Goal: Task Accomplishment & Management: Use online tool/utility

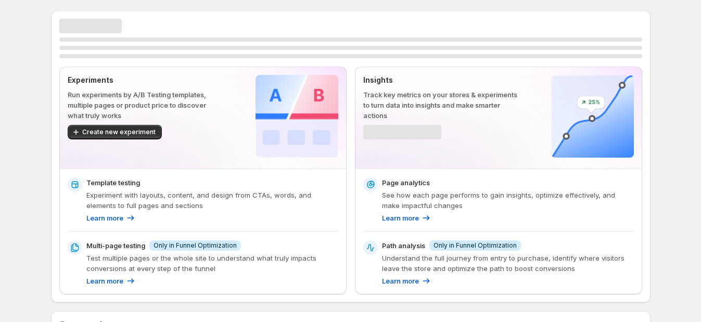
scroll to position [270, 0]
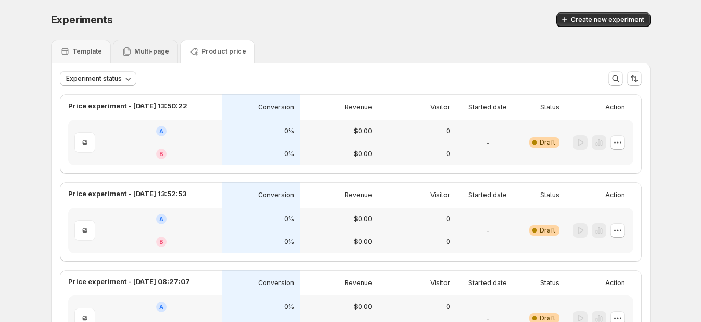
click at [154, 60] on div "Multi-page" at bounding box center [145, 51] width 65 height 23
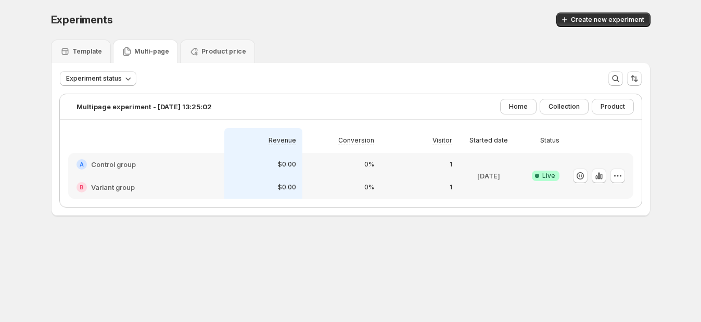
click at [141, 50] on p "Multi-page" at bounding box center [151, 51] width 35 height 8
click at [154, 52] on p "Multi-page" at bounding box center [151, 51] width 35 height 8
click at [115, 161] on h2 "Control group" at bounding box center [113, 164] width 45 height 10
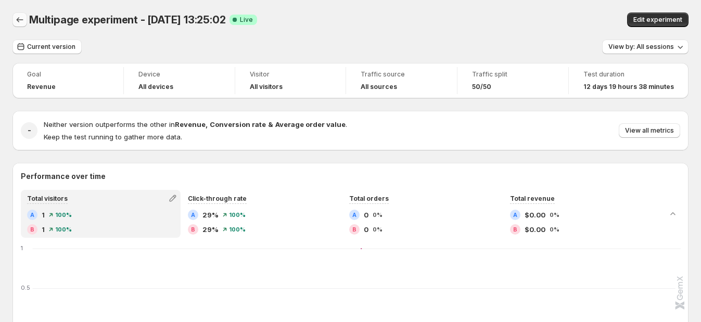
click at [16, 22] on icon "Back" at bounding box center [20, 20] width 10 height 10
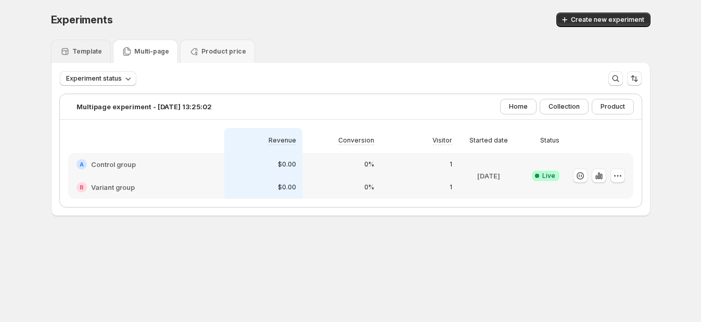
click at [94, 44] on div "Template" at bounding box center [81, 51] width 60 height 23
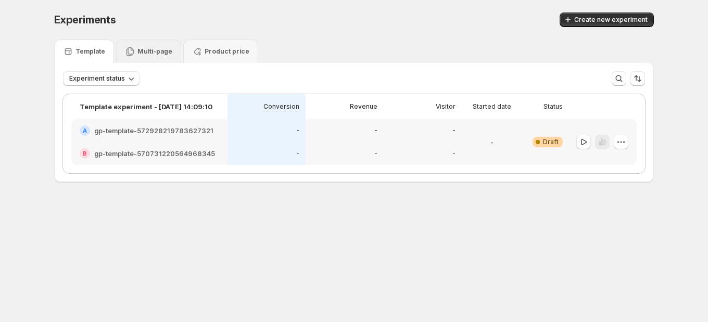
click at [147, 54] on p "Multi-page" at bounding box center [154, 51] width 35 height 8
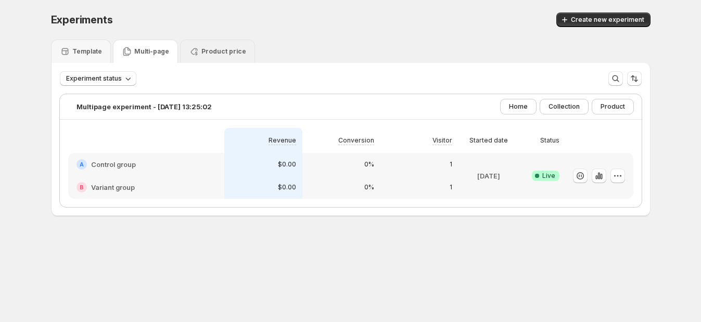
click at [200, 46] on div "Product price" at bounding box center [217, 51] width 57 height 10
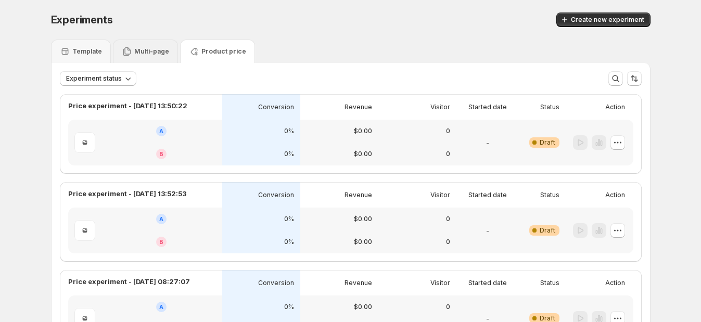
click at [142, 55] on p "Multi-page" at bounding box center [151, 51] width 35 height 8
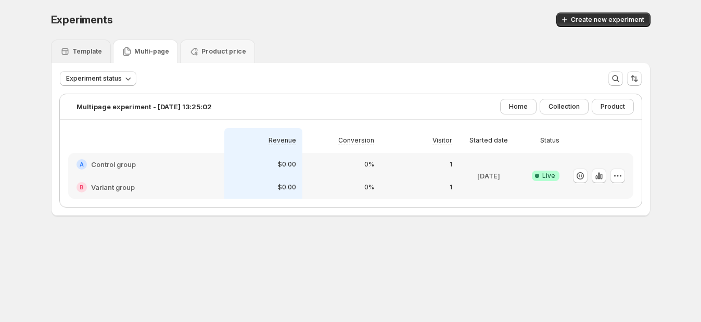
click at [87, 57] on div "Template" at bounding box center [81, 51] width 60 height 23
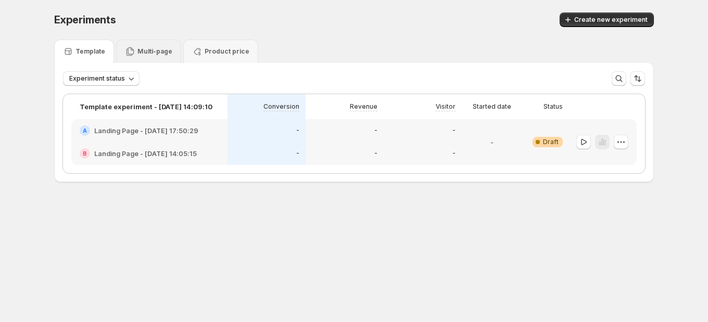
click at [142, 57] on div "Multi-page" at bounding box center [148, 51] width 65 height 23
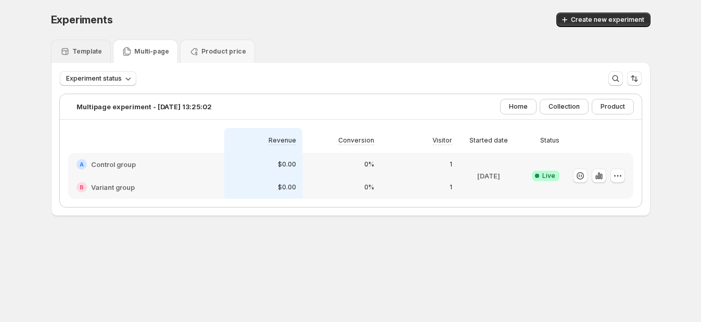
click at [93, 55] on p "Template" at bounding box center [87, 51] width 30 height 8
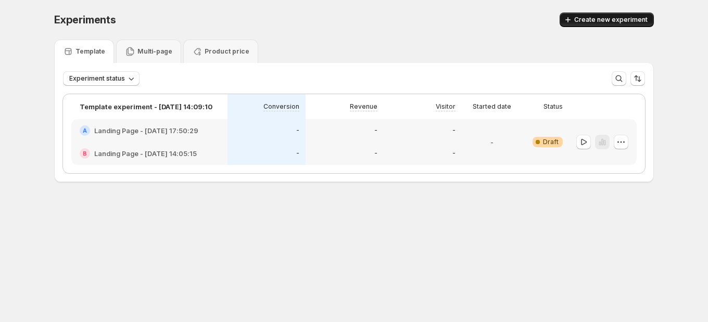
click at [573, 17] on icon "button" at bounding box center [568, 20] width 10 height 10
click at [608, 24] on button "Create new experiment" at bounding box center [607, 19] width 94 height 15
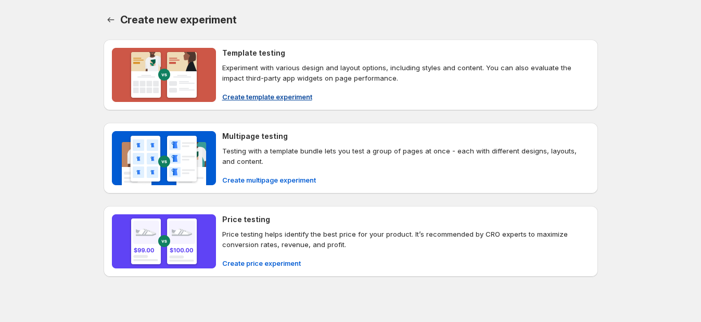
click at [237, 95] on span "Create template experiment" at bounding box center [267, 97] width 90 height 10
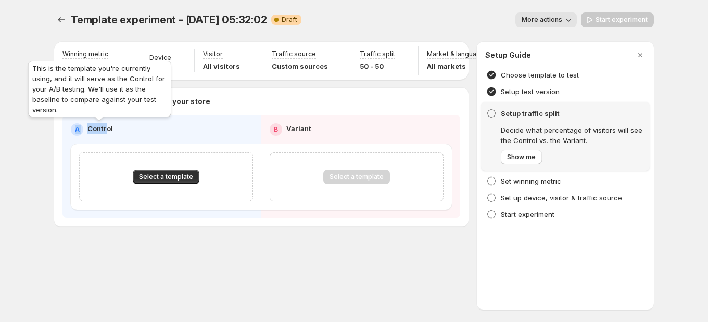
drag, startPoint x: 71, startPoint y: 130, endPoint x: 111, endPoint y: 131, distance: 40.1
click at [106, 131] on div "A Control" at bounding box center [162, 129] width 182 height 12
drag, startPoint x: 100, startPoint y: 124, endPoint x: 150, endPoint y: 161, distance: 62.5
click at [100, 124] on p "Control" at bounding box center [100, 128] width 26 height 10
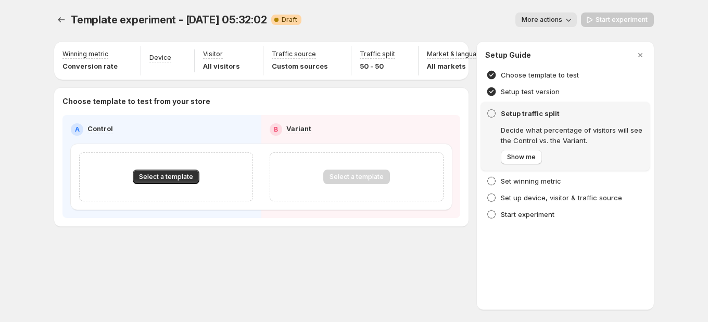
click at [174, 184] on div "Select a template" at bounding box center [166, 177] width 174 height 49
click at [174, 172] on button "Select a template" at bounding box center [166, 177] width 67 height 15
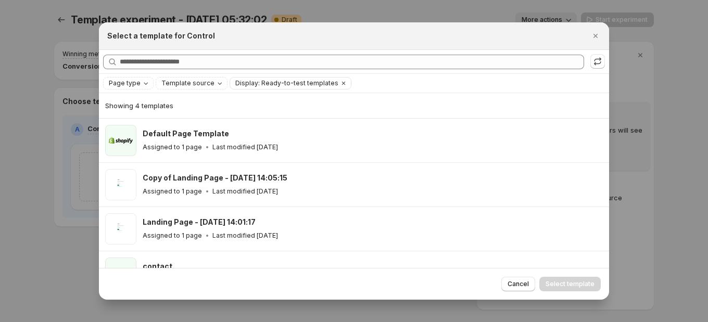
click at [67, 148] on div at bounding box center [354, 161] width 708 height 322
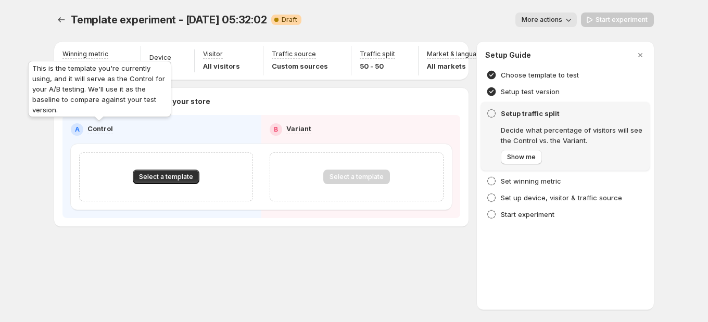
click at [99, 128] on p "Control" at bounding box center [100, 128] width 26 height 10
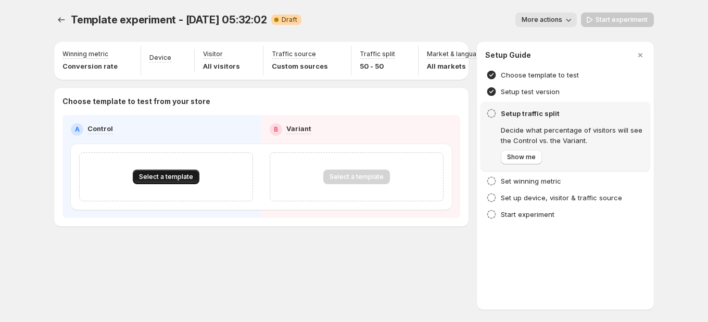
click at [158, 174] on span "Select a template" at bounding box center [166, 177] width 54 height 8
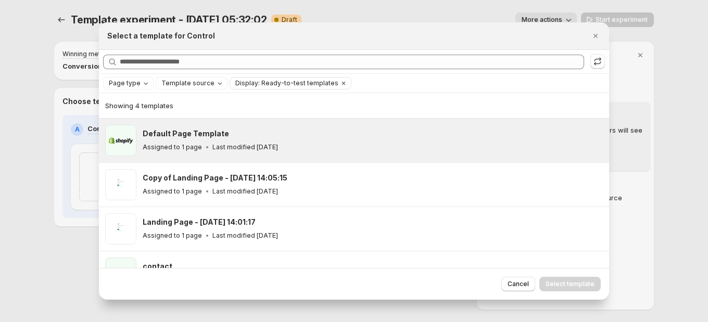
click at [238, 134] on div "Default Page Template" at bounding box center [371, 134] width 457 height 10
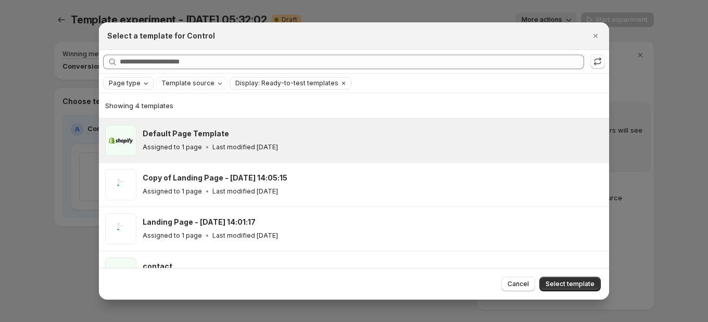
click at [142, 88] on div "Page type" at bounding box center [129, 83] width 43 height 10
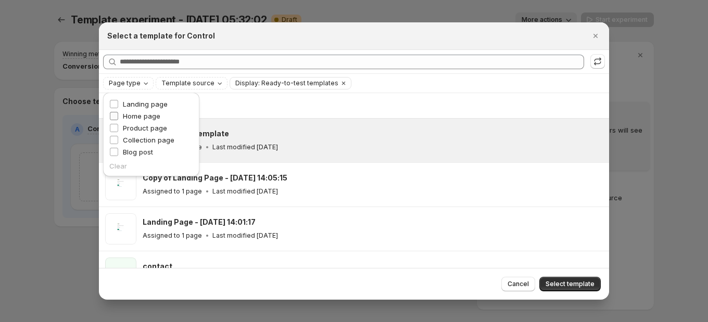
click at [153, 112] on span "Home page" at bounding box center [141, 116] width 37 height 8
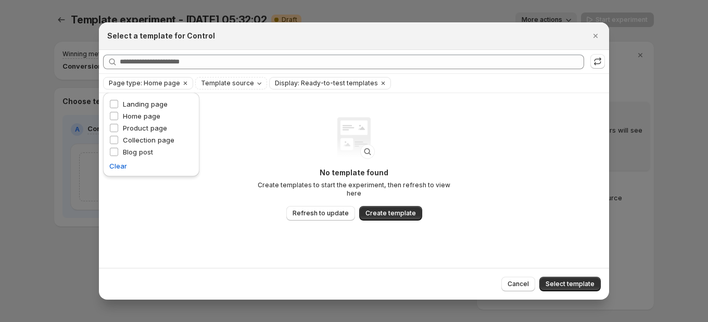
click at [236, 166] on div "No template found Create templates to start the experiment, then refresh to vie…" at bounding box center [354, 180] width 510 height 174
click at [324, 209] on span "Refresh to update" at bounding box center [321, 213] width 56 height 8
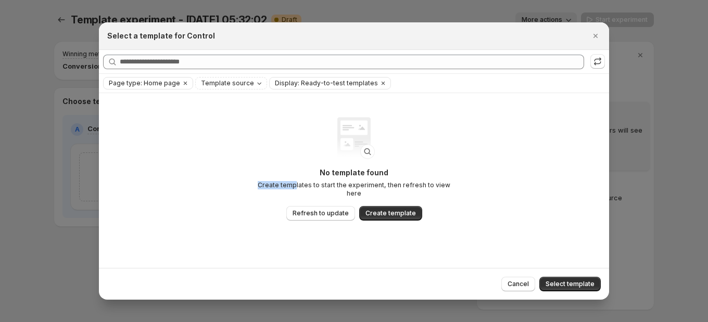
drag, startPoint x: 255, startPoint y: 193, endPoint x: 320, endPoint y: 192, distance: 65.1
click at [305, 189] on p "Create templates to start the experiment, then refresh to view here" at bounding box center [354, 189] width 208 height 17
click at [377, 194] on div "No template found Create templates to start the experiment, then refresh to vie…" at bounding box center [354, 187] width 208 height 39
click at [322, 212] on span "Refresh to update" at bounding box center [321, 213] width 56 height 8
click at [592, 36] on icon "Close" at bounding box center [595, 36] width 10 height 10
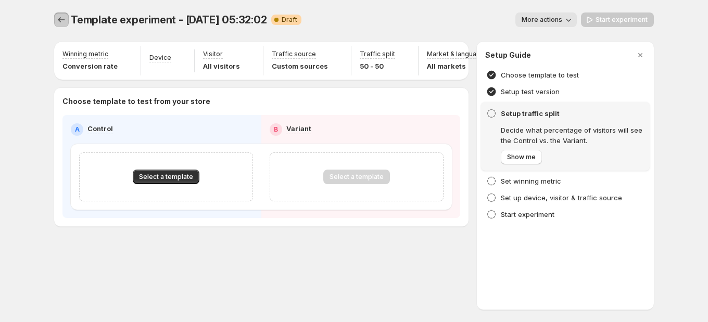
click at [58, 20] on icon "Experiments" at bounding box center [61, 20] width 10 height 10
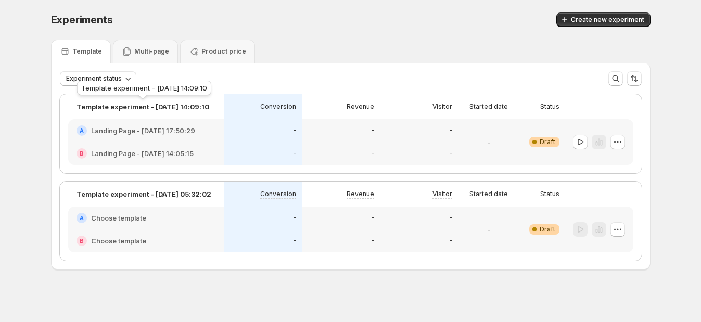
click at [174, 111] on p "Template experiment - [DATE] 14:09:10" at bounding box center [143, 107] width 133 height 10
click at [172, 108] on p "Template experiment - [DATE] 14:09:10" at bounding box center [143, 107] width 133 height 10
click at [124, 110] on p "Template experiment - [DATE] 14:09:10" at bounding box center [143, 107] width 133 height 10
click at [116, 127] on h2 "Landing Page - [DATE] 17:50:29" at bounding box center [143, 130] width 104 height 10
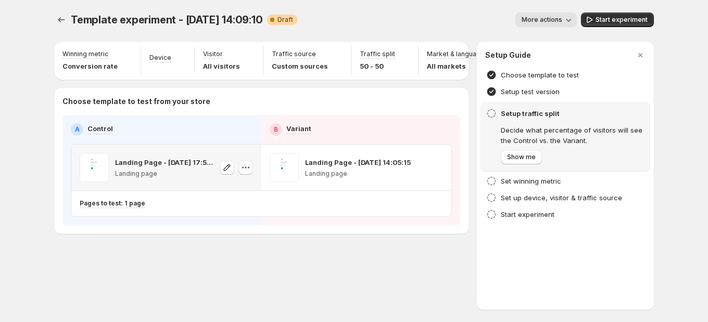
click at [244, 169] on icon "button" at bounding box center [246, 167] width 10 height 10
click at [242, 166] on icon "button" at bounding box center [246, 167] width 10 height 10
click at [247, 185] on span "Change template" at bounding box center [246, 189] width 56 height 8
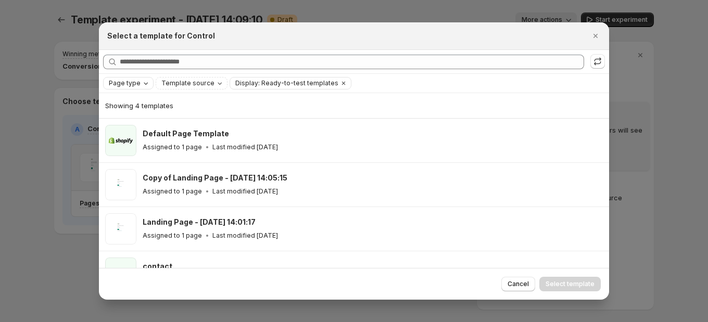
click at [134, 83] on span "Page type" at bounding box center [125, 83] width 32 height 8
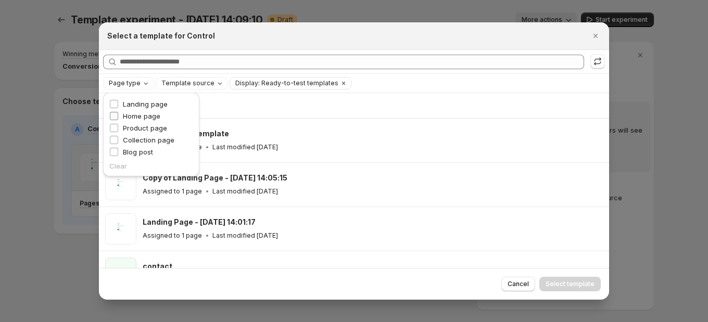
click at [138, 112] on span "Home page" at bounding box center [141, 116] width 37 height 8
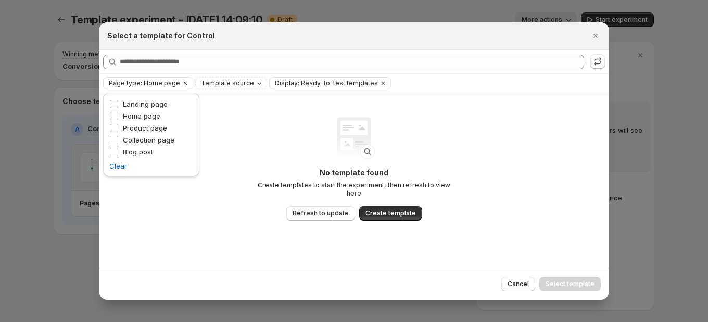
click at [312, 160] on div "No template found Create templates to start the experiment, then refresh to vie…" at bounding box center [354, 169] width 208 height 104
click at [305, 206] on button "Refresh to update" at bounding box center [320, 213] width 69 height 15
click at [303, 211] on span "Refresh to update" at bounding box center [321, 213] width 56 height 8
click at [181, 83] on icon "Clear" at bounding box center [185, 83] width 8 height 8
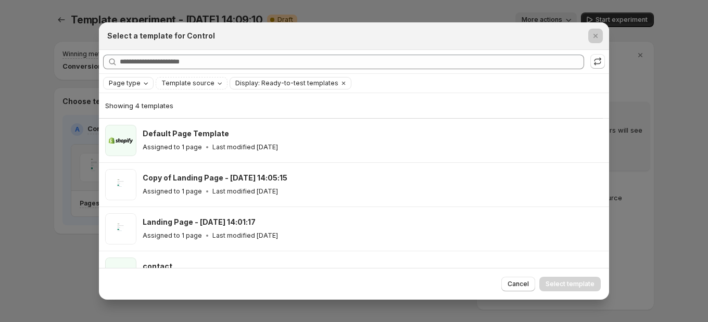
click at [31, 168] on div at bounding box center [354, 161] width 708 height 322
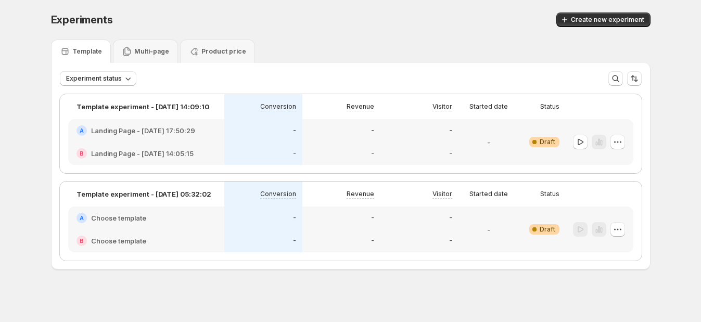
scroll to position [3, 0]
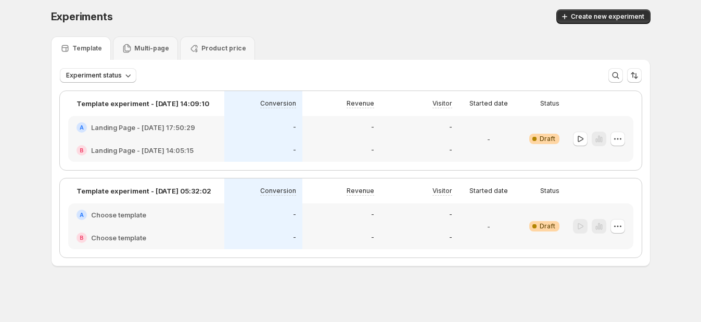
click at [135, 125] on h2 "Landing Page - Jun 27, 17:50:29" at bounding box center [143, 127] width 104 height 10
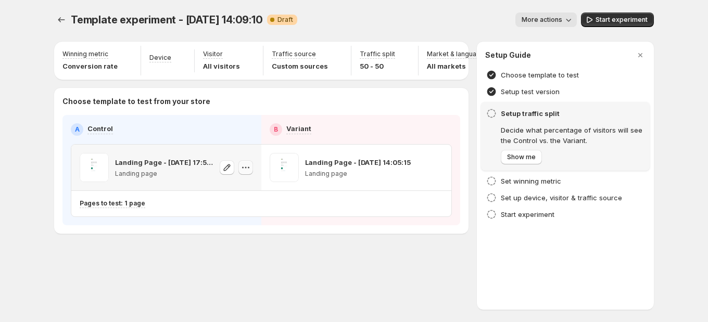
click at [242, 167] on icon "button" at bounding box center [243, 168] width 2 height 2
click at [238, 191] on span "Change template" at bounding box center [246, 189] width 56 height 8
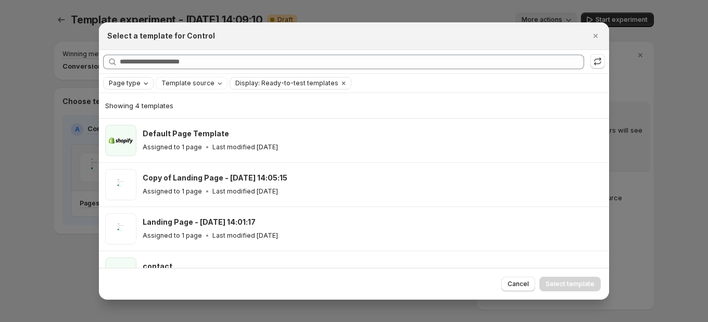
click at [133, 87] on span "Page type" at bounding box center [125, 83] width 32 height 8
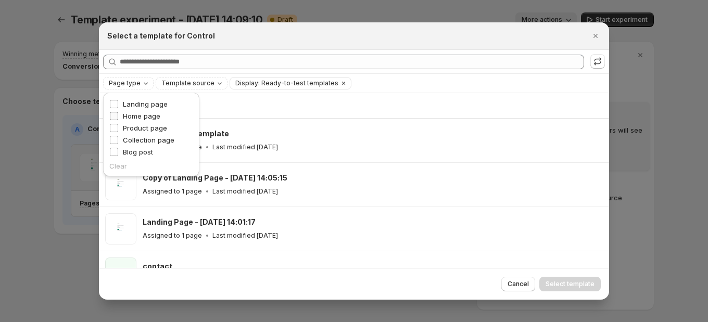
click at [139, 115] on span "Home page" at bounding box center [141, 116] width 37 height 8
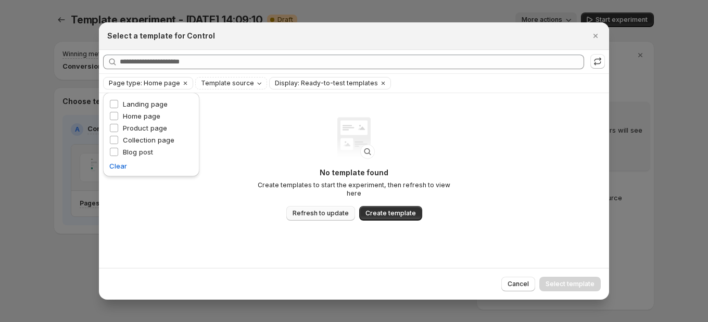
click at [320, 209] on span "Refresh to update" at bounding box center [321, 213] width 56 height 8
click at [321, 213] on button "Refresh to update" at bounding box center [320, 213] width 69 height 15
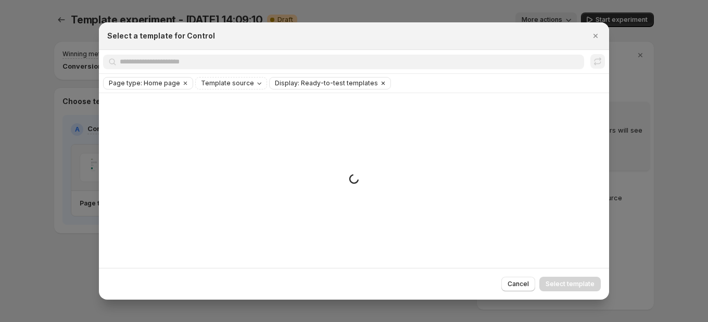
click at [382, 84] on icon "Clear" at bounding box center [383, 83] width 3 height 3
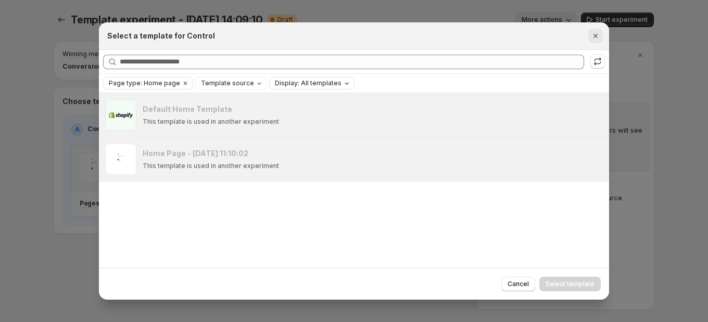
click at [597, 31] on icon "Close" at bounding box center [595, 36] width 10 height 10
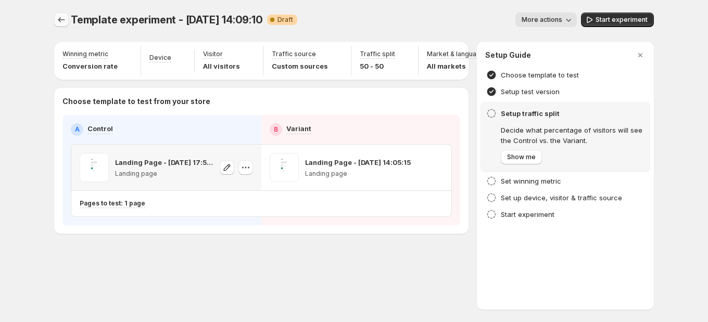
click at [54, 17] on button "Experiments" at bounding box center [61, 19] width 15 height 15
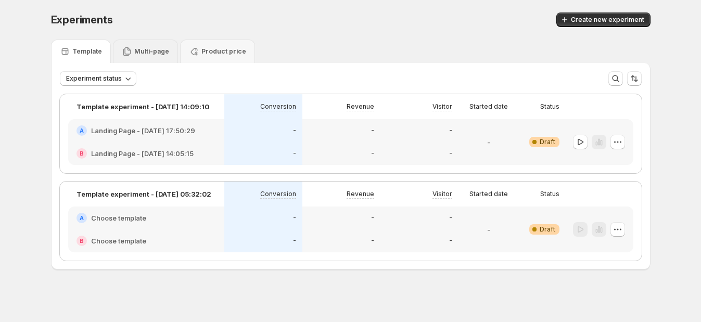
click at [145, 47] on p "Multi-page" at bounding box center [151, 51] width 35 height 8
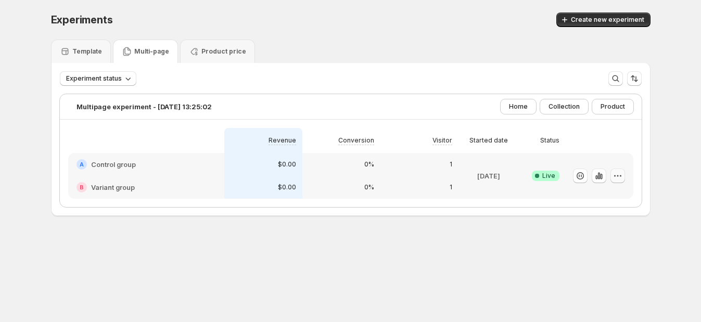
click at [623, 172] on icon "button" at bounding box center [618, 176] width 10 height 10
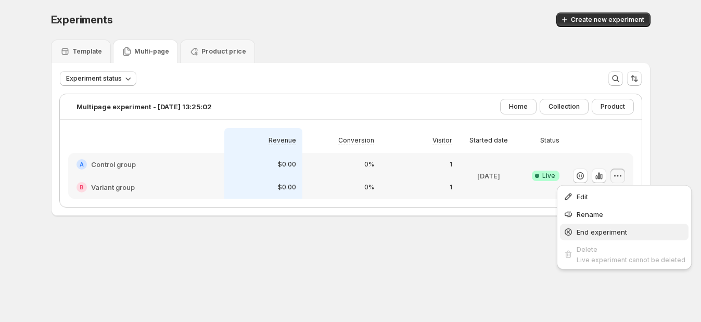
click at [606, 236] on span "End experiment" at bounding box center [602, 232] width 50 height 8
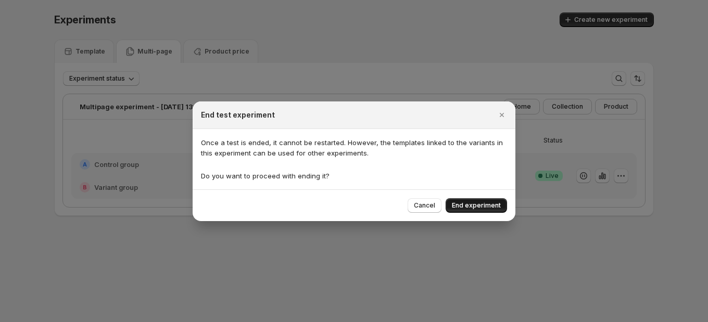
click at [490, 204] on span "End experiment" at bounding box center [476, 205] width 49 height 8
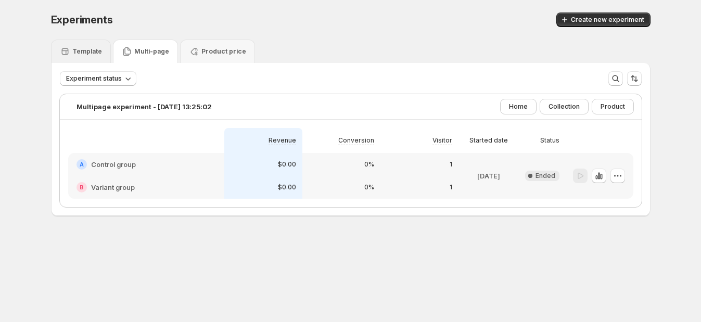
click at [84, 49] on p "Template" at bounding box center [87, 51] width 30 height 8
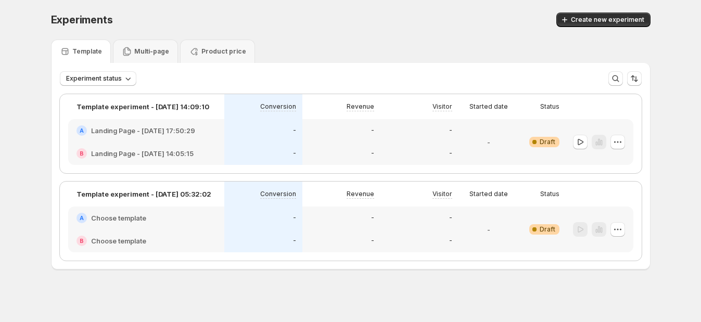
click at [169, 131] on h2 "Landing Page - [DATE] 17:50:29" at bounding box center [143, 130] width 104 height 10
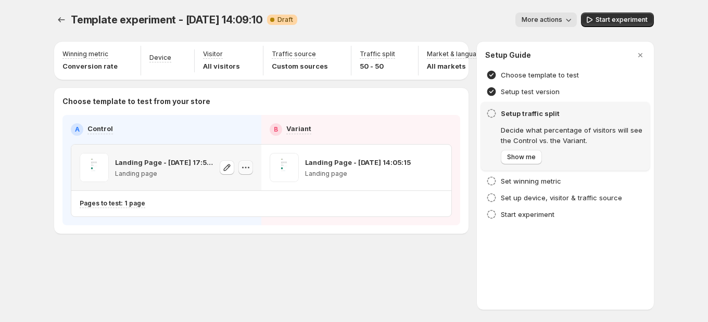
click at [245, 167] on icon "button" at bounding box center [246, 167] width 10 height 10
click at [241, 190] on span "Change template" at bounding box center [246, 189] width 56 height 8
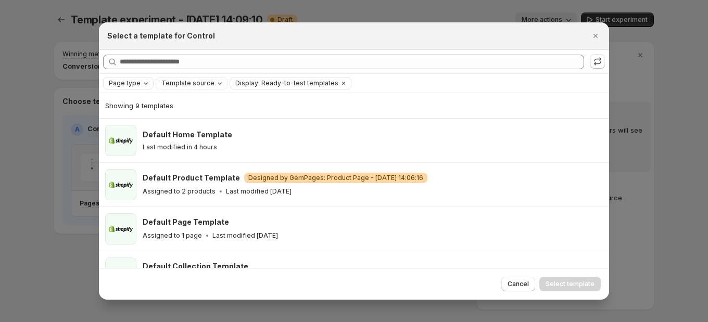
click at [137, 83] on span "Page type" at bounding box center [125, 83] width 32 height 8
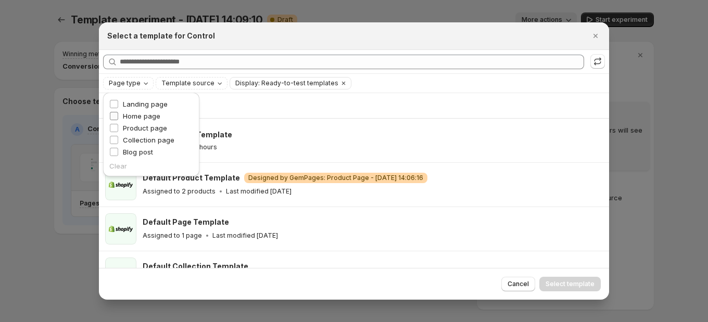
click at [142, 117] on span "Home page" at bounding box center [141, 116] width 37 height 8
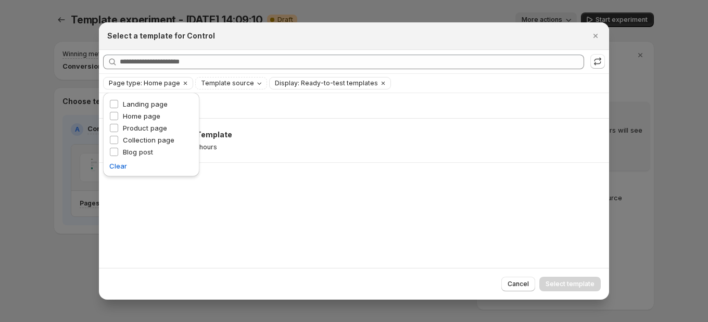
click at [267, 238] on div "Showing 1 template Default Home Template Last modified in 4 hours" at bounding box center [354, 180] width 510 height 174
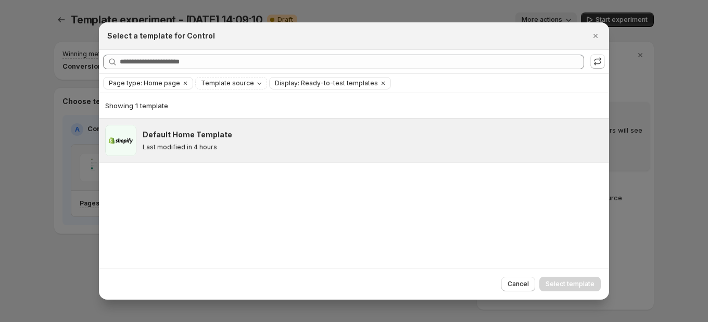
click at [265, 148] on div "Last modified in 4 hours" at bounding box center [371, 147] width 457 height 8
click at [583, 286] on span "Select template" at bounding box center [570, 284] width 49 height 8
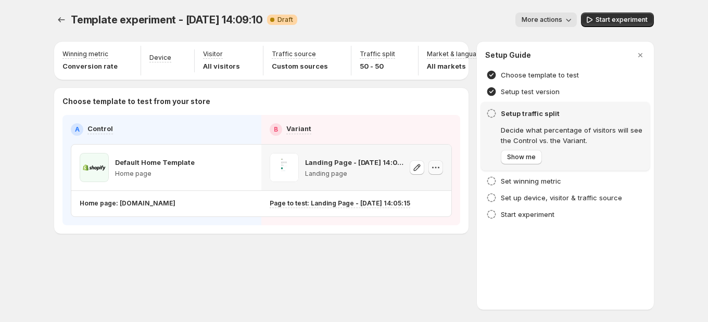
click at [429, 167] on button "button" at bounding box center [435, 167] width 15 height 15
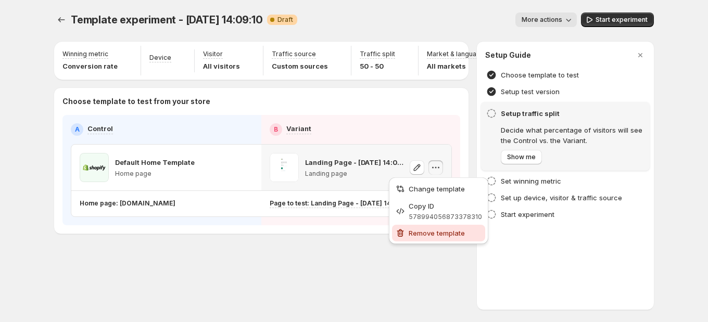
click at [432, 231] on span "Remove template" at bounding box center [437, 233] width 56 height 8
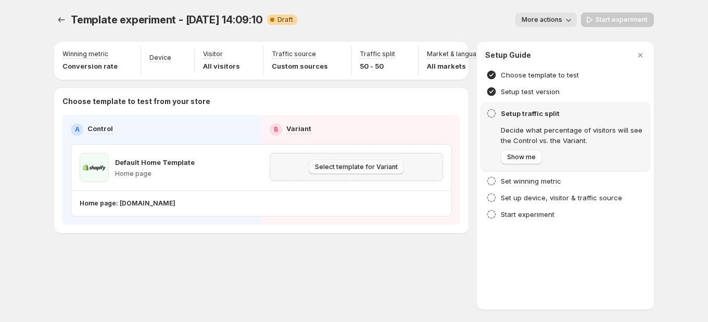
click at [386, 167] on span "Select template for Variant" at bounding box center [356, 167] width 83 height 8
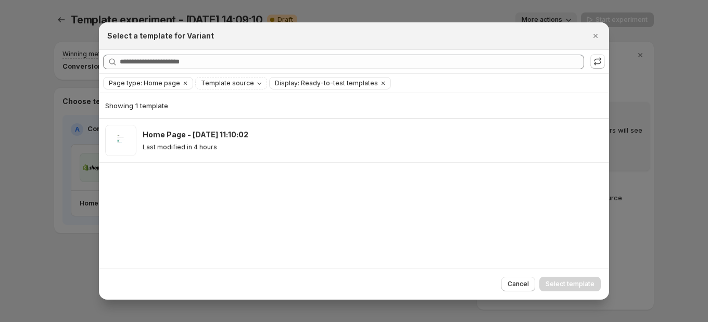
click at [274, 196] on div "Showing 1 template Home Page - Jun 13, 11:10:02 Last modified in 4 hours" at bounding box center [354, 180] width 510 height 174
click at [594, 34] on icon "Close" at bounding box center [595, 36] width 10 height 10
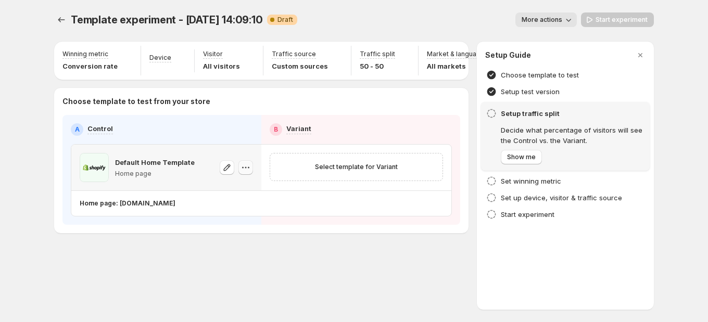
click at [249, 165] on icon "button" at bounding box center [246, 167] width 10 height 10
click at [261, 189] on span "Change template" at bounding box center [246, 189] width 56 height 8
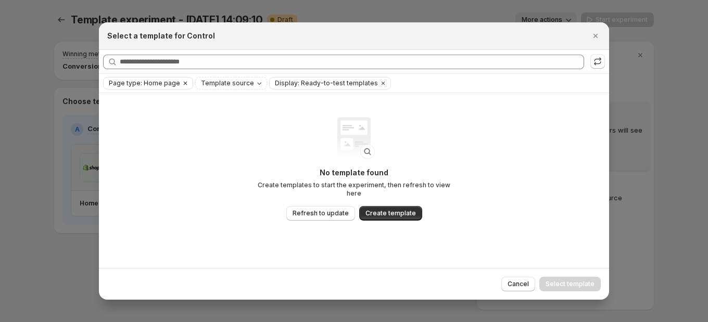
click at [184, 83] on icon "Clear" at bounding box center [185, 83] width 8 height 8
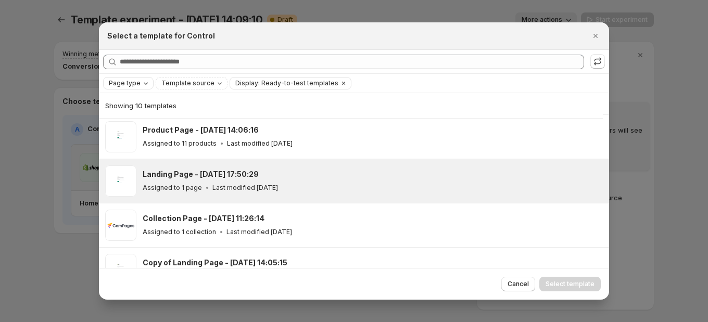
scroll to position [156, 0]
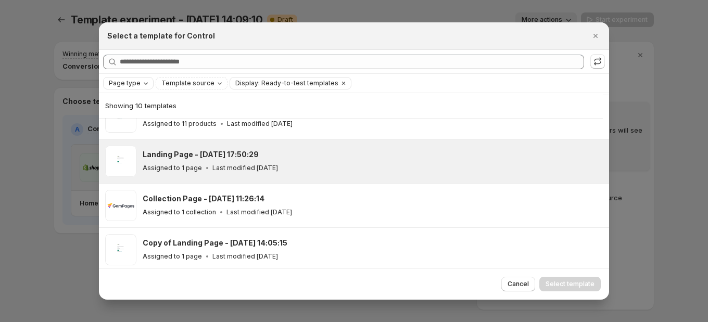
click at [336, 169] on div "Assigned to 1 page Last modified 2 months ago" at bounding box center [371, 168] width 457 height 10
click at [558, 285] on span "Select template" at bounding box center [570, 284] width 49 height 8
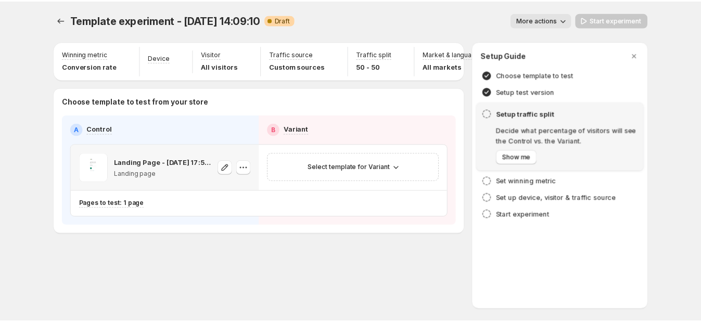
scroll to position [200, 0]
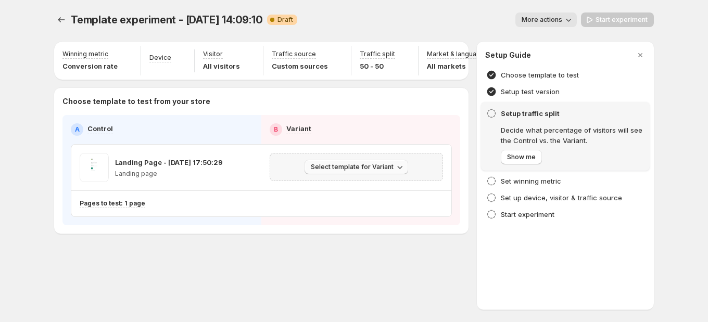
click at [382, 170] on span "Select template for Variant" at bounding box center [352, 167] width 83 height 8
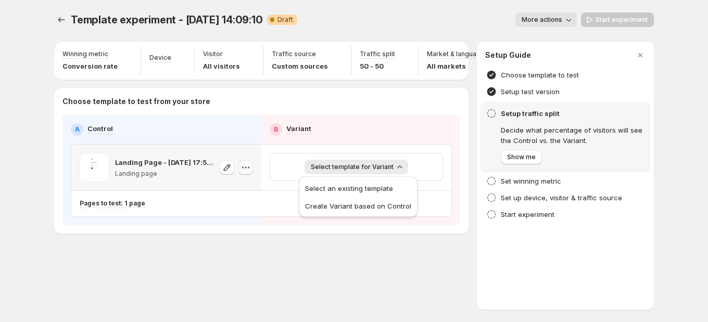
click at [250, 166] on icon "button" at bounding box center [246, 167] width 10 height 10
click at [248, 189] on span "Change template" at bounding box center [246, 189] width 56 height 8
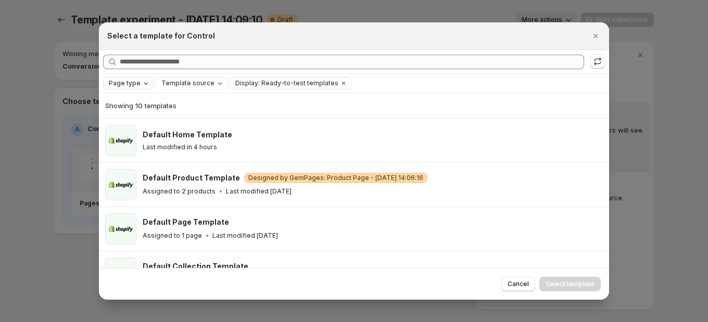
click at [121, 81] on span "Page type" at bounding box center [125, 83] width 32 height 8
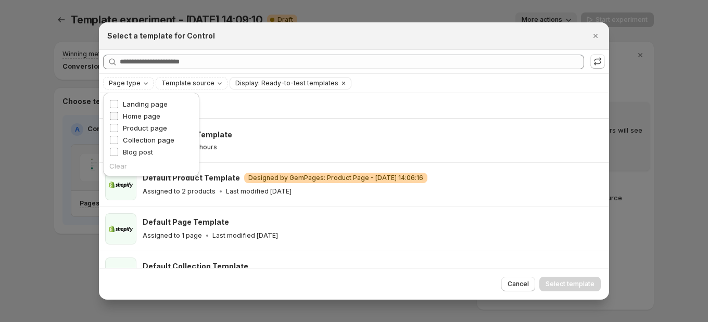
click at [137, 117] on span "Home page" at bounding box center [141, 116] width 37 height 8
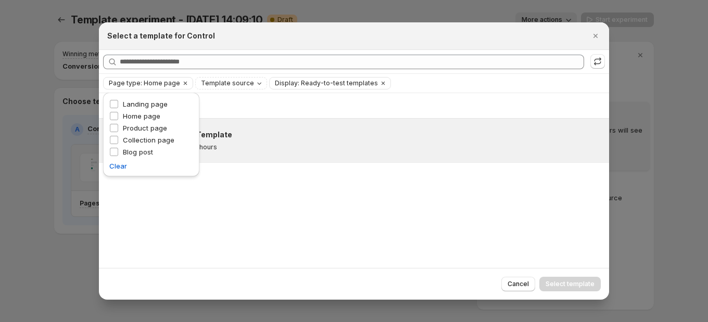
click at [243, 137] on div "Default Home Template" at bounding box center [371, 135] width 457 height 10
click at [567, 281] on span "Select template" at bounding box center [570, 284] width 49 height 8
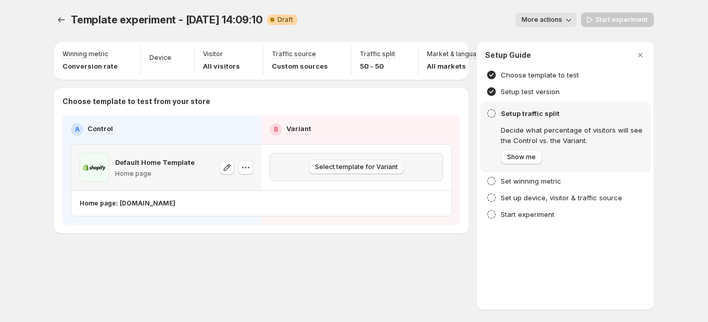
click at [355, 172] on button "Select template for Variant" at bounding box center [356, 167] width 95 height 15
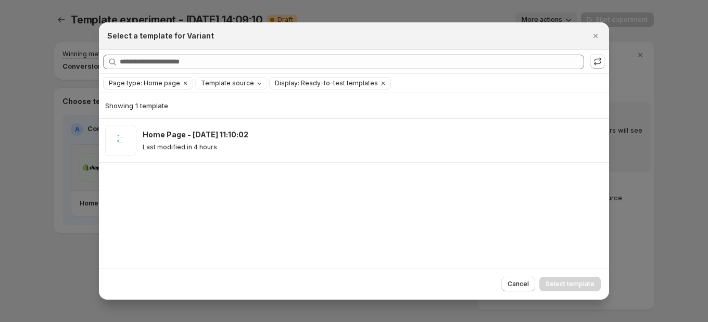
click at [83, 247] on div at bounding box center [354, 161] width 708 height 322
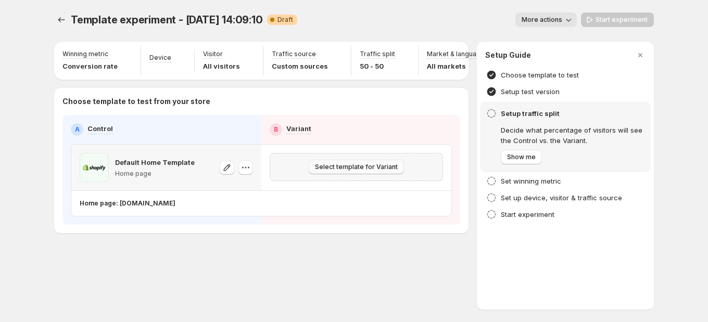
click at [384, 167] on span "Select template for Variant" at bounding box center [356, 167] width 83 height 8
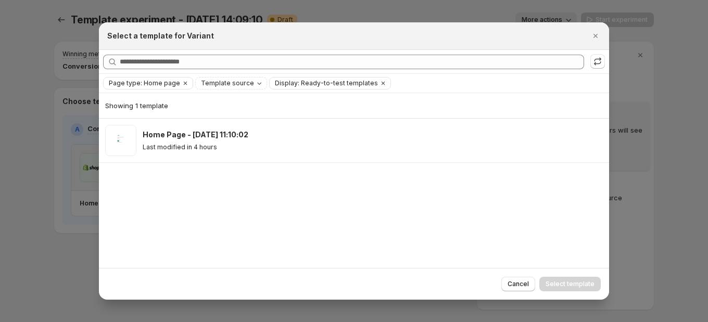
click at [22, 232] on div at bounding box center [354, 161] width 708 height 322
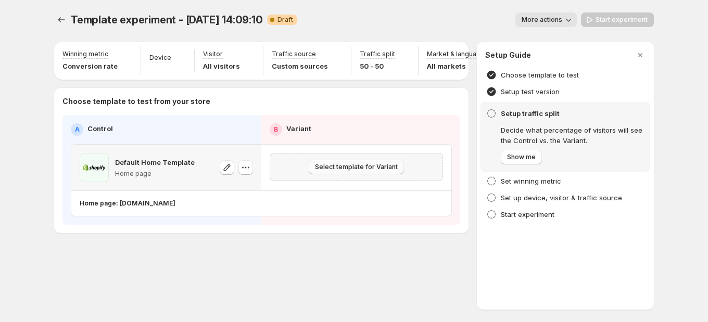
click at [386, 163] on span "Select template for Variant" at bounding box center [356, 167] width 83 height 8
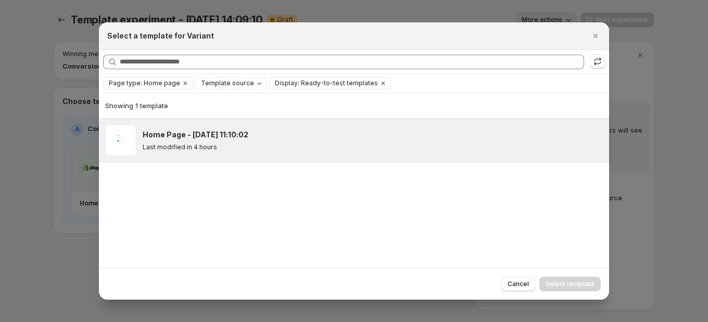
click at [279, 139] on div "Home Page - Jun 13, 11:10:02" at bounding box center [371, 135] width 457 height 10
click at [555, 284] on span "Select template" at bounding box center [570, 284] width 49 height 8
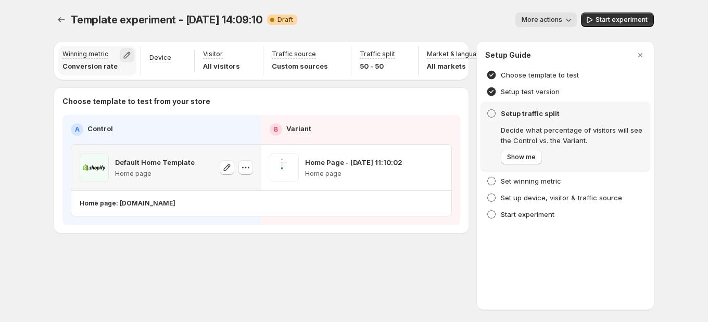
click at [123, 56] on icon "button" at bounding box center [127, 55] width 10 height 10
click at [40, 43] on div "Template experiment - Aug 8, 14:09:10. This page is ready Template experiment -…" at bounding box center [354, 161] width 708 height 322
click at [129, 51] on icon "button" at bounding box center [127, 55] width 10 height 10
click at [80, 52] on p "Winning metric" at bounding box center [85, 54] width 46 height 8
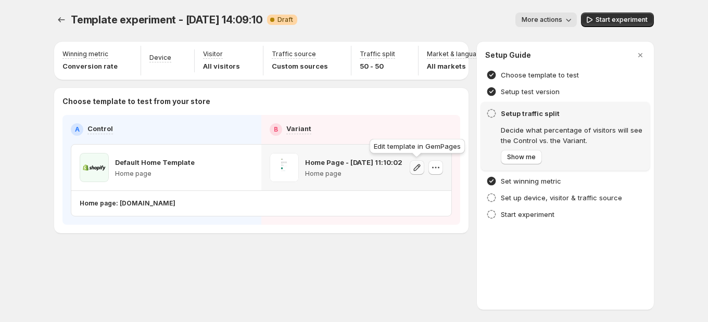
click at [418, 167] on icon "button" at bounding box center [417, 167] width 10 height 10
click at [124, 56] on icon "button" at bounding box center [127, 55] width 10 height 10
click at [124, 48] on button "button" at bounding box center [127, 55] width 15 height 15
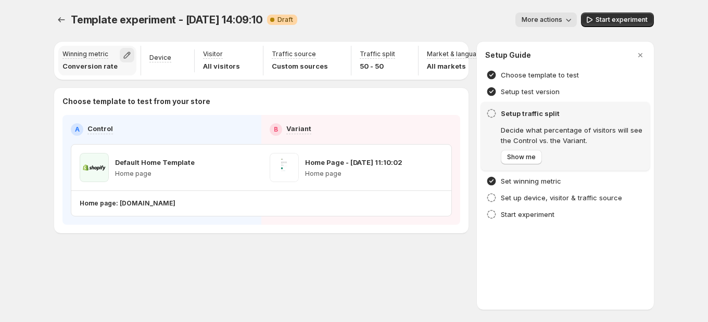
click at [124, 48] on button "button" at bounding box center [127, 55] width 15 height 15
click at [124, 55] on icon "button" at bounding box center [127, 55] width 10 height 10
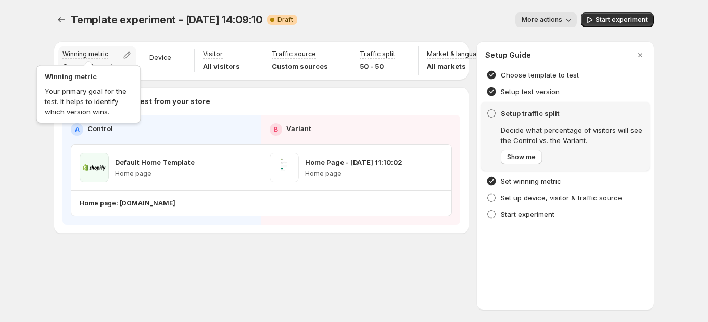
click at [108, 59] on div "Winning metric Your primary goal for the test. It helps to identify which versi…" at bounding box center [88, 92] width 108 height 67
click at [97, 49] on div "Winning metric Conversion rate" at bounding box center [97, 61] width 78 height 30
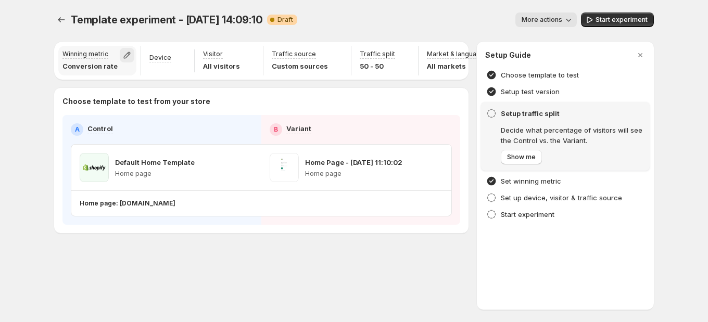
click at [125, 55] on icon "button" at bounding box center [127, 55] width 10 height 10
click at [177, 57] on icon "button" at bounding box center [180, 59] width 10 height 10
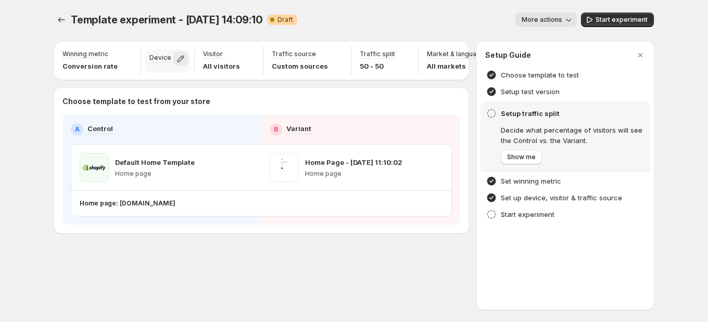
click at [177, 57] on icon "button" at bounding box center [180, 59] width 10 height 10
click at [123, 51] on icon "button" at bounding box center [127, 55] width 10 height 10
click at [123, 50] on icon "button" at bounding box center [127, 55] width 10 height 10
click at [124, 54] on icon "button" at bounding box center [127, 55] width 7 height 7
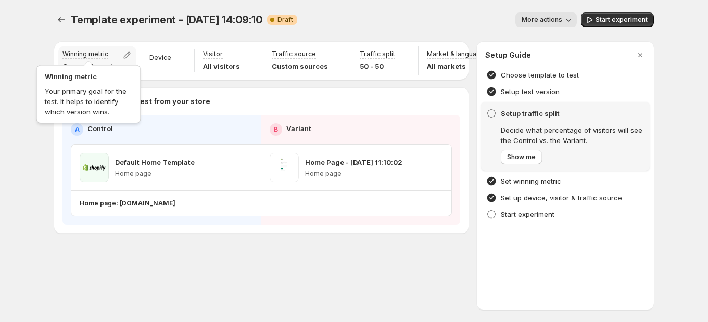
click at [96, 61] on div "Winning metric Your primary goal for the test. It helps to identify which versi…" at bounding box center [88, 92] width 108 height 67
click at [106, 52] on p "Winning metric" at bounding box center [85, 54] width 46 height 8
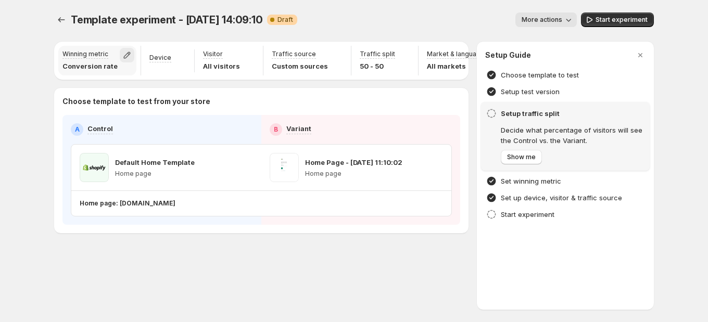
click at [122, 50] on icon "button" at bounding box center [127, 55] width 10 height 10
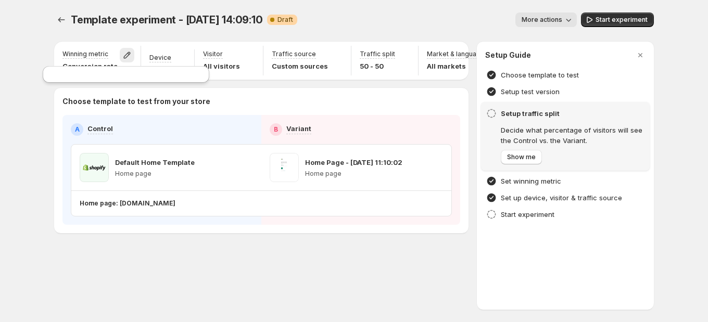
click at [264, 86] on div "Winning metric Conversion rate Device Visitor All visitors Traffic source Custo…" at bounding box center [261, 138] width 414 height 192
click at [122, 55] on icon "button" at bounding box center [127, 55] width 10 height 10
click at [124, 56] on icon "button" at bounding box center [127, 55] width 7 height 7
click at [147, 88] on div "Choose template to test from your store A Control B Variant Default Home Templa…" at bounding box center [261, 160] width 414 height 145
click at [175, 58] on icon "button" at bounding box center [180, 59] width 10 height 10
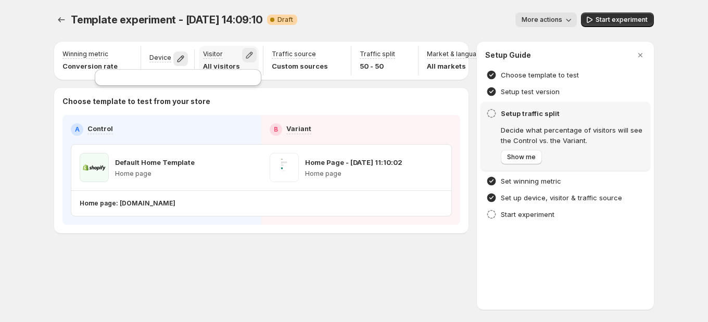
click at [244, 50] on icon "button" at bounding box center [249, 55] width 10 height 10
click at [332, 53] on icon "button" at bounding box center [337, 55] width 10 height 10
click at [399, 50] on icon "button" at bounding box center [404, 55] width 10 height 10
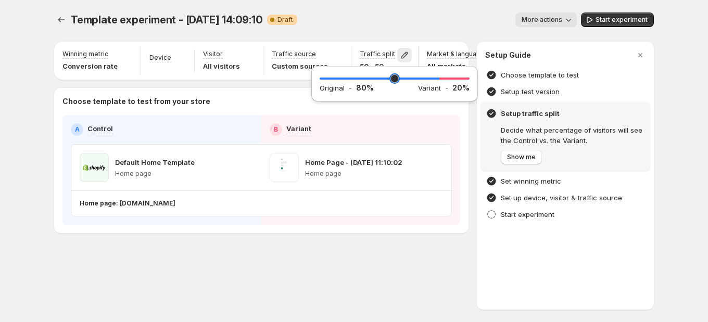
drag, startPoint x: 396, startPoint y: 81, endPoint x: 437, endPoint y: 88, distance: 41.8
type input "**"
click at [437, 86] on input "range" at bounding box center [395, 78] width 150 height 15
click at [451, 24] on div "More actions" at bounding box center [441, 19] width 271 height 15
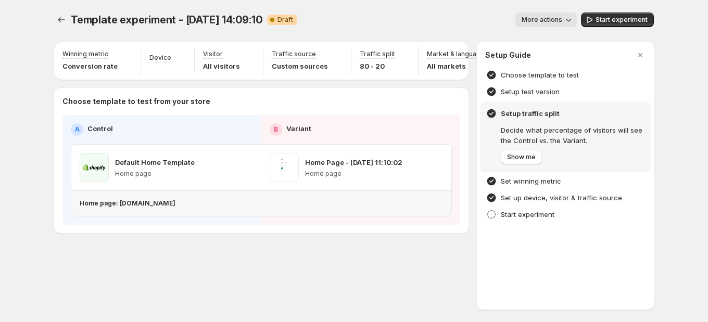
click at [169, 200] on p "Home page: gc-ops-amber-dev.myshopify.com" at bounding box center [128, 203] width 96 height 8
drag, startPoint x: 119, startPoint y: 204, endPoint x: 224, endPoint y: 204, distance: 104.6
click at [175, 204] on p "Home page: gc-ops-amber-dev.myshopify.com" at bounding box center [128, 203] width 96 height 8
click at [233, 203] on div "Home page: gc-ops-amber-dev.myshopify.com" at bounding box center [259, 203] width 359 height 8
drag, startPoint x: 234, startPoint y: 204, endPoint x: 118, endPoint y: 206, distance: 116.6
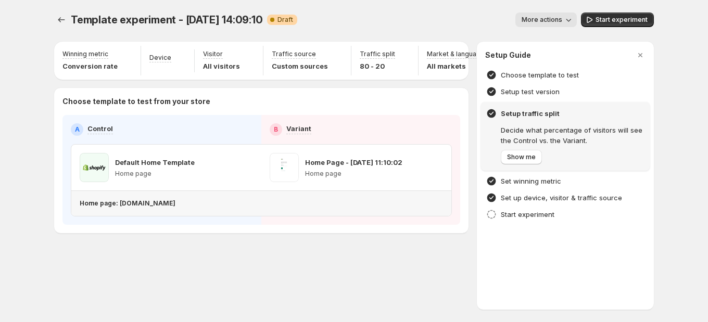
click at [118, 206] on div "Home page: gc-ops-amber-dev.myshopify.com" at bounding box center [259, 203] width 359 height 8
click at [230, 204] on div "Home page: gc-ops-amber-dev.myshopify.com" at bounding box center [259, 203] width 359 height 8
drag, startPoint x: 118, startPoint y: 208, endPoint x: 235, endPoint y: 208, distance: 116.6
click at [235, 208] on div "Home page: gc-ops-amber-dev.myshopify.com" at bounding box center [259, 203] width 359 height 17
click at [242, 208] on div "Home page: gc-ops-amber-dev.myshopify.com" at bounding box center [259, 203] width 359 height 17
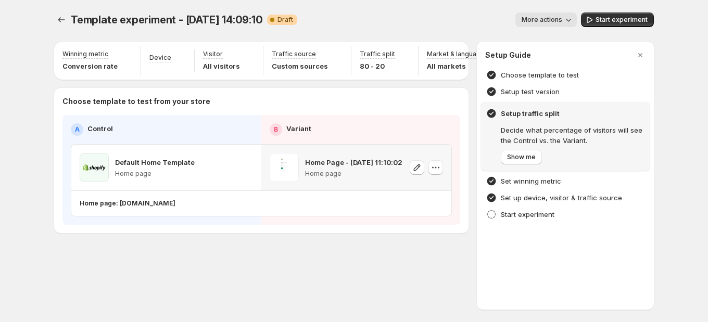
click at [346, 179] on div "Home Page - Jun 13, 11:10:02 Home page" at bounding box center [353, 167] width 97 height 29
click at [283, 206] on div "Home page: gc-ops-amber-dev.myshopify.com" at bounding box center [259, 203] width 359 height 8
click at [198, 208] on div "Home page: gc-ops-amber-dev.myshopify.com" at bounding box center [259, 203] width 359 height 17
click at [146, 203] on p "Home page: gc-ops-amber-dev.myshopify.com" at bounding box center [128, 203] width 96 height 8
drag, startPoint x: 136, startPoint y: 202, endPoint x: 138, endPoint y: 193, distance: 9.6
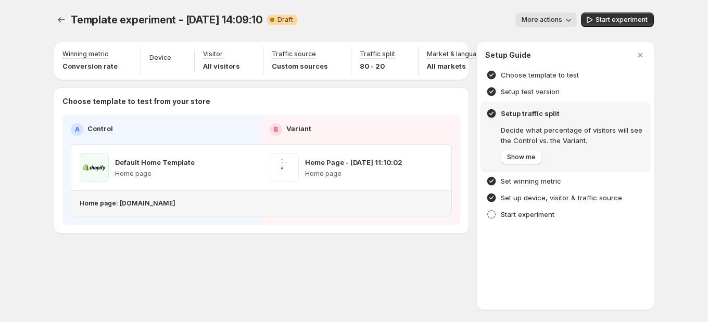
click at [137, 202] on p "Home page: gc-ops-amber-dev.myshopify.com" at bounding box center [128, 203] width 96 height 8
drag, startPoint x: 68, startPoint y: 19, endPoint x: 214, endPoint y: 95, distance: 165.5
click at [214, 95] on div "Template experiment - Aug 8, 14:09:10. This page is ready Template experiment -…" at bounding box center [354, 144] width 625 height 289
click at [120, 14] on span "Template experiment - Aug 8, 14:09:10" at bounding box center [167, 20] width 192 height 12
click at [599, 20] on span "Start experiment" at bounding box center [622, 20] width 52 height 8
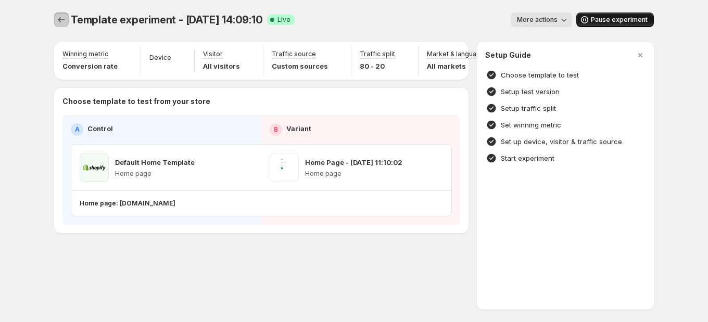
drag, startPoint x: 61, startPoint y: 19, endPoint x: 165, endPoint y: 79, distance: 119.2
click at [165, 79] on div "Template experiment - Aug 8, 14:09:10. This page is ready Template experiment -…" at bounding box center [354, 144] width 625 height 289
click at [56, 22] on icon "Experiments" at bounding box center [61, 20] width 10 height 10
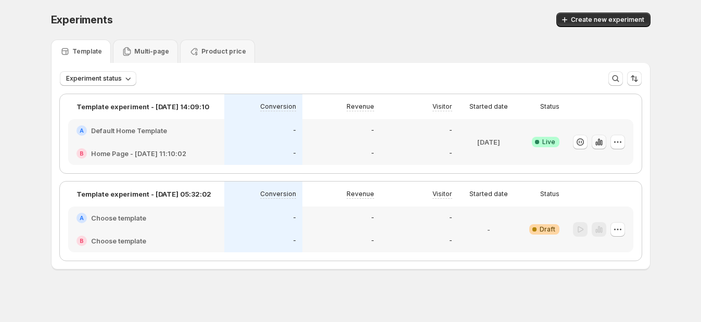
click at [602, 141] on icon "button" at bounding box center [601, 143] width 2 height 6
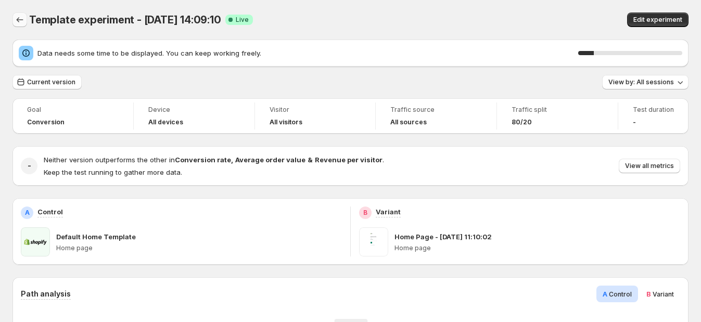
click at [23, 21] on icon "Back" at bounding box center [20, 20] width 10 height 10
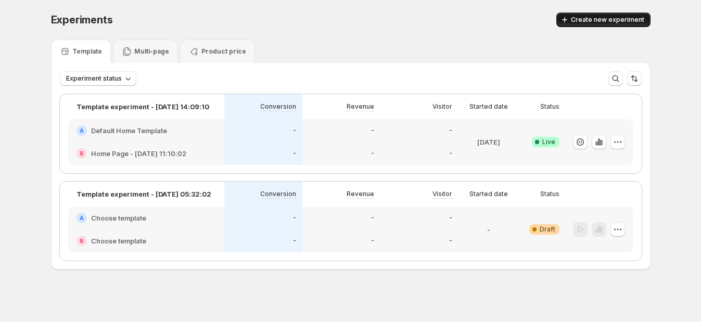
click at [577, 20] on button "Create new experiment" at bounding box center [603, 19] width 94 height 15
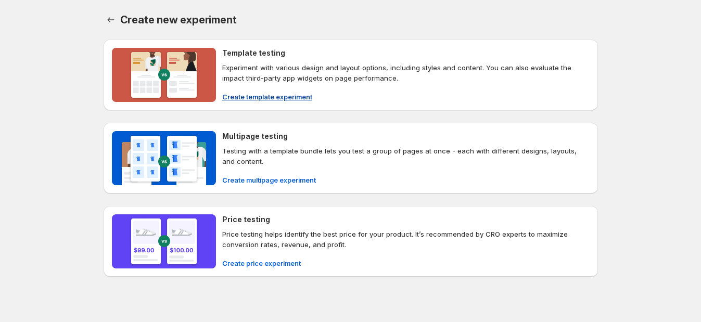
click at [279, 96] on span "Create template experiment" at bounding box center [267, 97] width 90 height 10
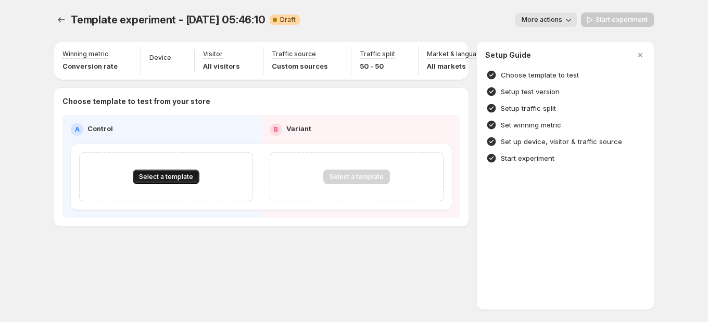
click at [186, 180] on span "Select a template" at bounding box center [166, 177] width 54 height 8
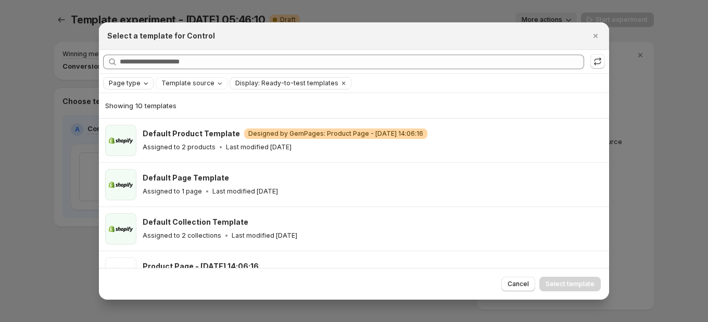
click at [133, 82] on span "Page type" at bounding box center [125, 83] width 32 height 8
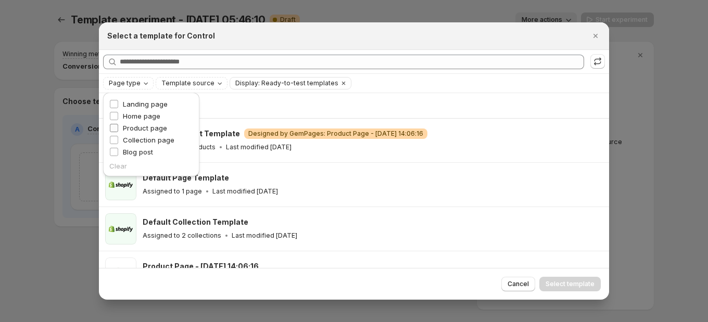
click at [143, 128] on span "Product page" at bounding box center [145, 128] width 44 height 8
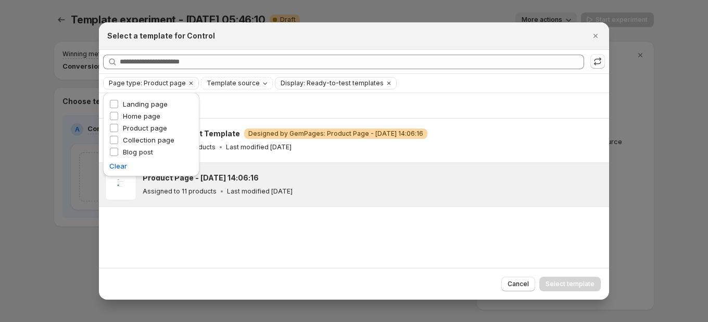
click at [478, 188] on div "Assigned to 11 products Last modified 14 days ago" at bounding box center [371, 191] width 457 height 10
click at [446, 204] on div "Product Page - Jun 12, 14:06:16 Assigned to 11 products Last modified 14 days a…" at bounding box center [354, 185] width 510 height 44
click at [458, 192] on div "Assigned to 11 products Last modified 14 days ago" at bounding box center [371, 191] width 457 height 10
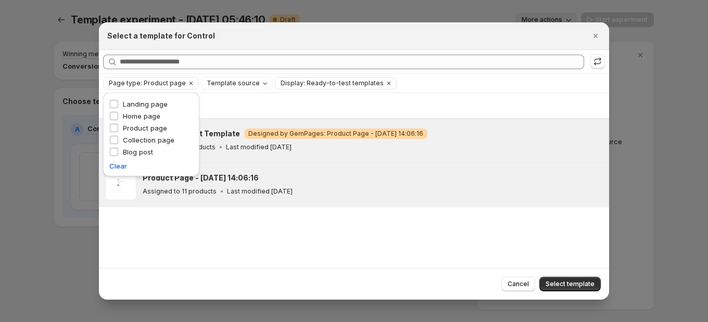
click at [479, 151] on div "Assigned to 2 products Last modified 14 days ago" at bounding box center [371, 147] width 457 height 10
click at [479, 193] on div "Assigned to 11 products Last modified 14 days ago" at bounding box center [371, 191] width 457 height 10
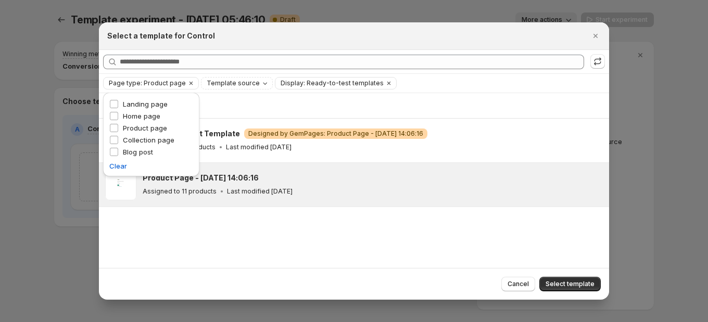
click at [187, 243] on div "Showing 2 templates Default Product Template Warning Designed by GemPages: Prod…" at bounding box center [354, 180] width 510 height 174
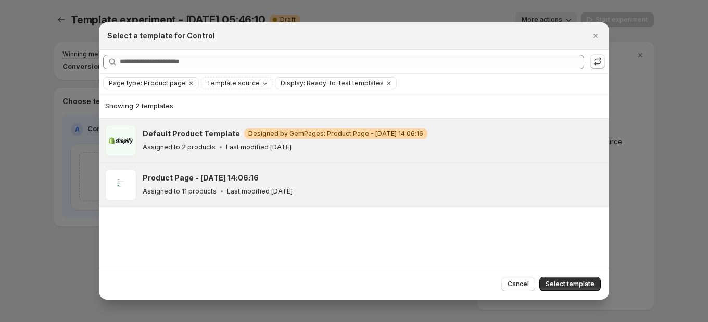
click at [475, 147] on div "Assigned to 2 products Last modified 14 days ago" at bounding box center [371, 147] width 457 height 10
drag, startPoint x: 562, startPoint y: 284, endPoint x: 435, endPoint y: 194, distance: 155.3
click at [435, 194] on div "Select a template for Control Searching all templates Page type: Product page T…" at bounding box center [354, 160] width 510 height 277
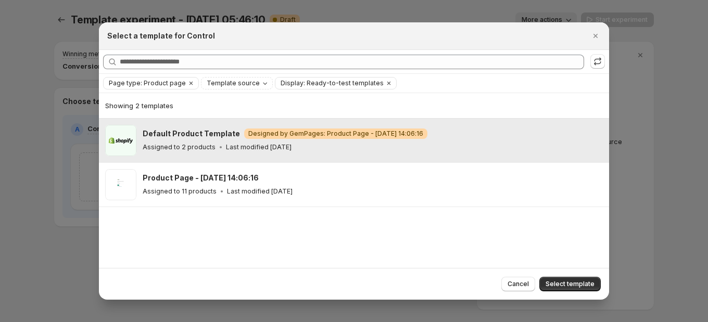
click at [461, 151] on div "Assigned to 2 products Last modified 14 days ago" at bounding box center [371, 147] width 457 height 10
click at [466, 143] on div "Assigned to 2 products Last modified 14 days ago" at bounding box center [371, 147] width 457 height 10
click at [563, 284] on span "Select template" at bounding box center [570, 284] width 49 height 8
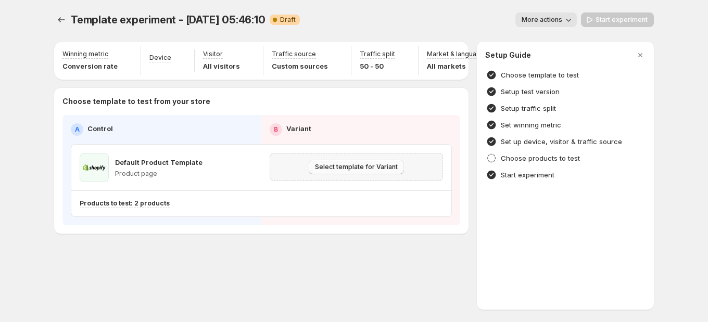
click at [324, 165] on span "Select template for Variant" at bounding box center [356, 167] width 83 height 8
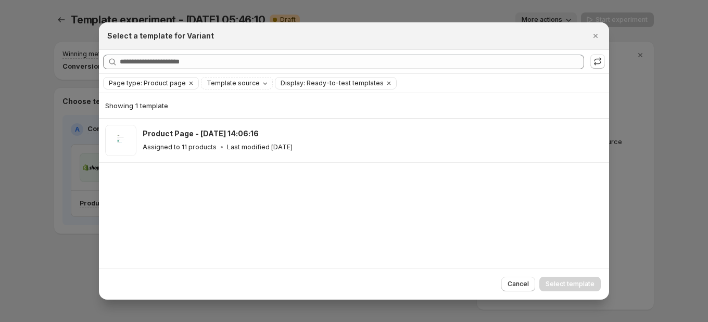
click at [52, 269] on div at bounding box center [354, 161] width 708 height 322
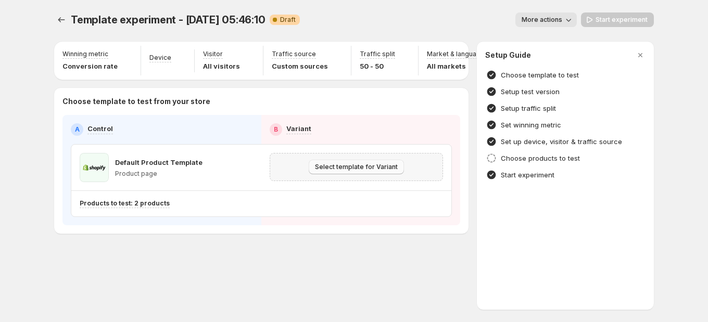
click at [344, 172] on button "Select template for Variant" at bounding box center [356, 167] width 95 height 15
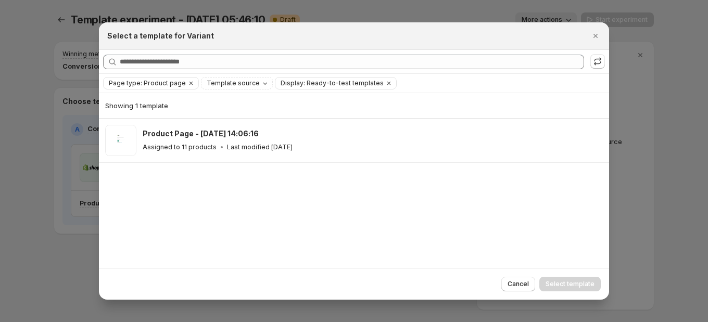
click at [34, 237] on div at bounding box center [354, 161] width 708 height 322
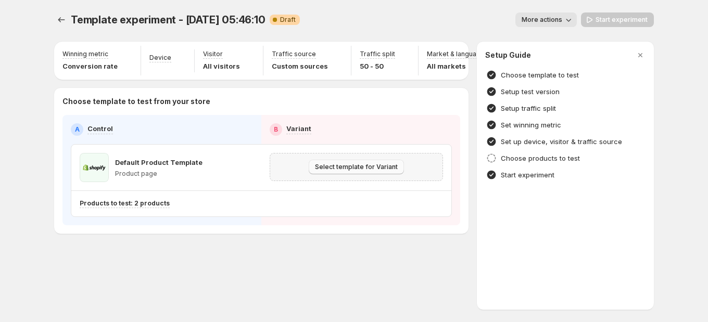
click at [402, 166] on button "Select template for Variant" at bounding box center [356, 167] width 95 height 15
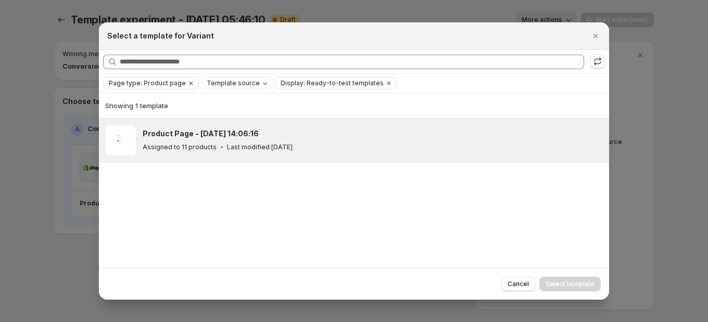
click at [331, 145] on div "Assigned to 11 products Last modified 14 days ago" at bounding box center [371, 147] width 457 height 10
click at [576, 280] on button "Select template" at bounding box center [569, 284] width 61 height 15
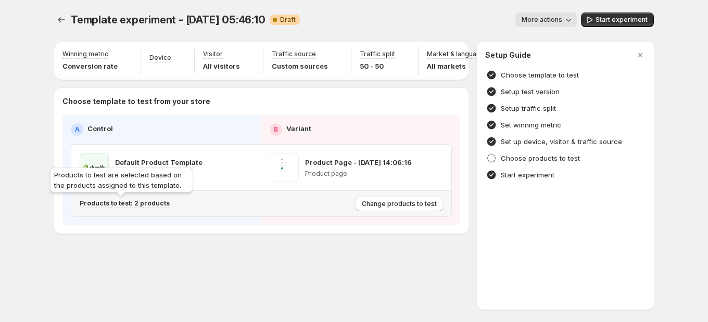
click at [143, 205] on p "Products to test: 2 products" at bounding box center [125, 203] width 90 height 8
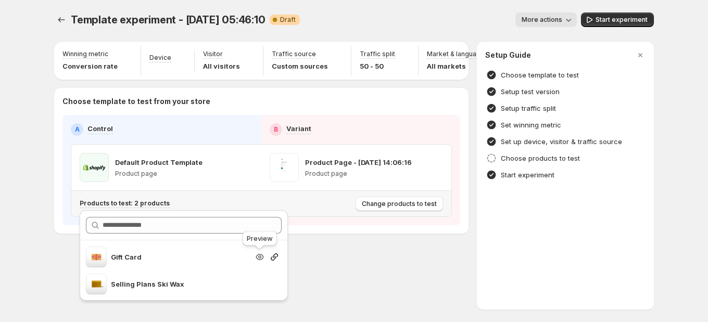
click at [262, 259] on icon "button" at bounding box center [260, 257] width 10 height 10
click at [258, 259] on icon "button" at bounding box center [260, 257] width 8 height 6
click at [42, 33] on div "Template experiment - Aug 14, 05:46:10. This page is ready Template experiment …" at bounding box center [354, 145] width 625 height 290
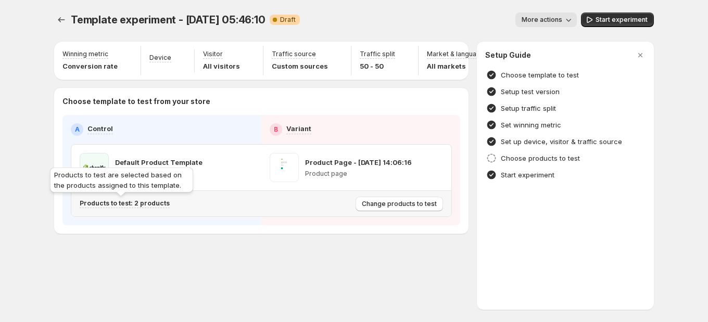
click at [130, 205] on p "Products to test: 2 products" at bounding box center [125, 203] width 90 height 8
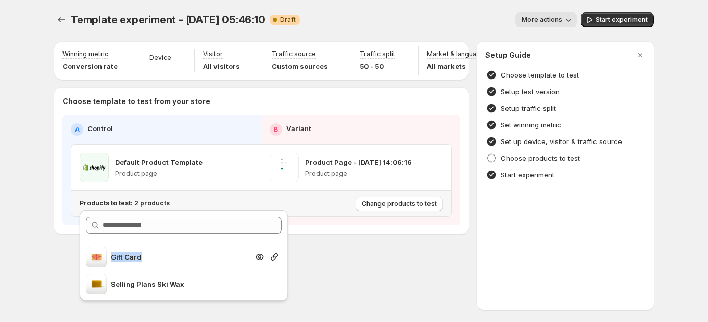
drag, startPoint x: 112, startPoint y: 258, endPoint x: 142, endPoint y: 258, distance: 29.2
click at [142, 258] on p "Gift Card" at bounding box center [179, 257] width 137 height 10
drag, startPoint x: 111, startPoint y: 285, endPoint x: 198, endPoint y: 293, distance: 86.8
click at [198, 293] on div "Selling Plans Ski Wax" at bounding box center [179, 284] width 137 height 21
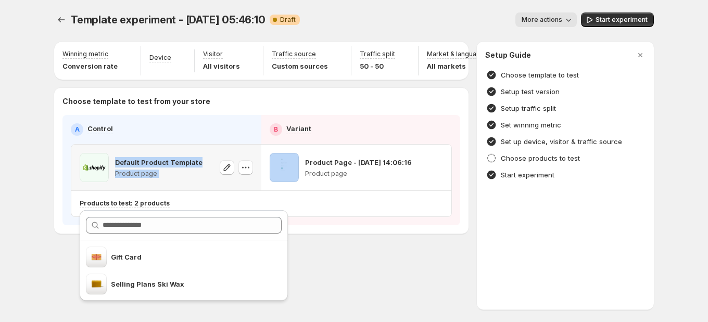
drag, startPoint x: 128, startPoint y: 162, endPoint x: 219, endPoint y: 163, distance: 90.6
click at [219, 163] on div "Default Product Template Product page" at bounding box center [166, 167] width 173 height 29
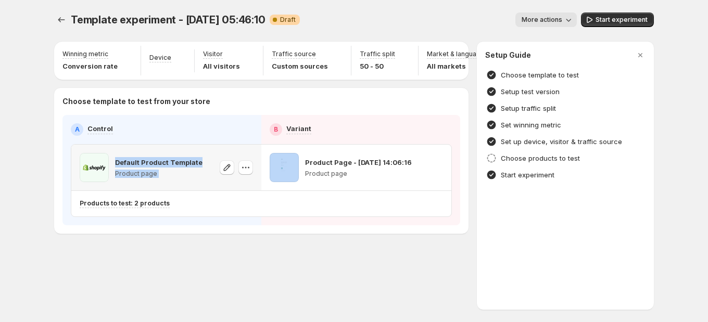
drag, startPoint x: 136, startPoint y: 159, endPoint x: 131, endPoint y: 161, distance: 5.8
click at [135, 159] on p "Default Product Template" at bounding box center [158, 162] width 87 height 10
click at [131, 161] on p "Default Product Template" at bounding box center [158, 162] width 87 height 10
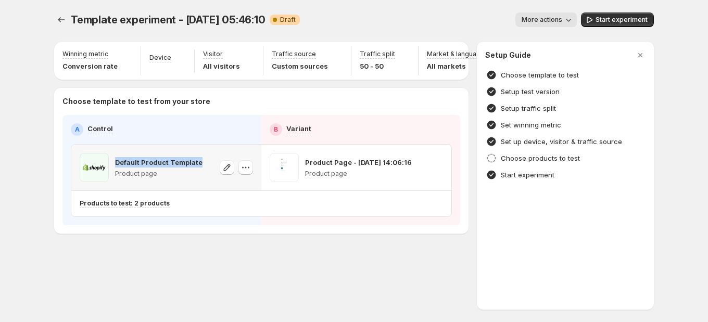
click at [131, 161] on p "Default Product Template" at bounding box center [158, 162] width 87 height 10
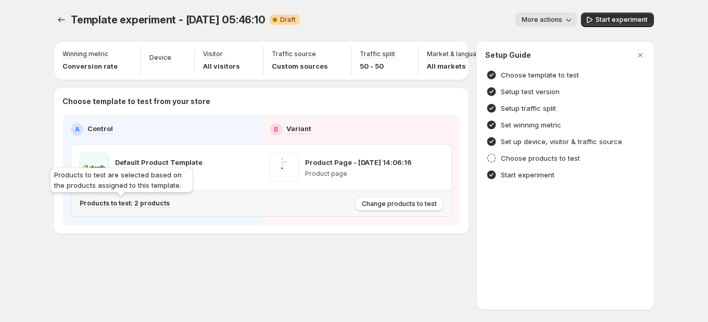
click at [141, 204] on p "Products to test: 2 products" at bounding box center [125, 203] width 90 height 8
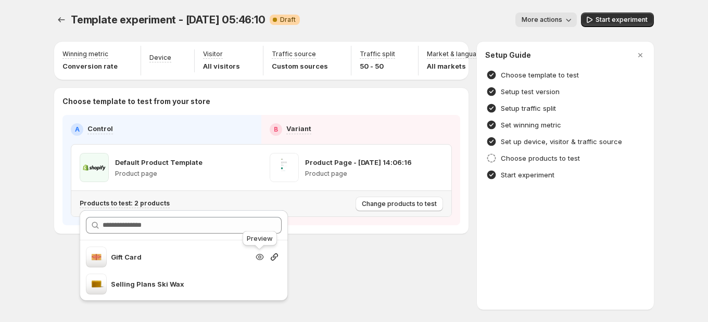
click at [259, 261] on icon "button" at bounding box center [260, 257] width 10 height 10
click at [120, 258] on p "Gift Card" at bounding box center [179, 257] width 137 height 10
click at [118, 258] on p "Gift Card" at bounding box center [179, 257] width 137 height 10
click at [129, 258] on p "Gift Card" at bounding box center [179, 257] width 137 height 10
click at [123, 258] on p "Gift Card" at bounding box center [179, 257] width 137 height 10
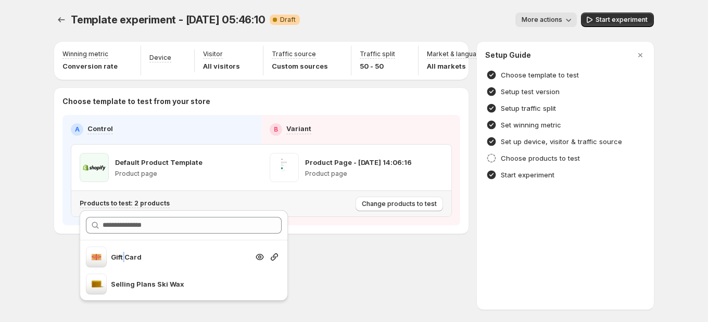
click at [123, 258] on p "Gift Card" at bounding box center [179, 257] width 137 height 10
click at [302, 273] on div "Template experiment - Aug 14, 05:46:10. This page is ready Template experiment …" at bounding box center [354, 145] width 625 height 290
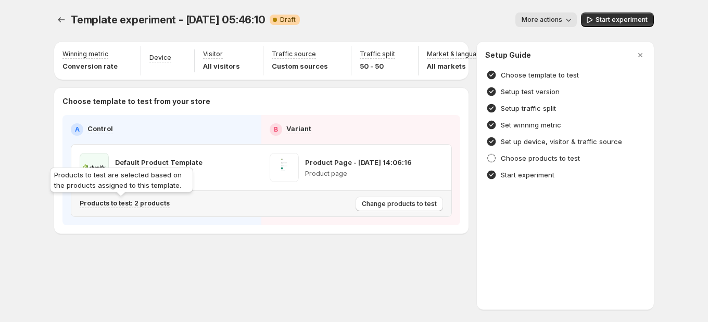
click at [147, 206] on p "Products to test: 2 products" at bounding box center [125, 203] width 90 height 8
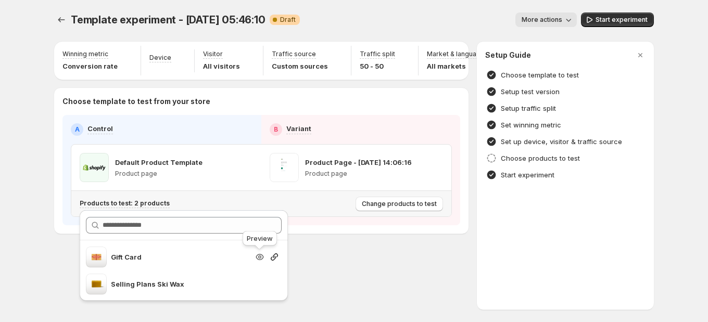
click at [262, 258] on icon "button" at bounding box center [260, 257] width 10 height 10
click at [260, 288] on icon "button" at bounding box center [260, 284] width 10 height 10
click at [317, 258] on div "Template experiment - Aug 14, 05:46:10. This page is ready Template experiment …" at bounding box center [354, 145] width 625 height 290
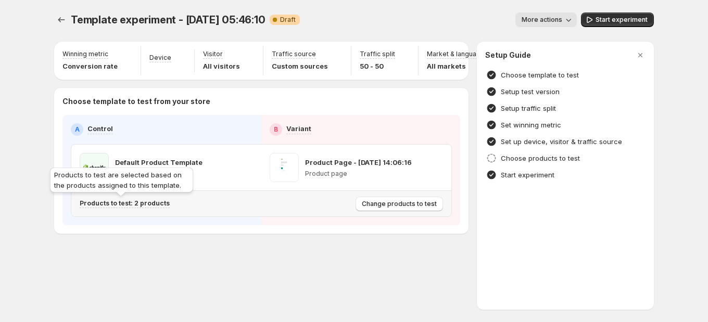
click at [144, 201] on p "Products to test: 2 products" at bounding box center [125, 203] width 90 height 8
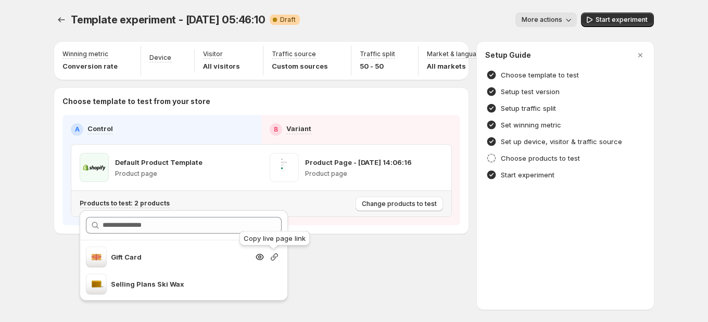
click at [273, 258] on icon "button" at bounding box center [274, 257] width 10 height 10
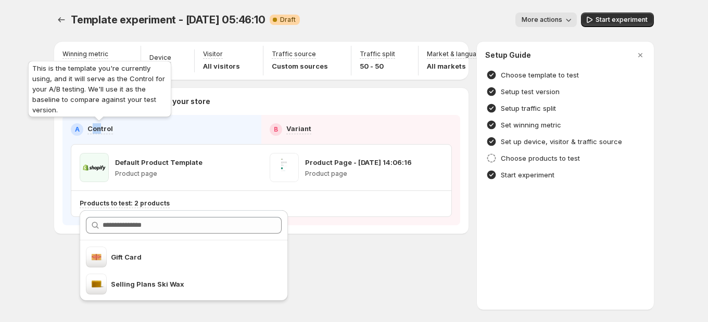
drag, startPoint x: 91, startPoint y: 128, endPoint x: 99, endPoint y: 129, distance: 8.3
click at [99, 129] on p "Control" at bounding box center [100, 128] width 26 height 10
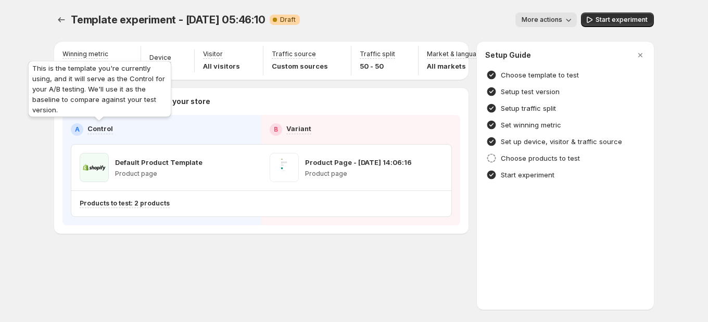
click at [108, 130] on p "Control" at bounding box center [100, 128] width 26 height 10
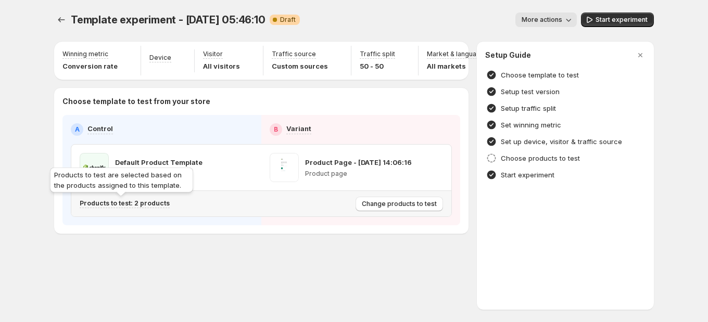
click at [149, 203] on p "Products to test: 2 products" at bounding box center [125, 203] width 90 height 8
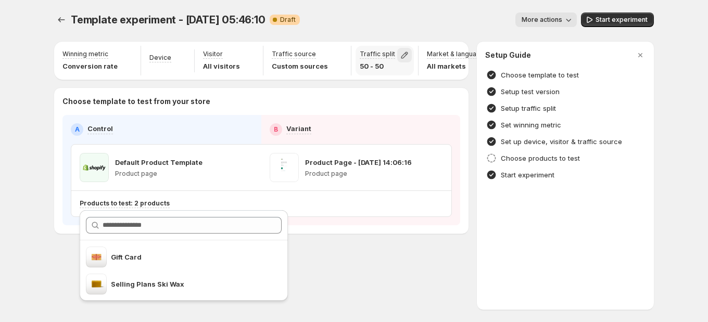
click at [399, 56] on icon "button" at bounding box center [404, 55] width 10 height 10
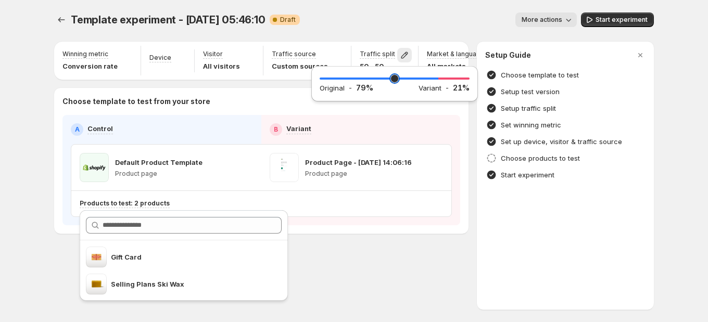
drag, startPoint x: 396, startPoint y: 78, endPoint x: 436, endPoint y: 78, distance: 40.1
type input "**"
click at [436, 78] on input "range" at bounding box center [395, 78] width 150 height 15
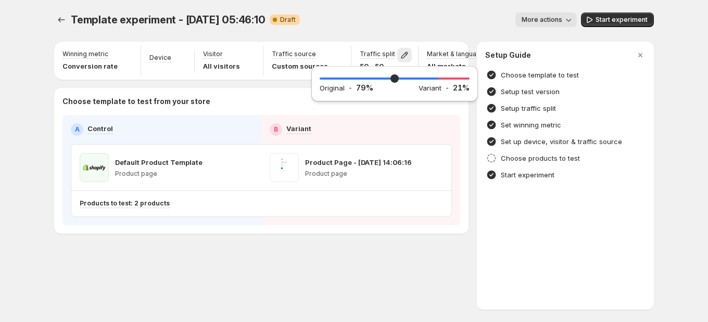
click at [441, 252] on div "Template experiment - Aug 14, 05:46:10. This page is ready Template experiment …" at bounding box center [354, 145] width 625 height 290
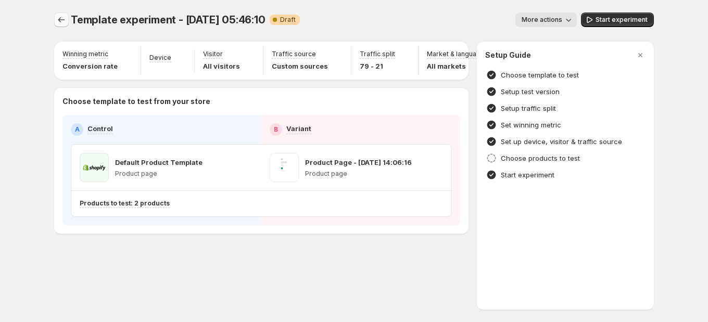
click at [59, 20] on icon "Experiments" at bounding box center [61, 19] width 7 height 5
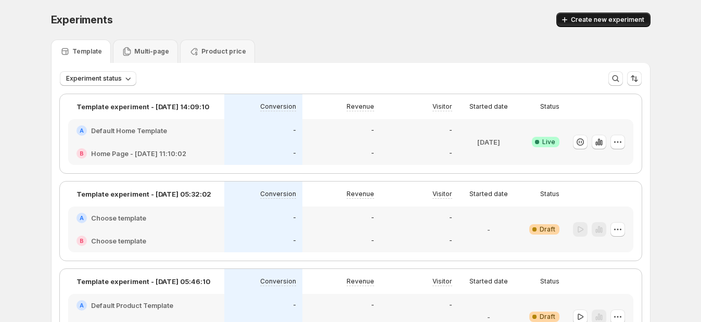
click at [570, 21] on icon "button" at bounding box center [565, 20] width 10 height 10
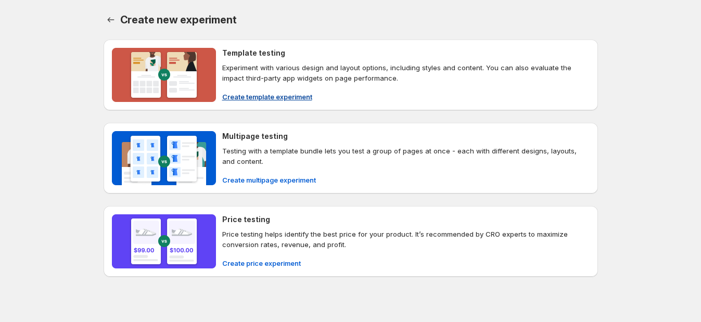
click at [285, 94] on span "Create template experiment" at bounding box center [267, 97] width 90 height 10
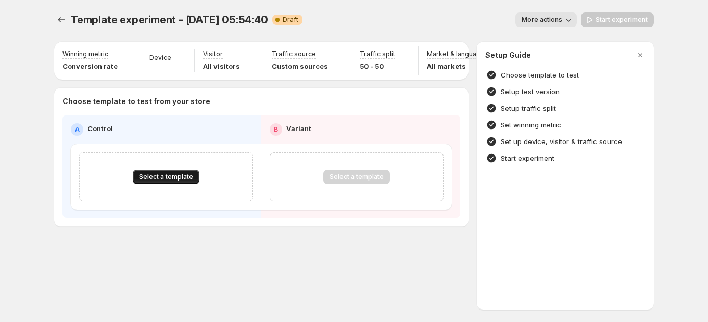
click at [189, 175] on span "Select a template" at bounding box center [166, 177] width 54 height 8
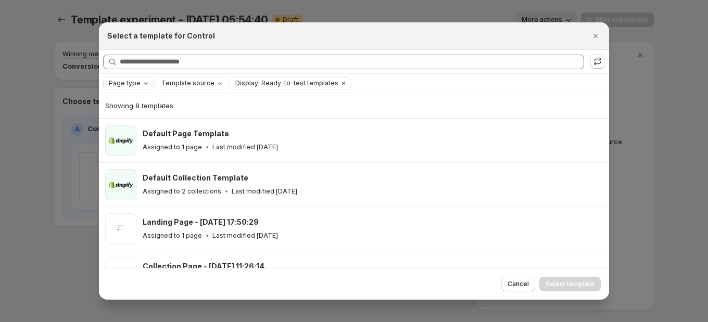
click at [135, 85] on span "Page type" at bounding box center [125, 83] width 32 height 8
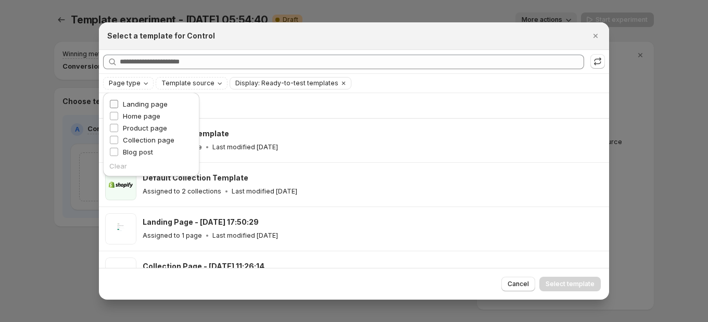
click at [159, 103] on span "Landing page" at bounding box center [145, 104] width 45 height 8
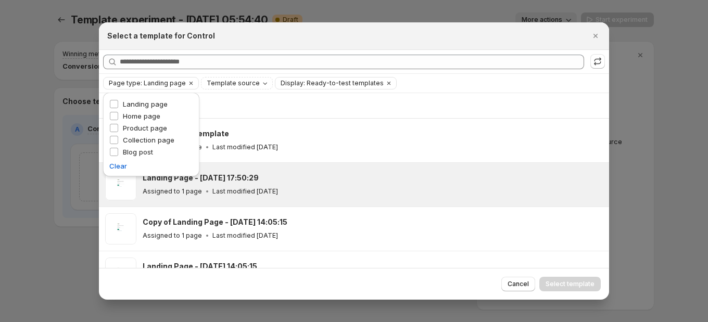
click at [344, 181] on div "Landing Page - Jun 27, 17:50:29" at bounding box center [371, 178] width 457 height 10
click at [560, 281] on span "Select template" at bounding box center [570, 284] width 49 height 8
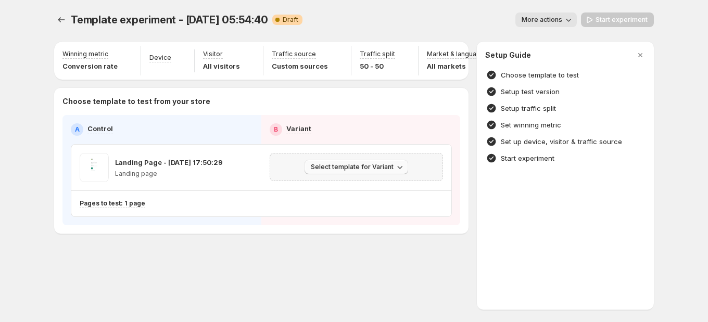
click at [381, 169] on span "Select template for Variant" at bounding box center [352, 167] width 83 height 8
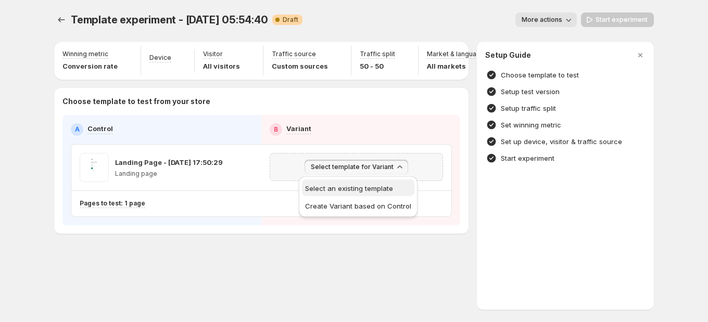
click at [390, 191] on span "Select an existing template" at bounding box center [349, 188] width 88 height 8
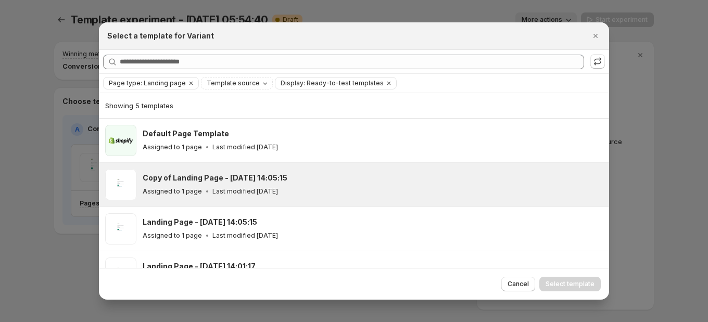
click at [364, 190] on div "Assigned to 1 page Last modified 2 months ago" at bounding box center [371, 191] width 457 height 10
click at [561, 283] on span "Select template" at bounding box center [570, 284] width 49 height 8
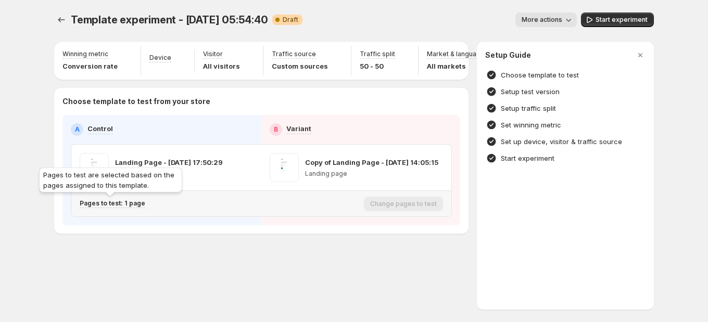
click at [127, 206] on p "Pages to test: 1 page" at bounding box center [113, 203] width 66 height 8
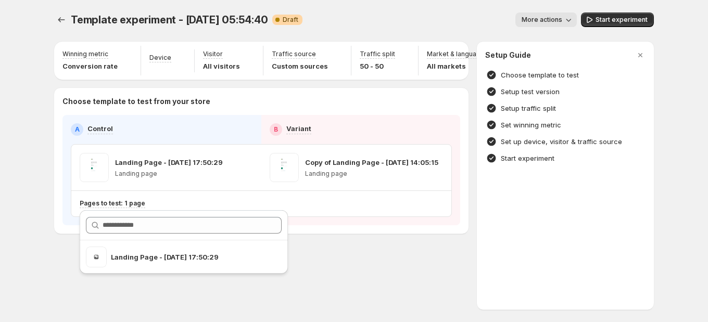
click at [328, 247] on div "Template experiment - Aug 14, 05:54:40. This page is ready Template experiment …" at bounding box center [354, 145] width 625 height 290
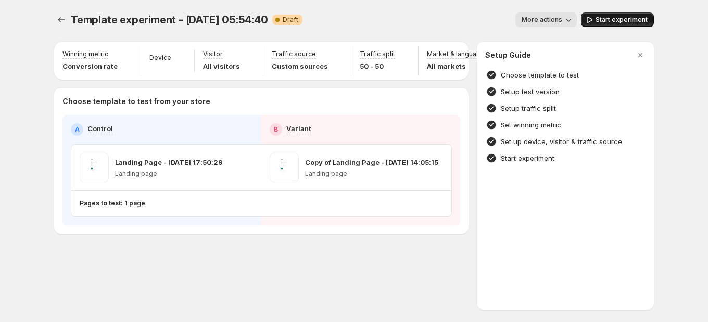
click at [624, 12] on div "Template experiment - Aug 14, 05:54:40. This page is ready Template experiment …" at bounding box center [354, 20] width 600 height 40
click at [65, 21] on icon "Experiments" at bounding box center [61, 20] width 10 height 10
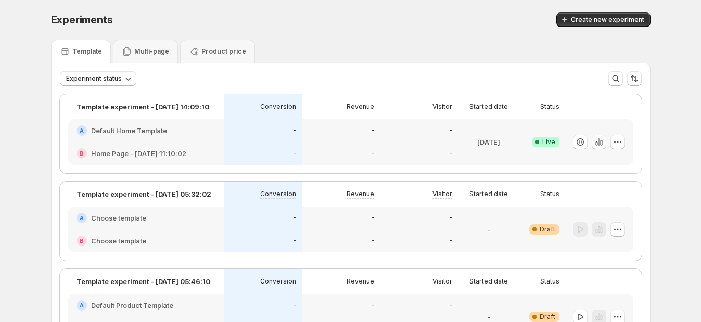
click at [604, 145] on icon "button" at bounding box center [599, 142] width 10 height 10
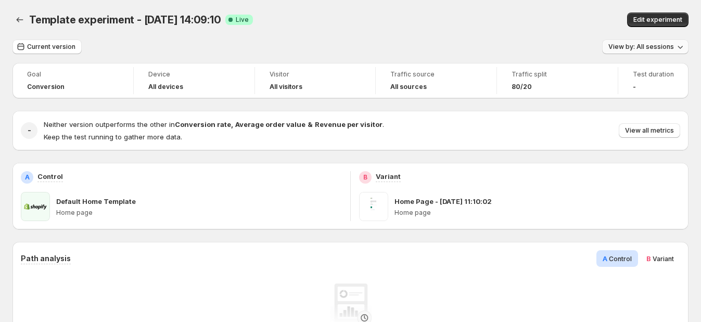
click at [660, 52] on button "View by: All sessions" at bounding box center [645, 47] width 86 height 15
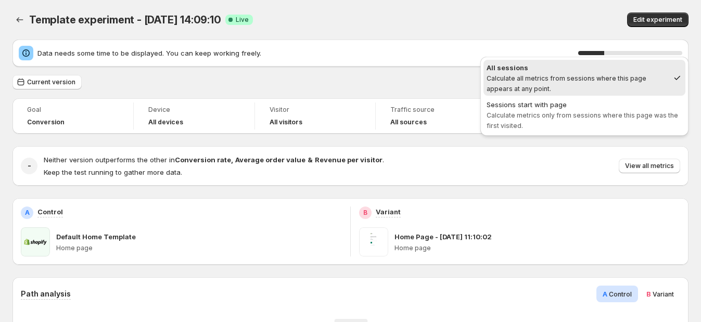
click at [547, 72] on span "All sessions Calculate all metrics from sessions where this page appears at any…" at bounding box center [578, 77] width 182 height 31
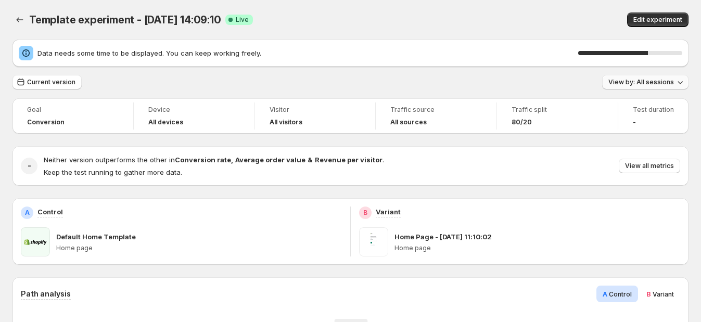
click at [653, 80] on span "View by: All sessions" at bounding box center [642, 82] width 66 height 8
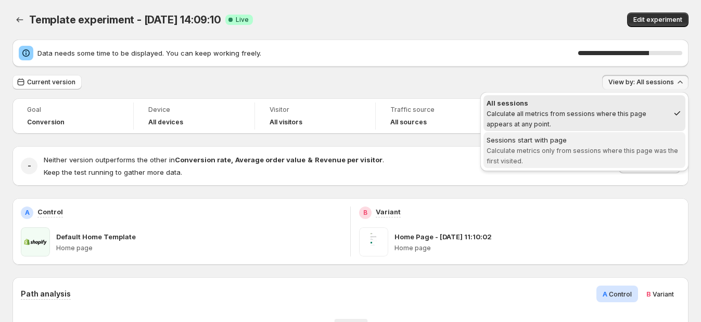
click at [613, 141] on div "Sessions start with page" at bounding box center [585, 140] width 196 height 10
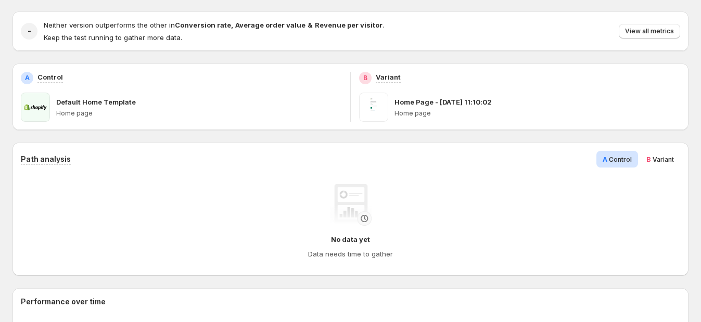
scroll to position [130, 0]
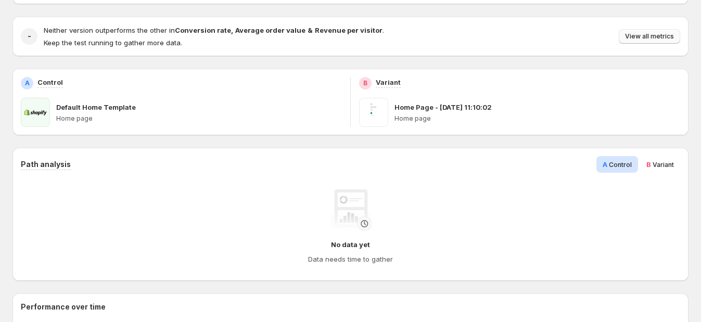
click at [666, 31] on button "View all metrics" at bounding box center [649, 36] width 61 height 15
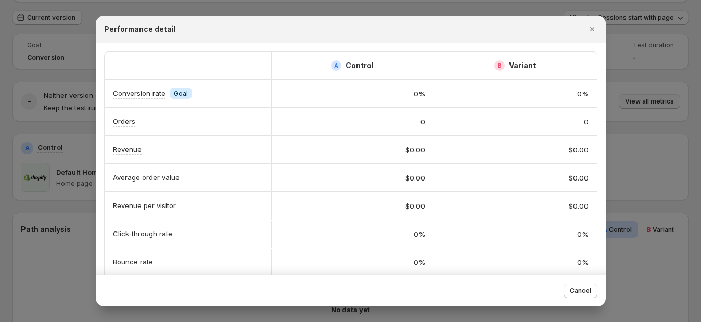
click at [647, 17] on div at bounding box center [350, 161] width 701 height 322
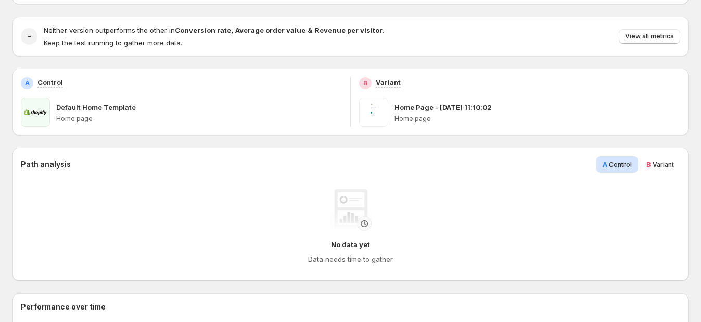
click at [656, 28] on div "Neither version outperforms the other in Conversion rate , Average order value …" at bounding box center [362, 36] width 637 height 23
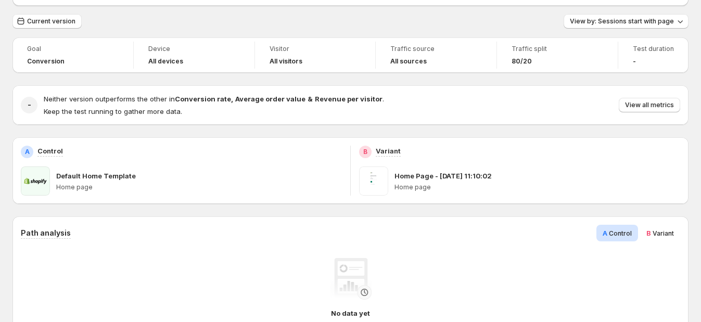
scroll to position [0, 0]
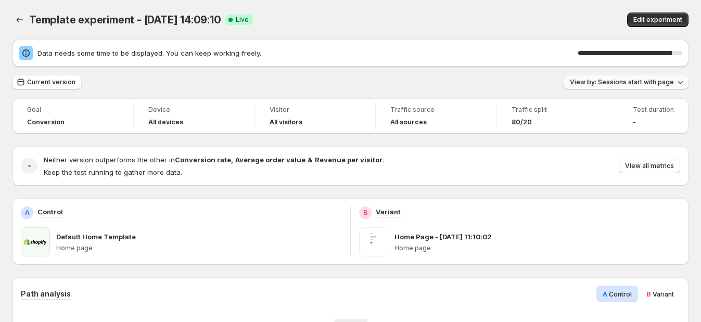
click at [657, 78] on span "View by: Sessions start with page" at bounding box center [622, 82] width 104 height 8
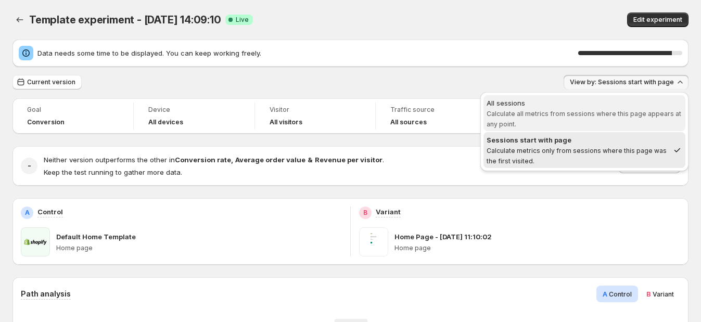
click at [619, 113] on span "Calculate all metrics from sessions where this page appears at any point." at bounding box center [584, 119] width 195 height 18
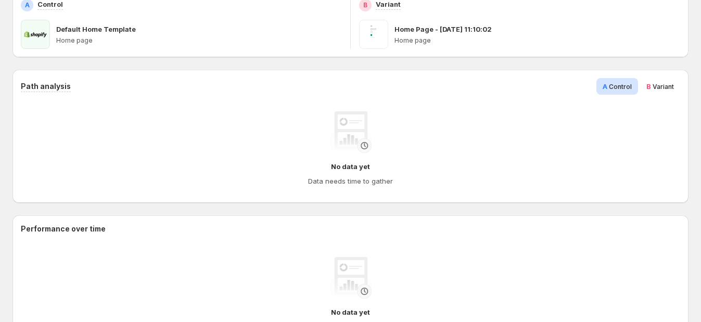
scroll to position [65, 0]
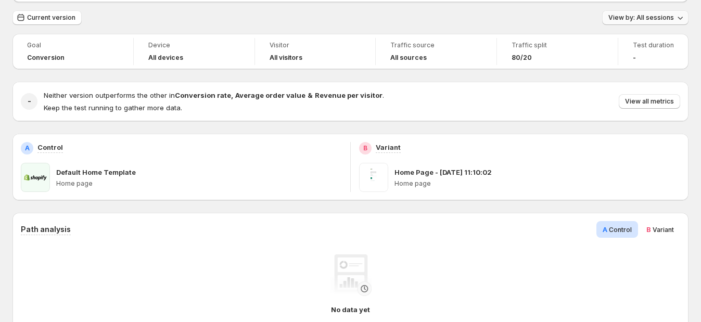
click at [631, 16] on span "View by: All sessions" at bounding box center [642, 18] width 66 height 8
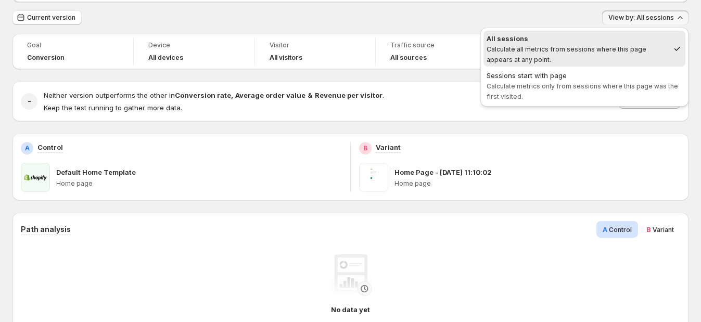
click at [530, 52] on span "All sessions Calculate all metrics from sessions where this page appears at any…" at bounding box center [578, 48] width 182 height 31
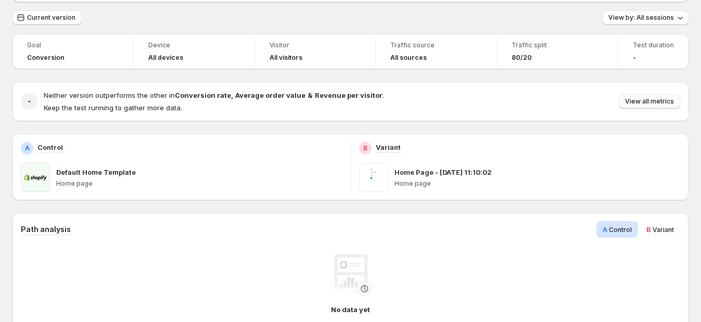
click at [664, 108] on div "Neither version outperforms the other in Conversion rate , Average order value …" at bounding box center [362, 101] width 637 height 23
click at [651, 104] on span "View all metrics" at bounding box center [649, 101] width 49 height 8
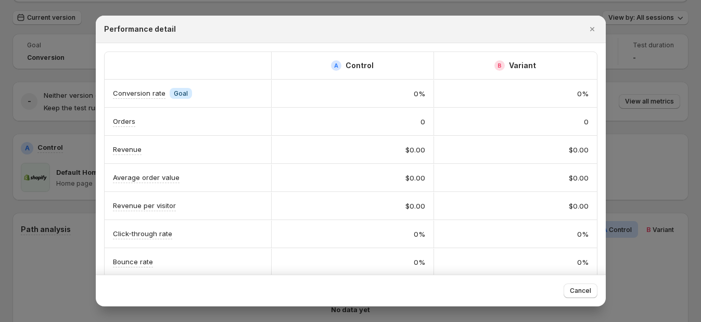
click at [653, 120] on div at bounding box center [350, 161] width 701 height 322
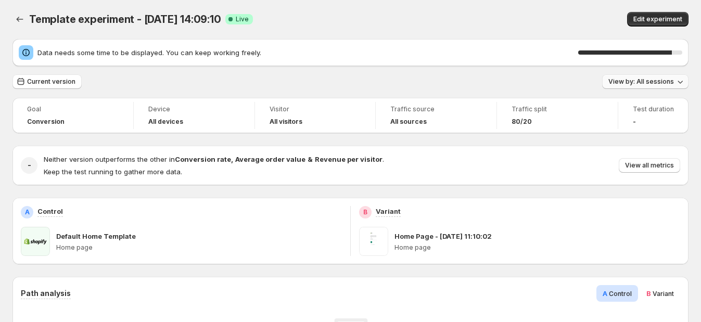
scroll to position [0, 0]
click at [656, 80] on span "View by: All sessions" at bounding box center [642, 82] width 66 height 8
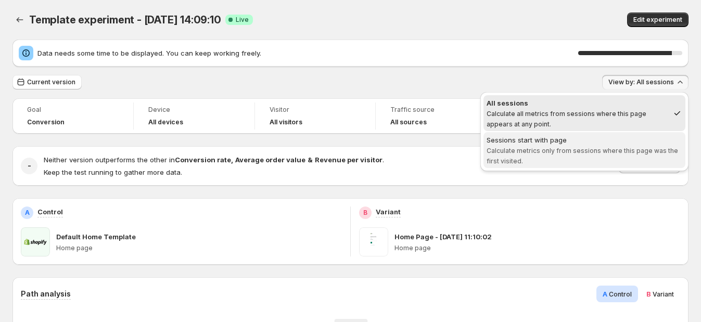
click at [618, 142] on div "Sessions start with page" at bounding box center [585, 140] width 196 height 10
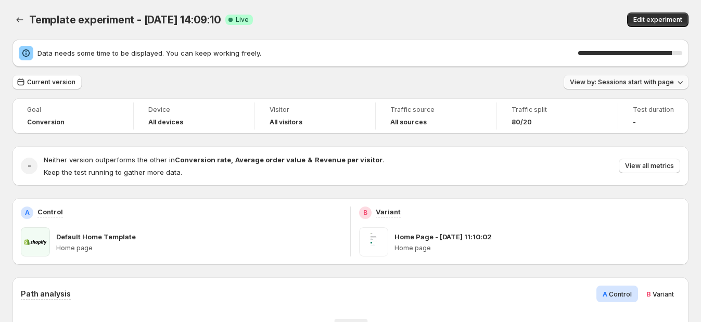
click at [628, 84] on span "View by: Sessions start with page" at bounding box center [622, 82] width 104 height 8
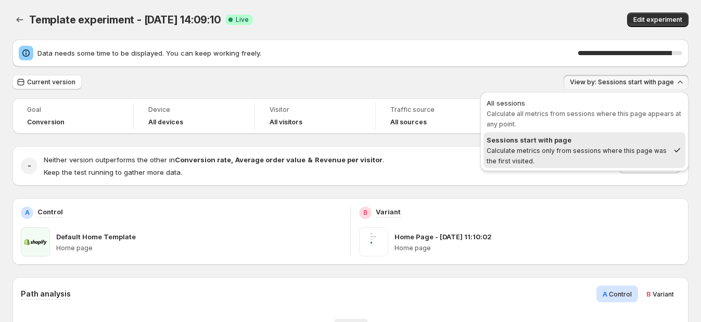
click at [541, 144] on div "Sessions start with page" at bounding box center [578, 140] width 182 height 10
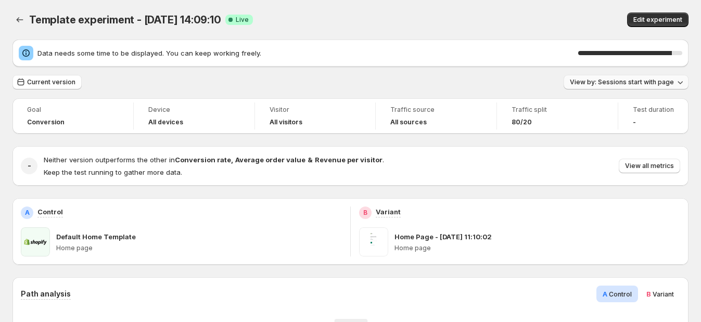
click at [662, 82] on span "View by: Sessions start with page" at bounding box center [622, 82] width 104 height 8
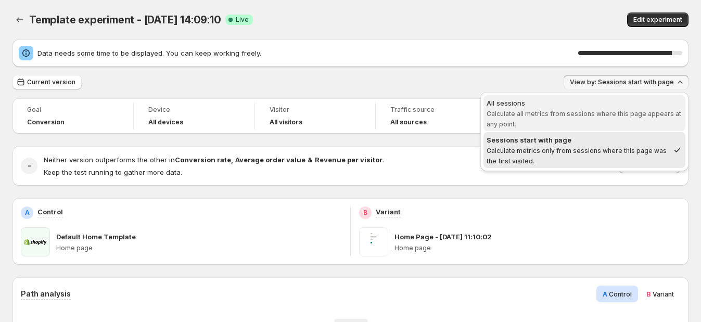
click at [629, 105] on div "All sessions" at bounding box center [585, 103] width 196 height 10
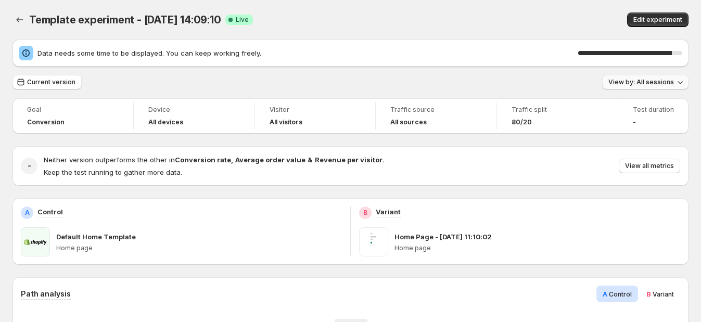
click at [672, 85] on span "View by: All sessions" at bounding box center [642, 82] width 66 height 8
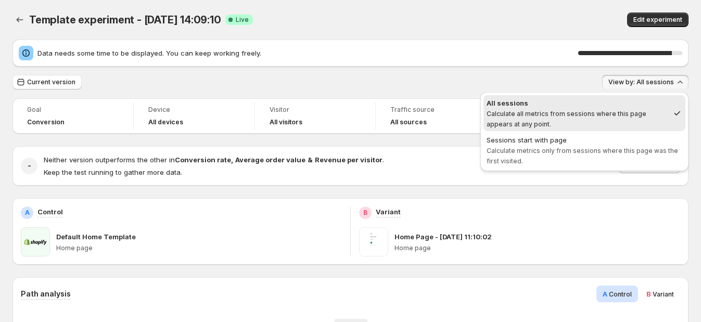
click at [478, 86] on div "Current version View by: All sessions" at bounding box center [350, 82] width 676 height 15
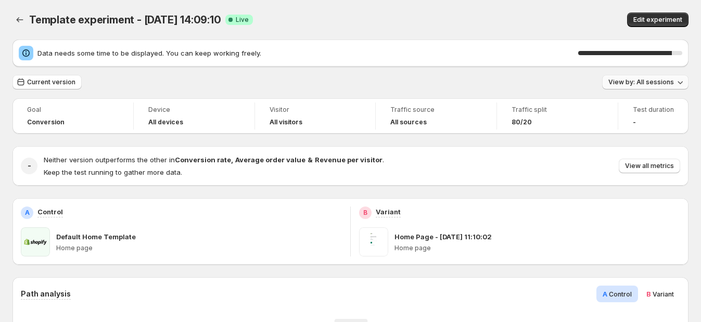
click at [631, 84] on span "View by: All sessions" at bounding box center [642, 82] width 66 height 8
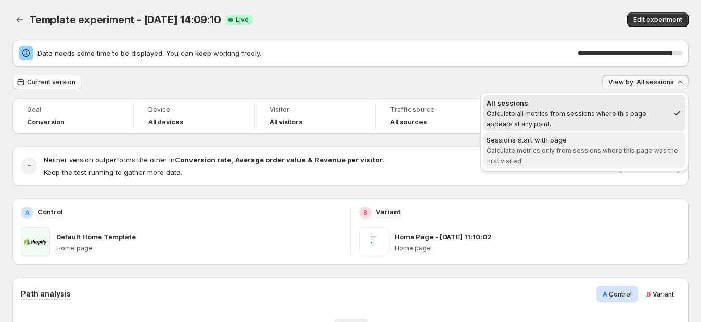
click at [602, 139] on div "Sessions start with page" at bounding box center [585, 140] width 196 height 10
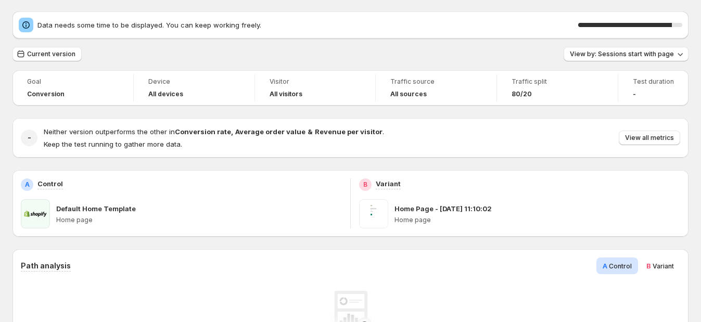
scroll to position [16, 0]
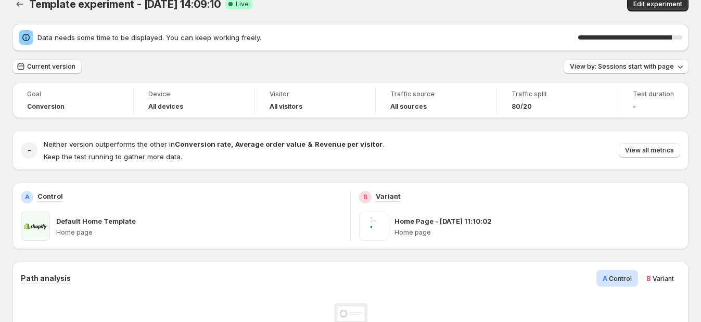
click at [641, 160] on div "Neither version outperforms the other in Conversion rate , Average order value …" at bounding box center [362, 150] width 637 height 23
click at [643, 153] on span "View all metrics" at bounding box center [649, 150] width 49 height 8
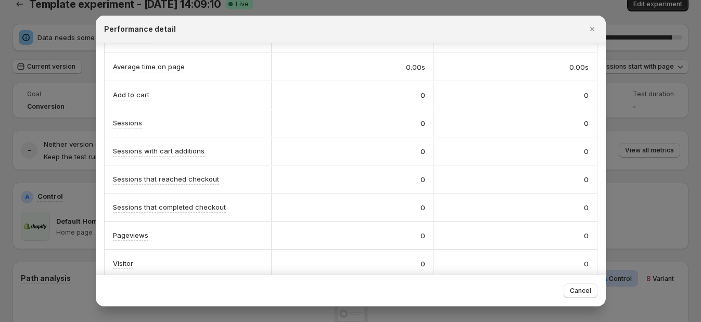
scroll to position [231, 0]
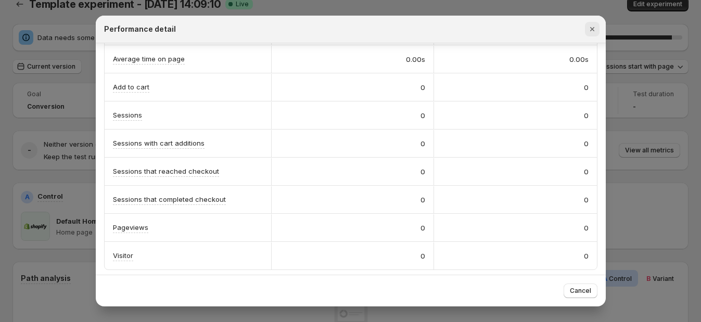
click at [595, 30] on icon "Close" at bounding box center [592, 29] width 10 height 10
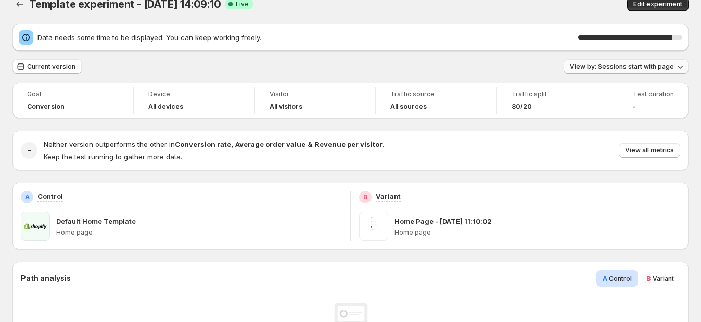
click at [630, 66] on span "View by: Sessions start with page" at bounding box center [622, 66] width 104 height 8
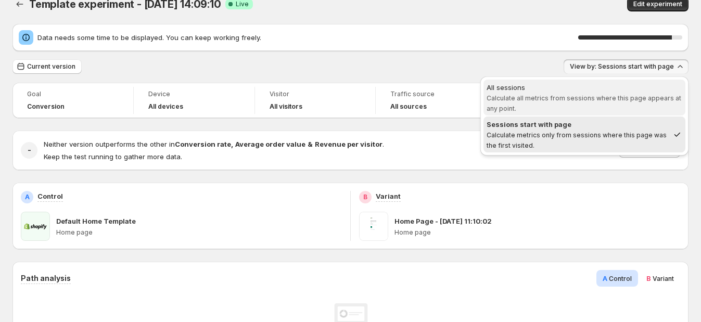
click at [620, 91] on div "All sessions" at bounding box center [585, 87] width 196 height 10
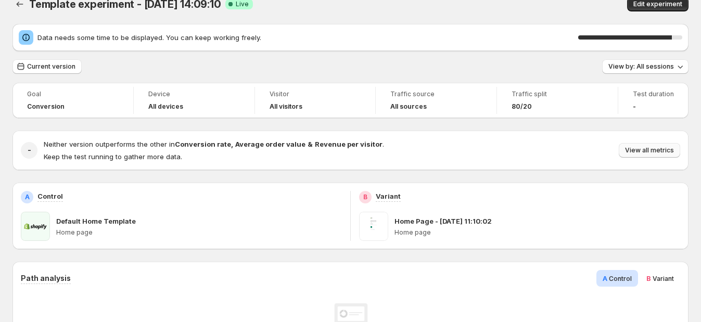
click at [643, 152] on span "View all metrics" at bounding box center [649, 150] width 49 height 8
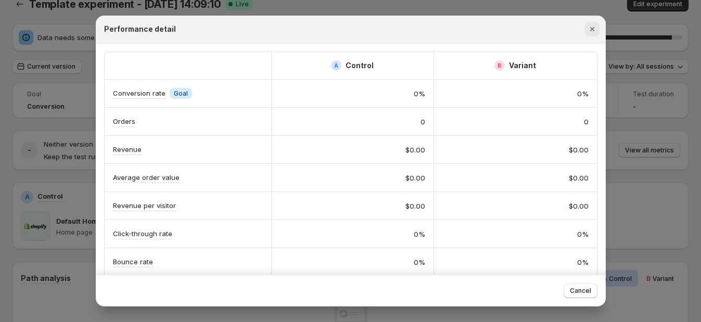
drag, startPoint x: 591, startPoint y: 23, endPoint x: 620, endPoint y: 53, distance: 41.6
click at [591, 23] on button "Close" at bounding box center [592, 29] width 15 height 15
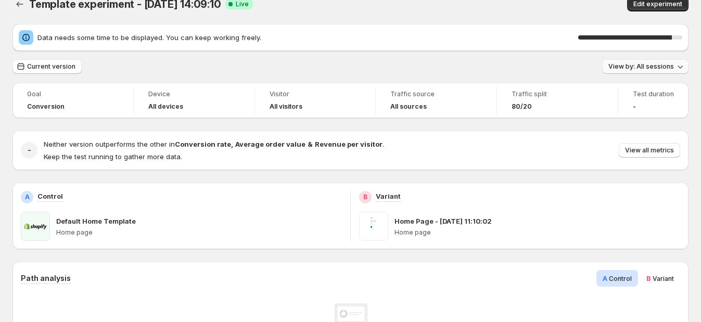
click at [638, 64] on span "View by: All sessions" at bounding box center [642, 66] width 66 height 8
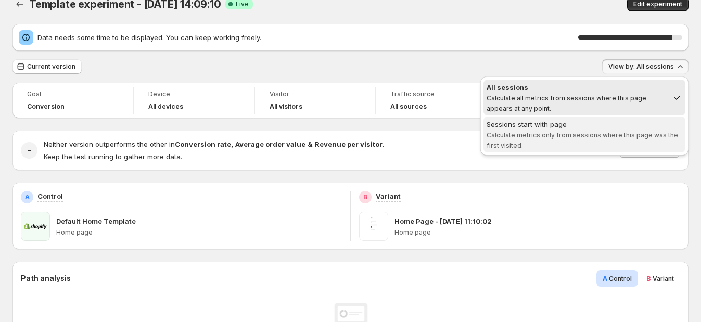
click at [632, 119] on div "Sessions start with page" at bounding box center [585, 124] width 196 height 10
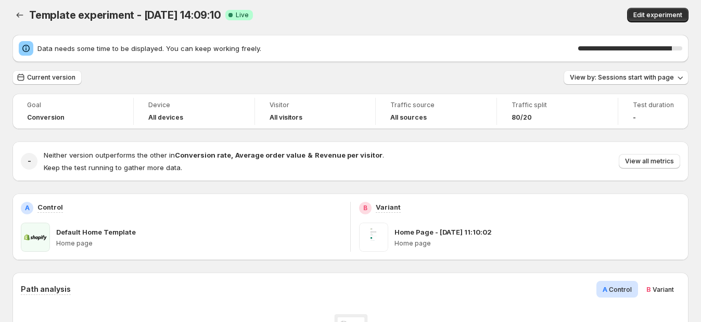
scroll to position [0, 0]
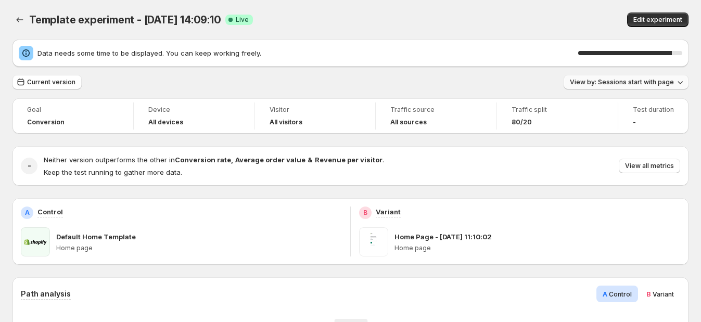
click at [631, 84] on span "View by: Sessions start with page" at bounding box center [622, 82] width 104 height 8
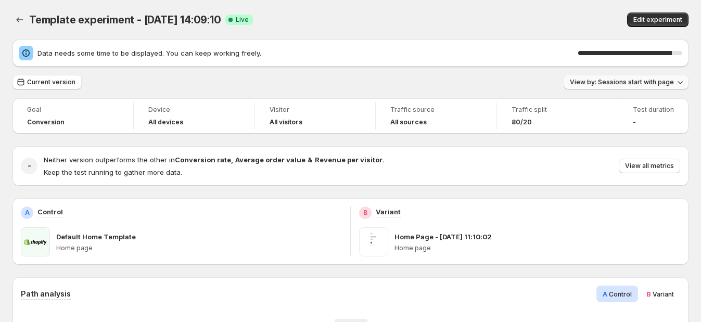
click at [618, 78] on span "View by: Sessions start with page" at bounding box center [622, 82] width 104 height 8
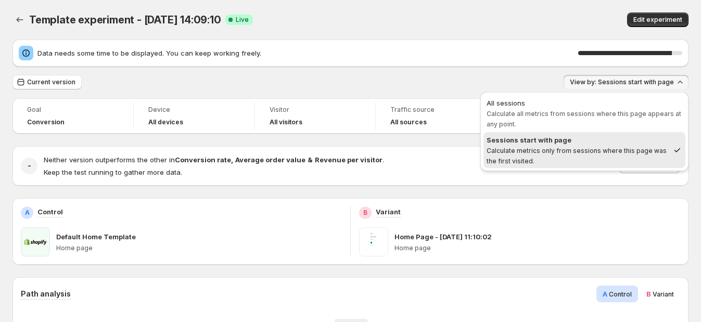
drag, startPoint x: 479, startPoint y: 66, endPoint x: 657, endPoint y: 93, distance: 180.2
click at [480, 66] on div "Data needs some time to be displayed. You can keep working freely. 90 %" at bounding box center [350, 53] width 676 height 27
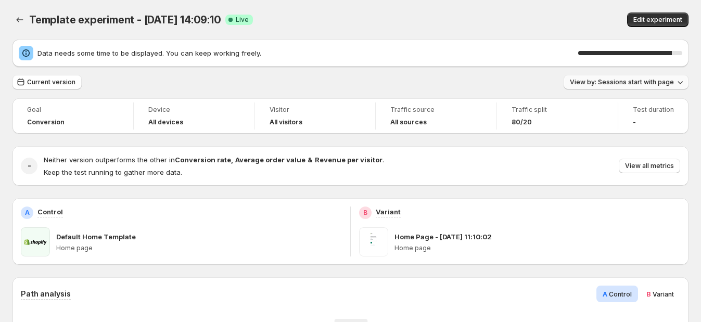
click at [659, 84] on span "View by: Sessions start with page" at bounding box center [622, 82] width 104 height 8
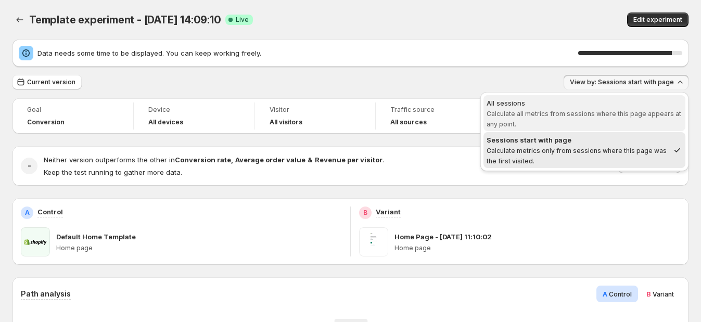
click at [621, 113] on span "Calculate all metrics from sessions where this page appears at any point." at bounding box center [584, 119] width 195 height 18
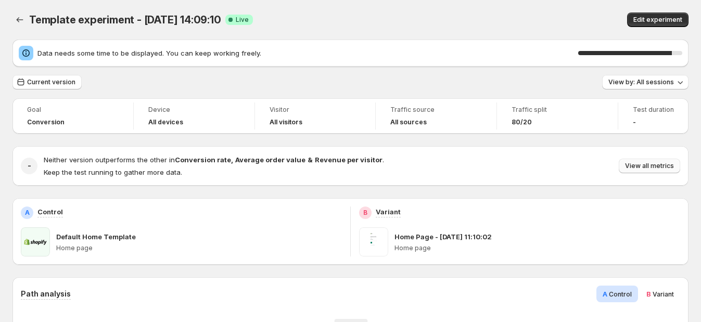
click at [661, 167] on span "View all metrics" at bounding box center [649, 166] width 49 height 8
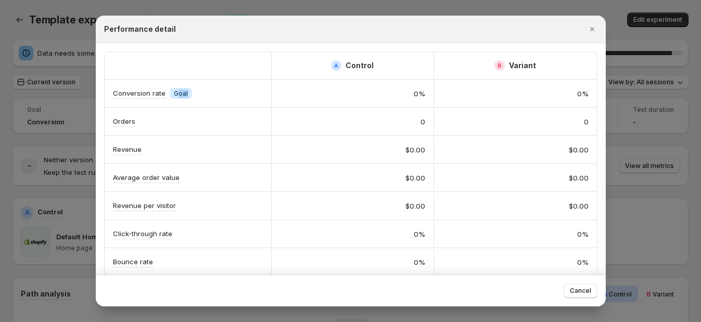
drag, startPoint x: 175, startPoint y: 92, endPoint x: 188, endPoint y: 93, distance: 13.1
click at [188, 93] on span "Info Goal" at bounding box center [181, 93] width 22 height 11
click at [180, 94] on span "Goal" at bounding box center [181, 94] width 14 height 8
drag, startPoint x: 115, startPoint y: 92, endPoint x: 457, endPoint y: 95, distance: 342.0
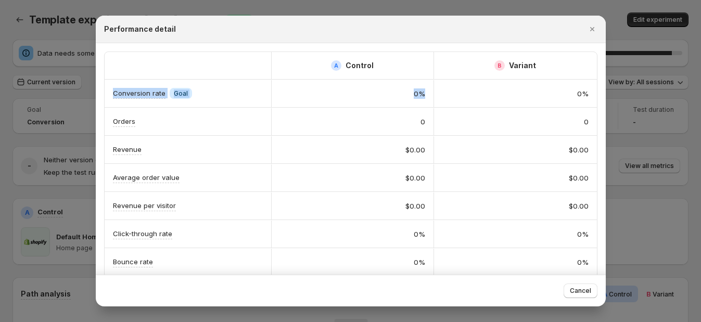
click at [482, 95] on div "Conversion rate Info Goal 0% 0%" at bounding box center [351, 94] width 492 height 28
click at [510, 103] on div "0%" at bounding box center [515, 93] width 163 height 27
click at [395, 92] on div "0%" at bounding box center [352, 93] width 145 height 10
click at [591, 22] on button "Close" at bounding box center [592, 29] width 15 height 15
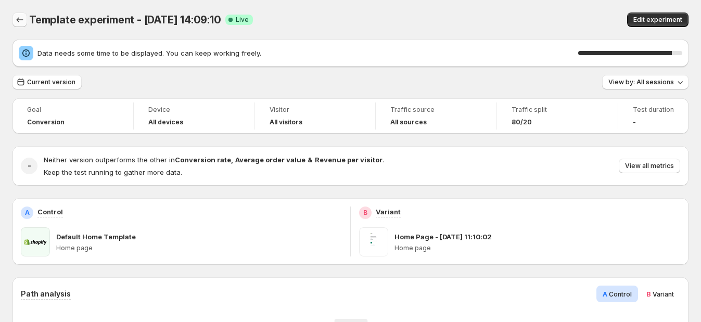
click at [20, 19] on icon "Back" at bounding box center [20, 20] width 10 height 10
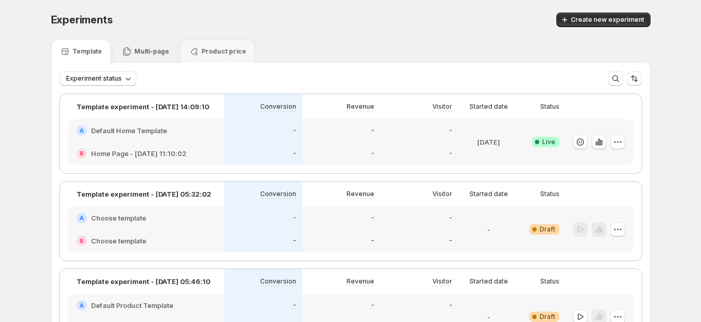
click at [146, 57] on div "Multi-page" at bounding box center [145, 51] width 65 height 23
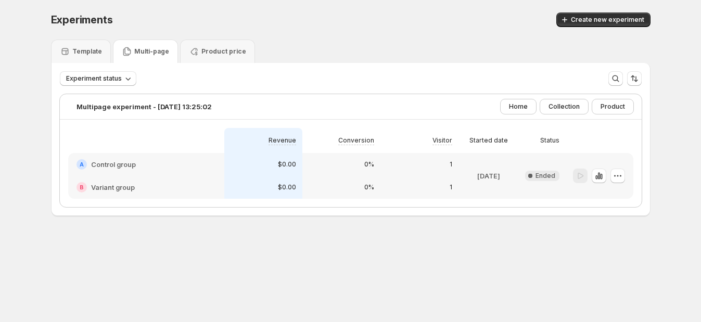
drag, startPoint x: 140, startPoint y: 142, endPoint x: 426, endPoint y: 173, distance: 288.0
click at [140, 144] on div at bounding box center [147, 140] width 140 height 12
click at [617, 176] on icon "button" at bounding box center [618, 176] width 10 height 10
click at [611, 251] on span "Delete" at bounding box center [613, 250] width 21 height 8
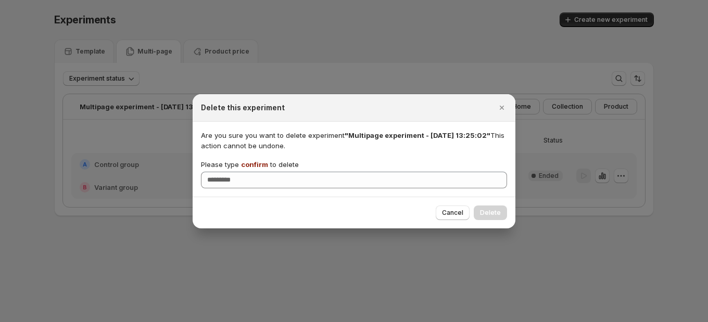
click at [244, 159] on p "Please type confirm to delete" at bounding box center [250, 164] width 98 height 10
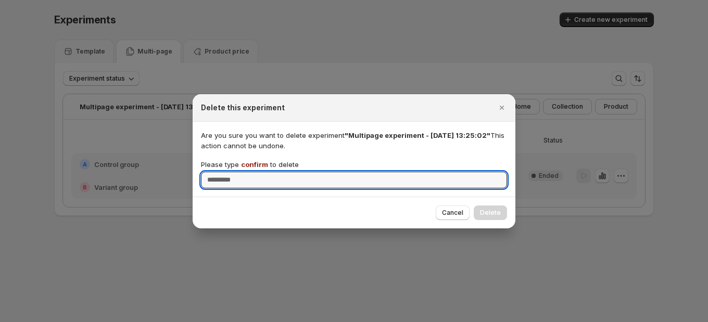
click at [244, 172] on input "Please type confirm to delete" at bounding box center [354, 180] width 306 height 17
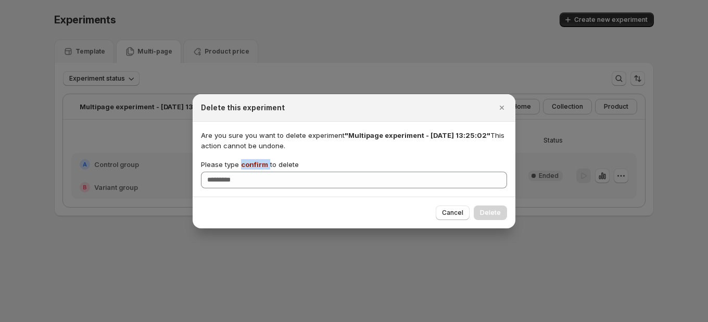
click at [244, 159] on p "Please type confirm to delete" at bounding box center [250, 164] width 98 height 10
click at [244, 172] on input "Please type confirm to delete" at bounding box center [354, 180] width 306 height 17
copy p "confirm"
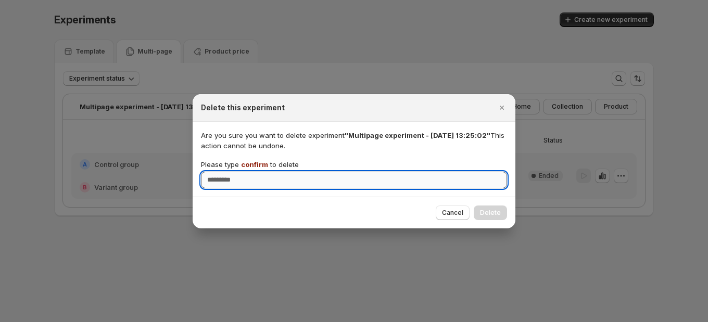
click at [252, 179] on input "Please type confirm to delete" at bounding box center [354, 180] width 306 height 17
paste input "*******"
type input "*******"
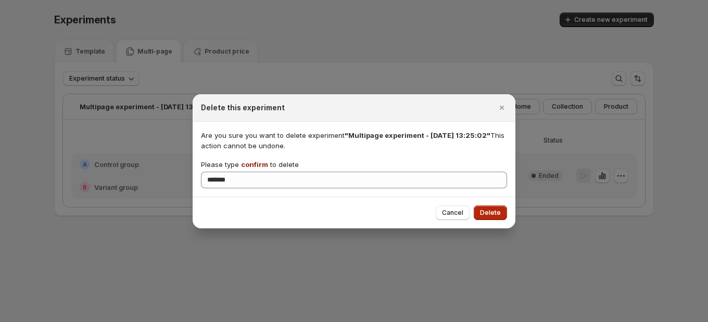
click at [476, 216] on button "Delete" at bounding box center [490, 213] width 33 height 15
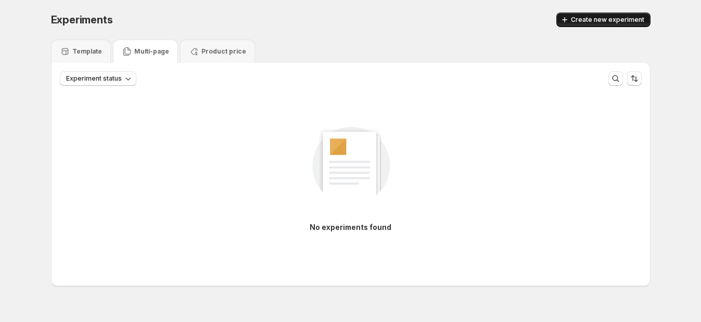
click at [580, 24] on button "Create new experiment" at bounding box center [603, 19] width 94 height 15
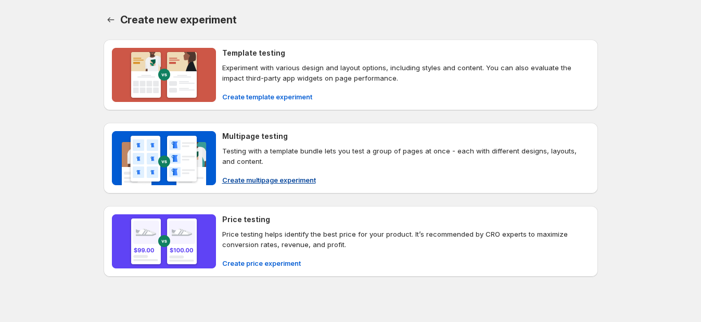
click at [255, 180] on span "Create multipage experiment" at bounding box center [269, 180] width 94 height 10
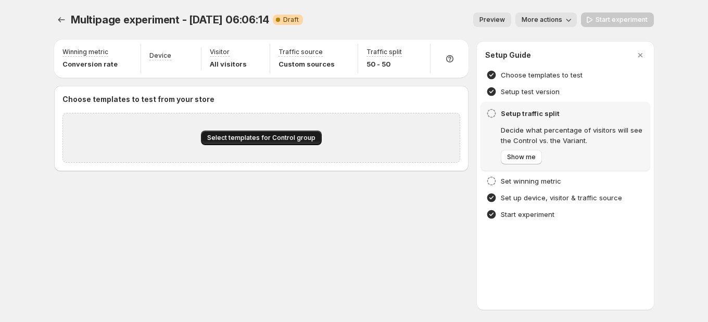
click at [271, 142] on span "Select templates for Control group" at bounding box center [261, 138] width 108 height 8
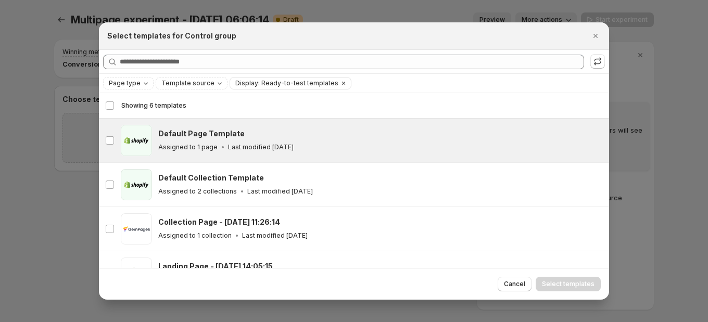
click at [213, 144] on p "Assigned to 1 page" at bounding box center [187, 147] width 59 height 8
drag, startPoint x: 106, startPoint y: 106, endPoint x: 117, endPoint y: 85, distance: 23.8
click at [104, 105] on div "Showing 6 templates Select all 6 templates Showing 6 templates Select Select al…" at bounding box center [354, 105] width 510 height 25
click at [120, 81] on span "Page type" at bounding box center [125, 83] width 32 height 8
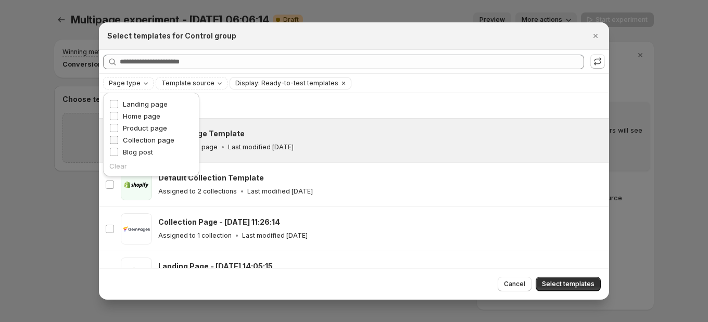
drag, startPoint x: 130, startPoint y: 116, endPoint x: 154, endPoint y: 143, distance: 36.1
click at [130, 117] on span "Home page" at bounding box center [141, 116] width 37 height 8
click at [131, 120] on span "Home page" at bounding box center [141, 116] width 37 height 10
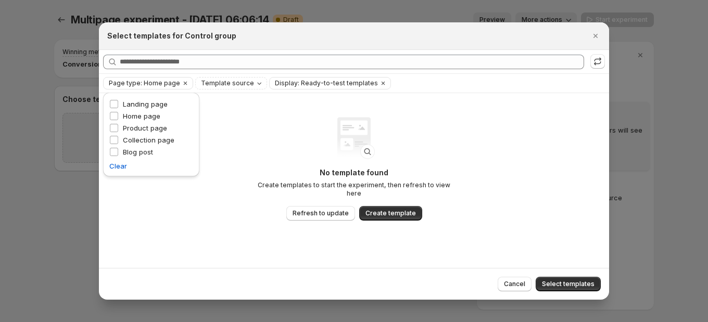
drag, startPoint x: 236, startPoint y: 119, endPoint x: 288, endPoint y: 181, distance: 80.9
click at [237, 120] on div "No template found Create templates to start the experiment, then refresh to vie…" at bounding box center [354, 180] width 510 height 174
click at [317, 212] on span "Refresh to update" at bounding box center [321, 213] width 56 height 8
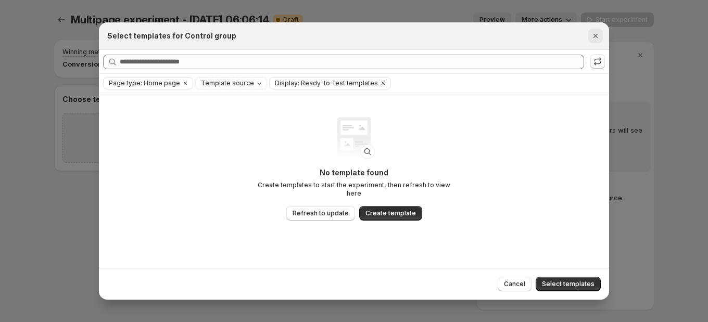
click at [595, 37] on icon "Close" at bounding box center [595, 36] width 10 height 10
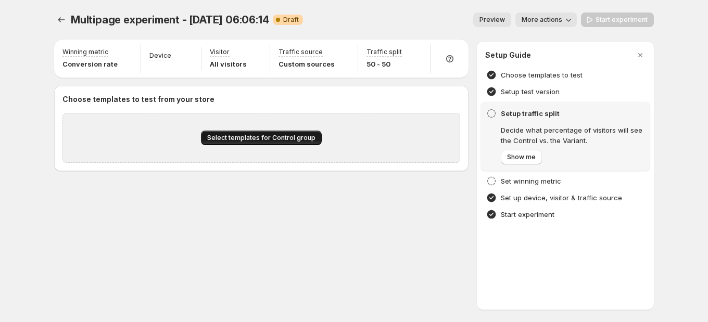
click at [237, 137] on span "Select templates for Control group" at bounding box center [261, 138] width 108 height 8
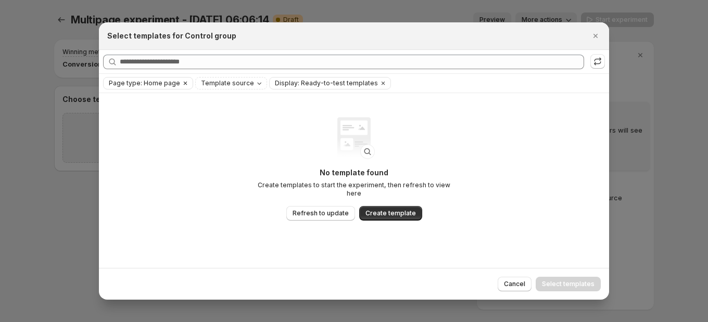
click at [184, 81] on icon "Clear" at bounding box center [185, 83] width 8 height 8
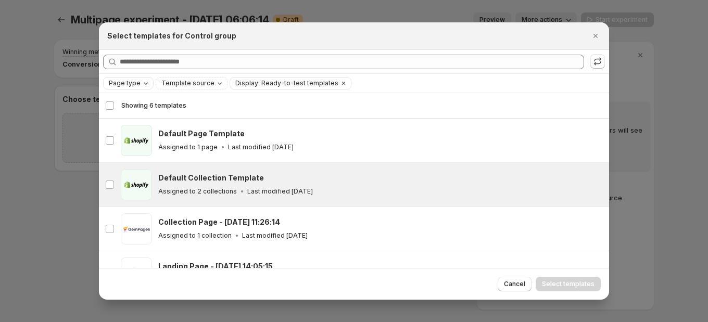
scroll to position [26, 0]
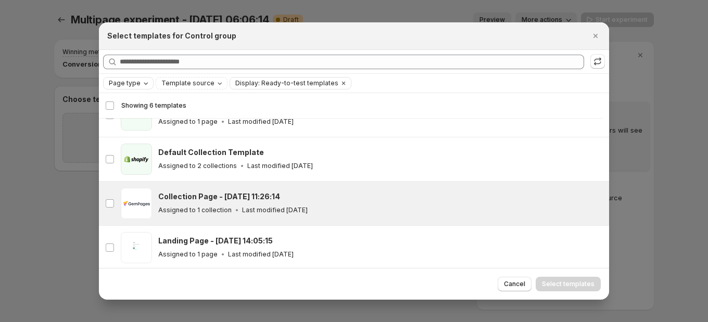
click at [247, 183] on div "gp-template-570860173065716633 Collection Page - Jun 13, 11:26:14 Assigned to 1…" at bounding box center [354, 204] width 510 height 44
click at [552, 282] on span "Select templates" at bounding box center [568, 284] width 53 height 8
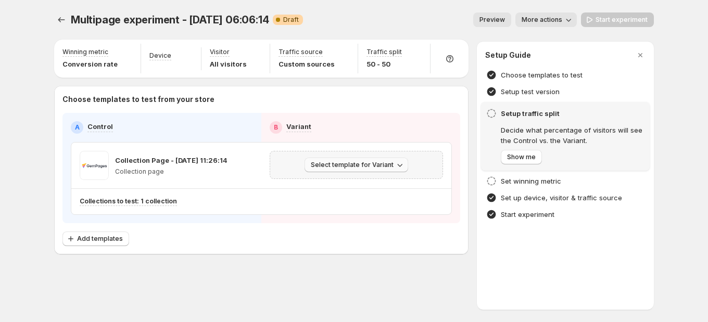
click at [370, 171] on button "Select template for Variant" at bounding box center [357, 165] width 104 height 15
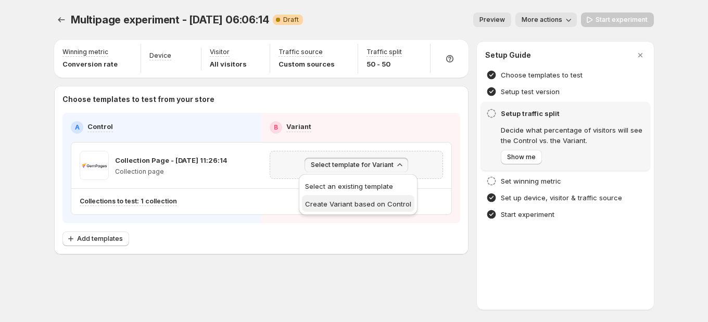
click at [377, 201] on span "Create Variant based on Control" at bounding box center [358, 204] width 106 height 8
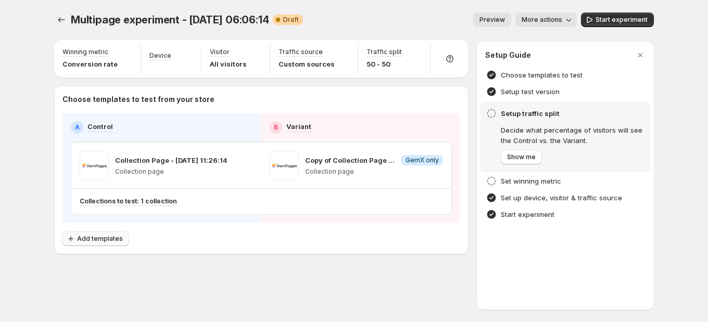
click at [112, 236] on span "Add templates" at bounding box center [100, 239] width 46 height 8
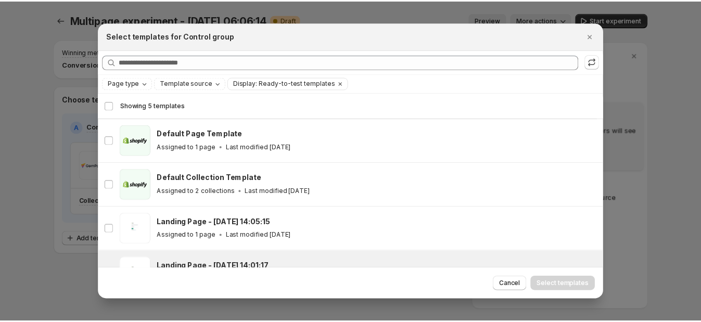
scroll to position [35, 0]
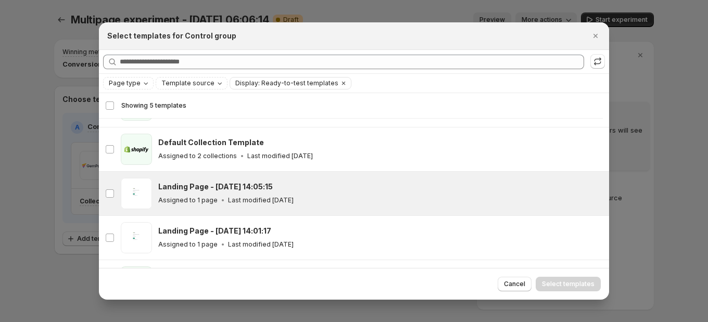
click at [360, 195] on div "Assigned to 1 page Last modified 2 months ago" at bounding box center [378, 200] width 441 height 10
click at [554, 282] on span "Select templates" at bounding box center [568, 284] width 53 height 8
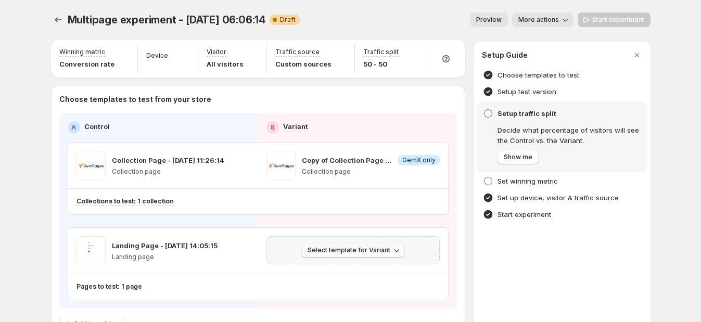
click at [381, 247] on span "Select template for Variant" at bounding box center [349, 250] width 83 height 8
click at [370, 267] on button "Select an existing template" at bounding box center [358, 271] width 112 height 17
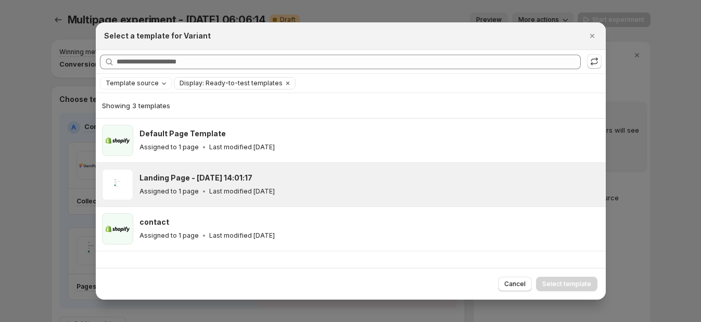
click at [343, 179] on div "Landing Page - Jun 12, 14:01:17" at bounding box center [368, 178] width 457 height 10
click at [561, 284] on span "Select template" at bounding box center [566, 284] width 49 height 8
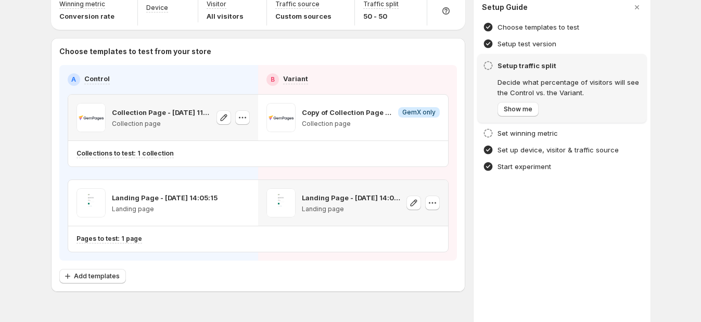
scroll to position [73, 0]
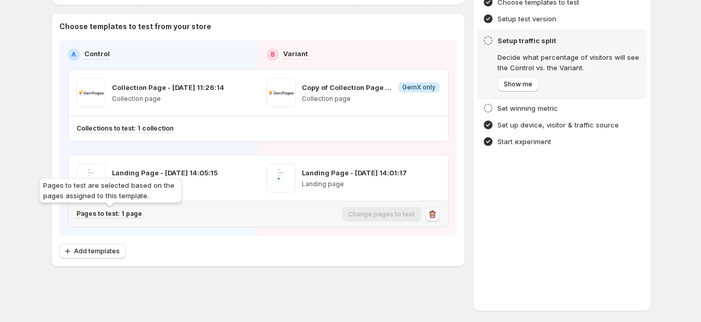
click at [88, 213] on p "Pages to test: 1 page" at bounding box center [110, 214] width 66 height 8
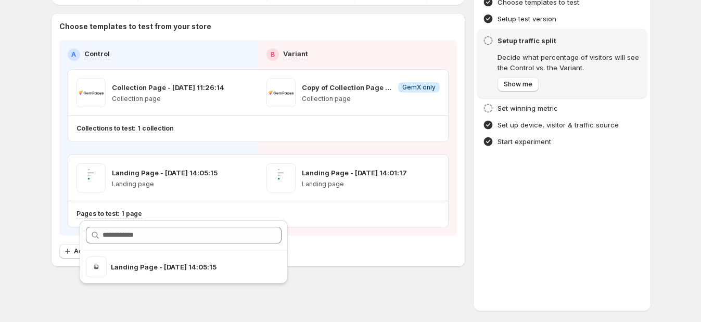
click at [353, 292] on div "Multipage experiment - Aug 14, 06:06:14. This page is ready Multipage experimen…" at bounding box center [351, 125] width 625 height 396
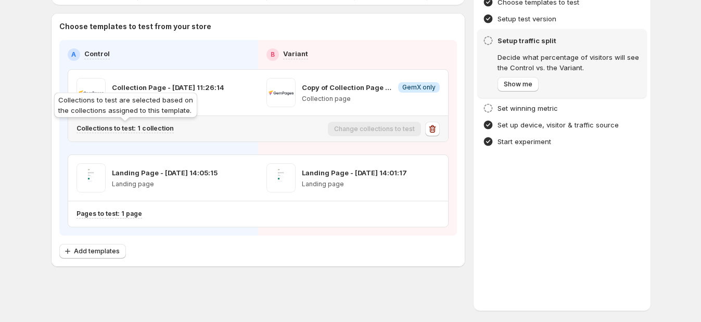
click at [162, 127] on p "Collections to test: 1 collection" at bounding box center [125, 128] width 97 height 8
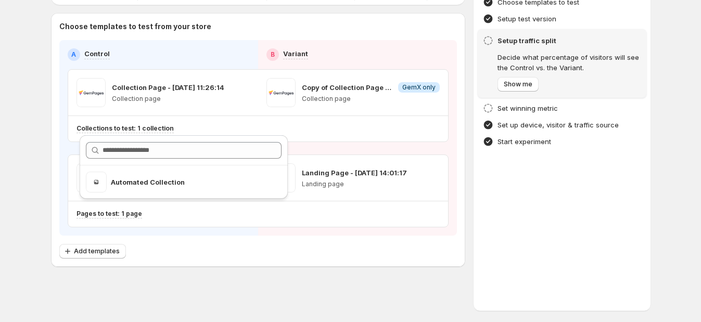
click at [259, 302] on div "Multipage experiment - Aug 14, 06:06:14. This page is ready Multipage experimen…" at bounding box center [351, 125] width 625 height 396
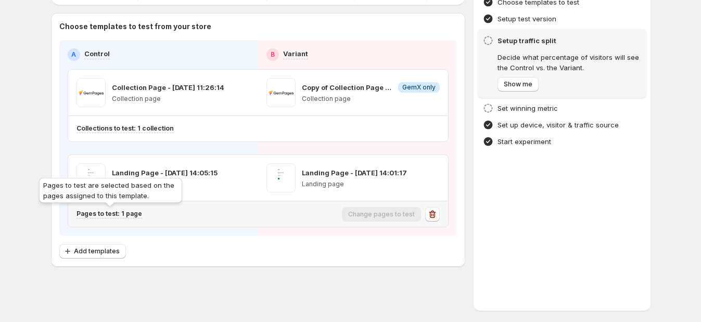
click at [130, 212] on p "Pages to test: 1 page" at bounding box center [110, 214] width 66 height 8
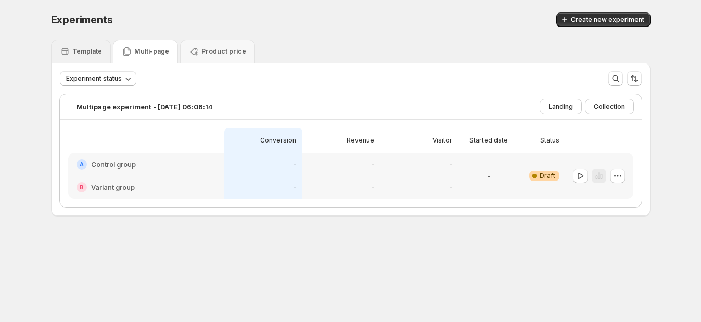
click at [104, 53] on div "Template" at bounding box center [81, 51] width 60 height 23
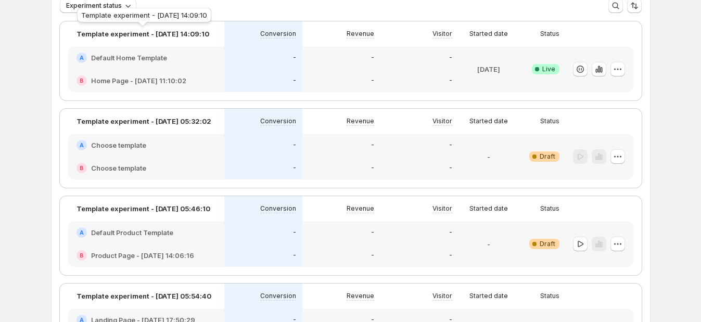
click at [126, 35] on p "Template experiment - Aug 8, 14:09:10" at bounding box center [143, 34] width 133 height 10
click at [130, 49] on div "A Default Home Template" at bounding box center [146, 57] width 156 height 23
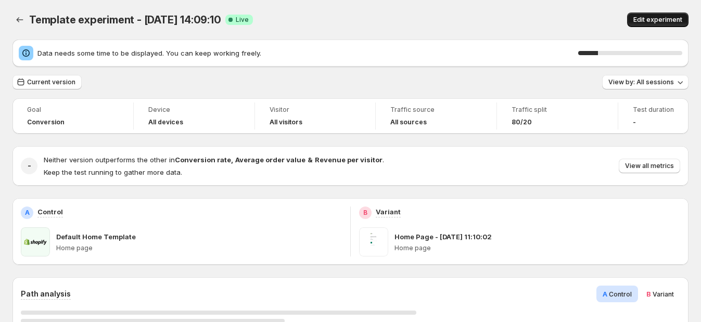
click at [651, 18] on span "Edit experiment" at bounding box center [658, 20] width 49 height 8
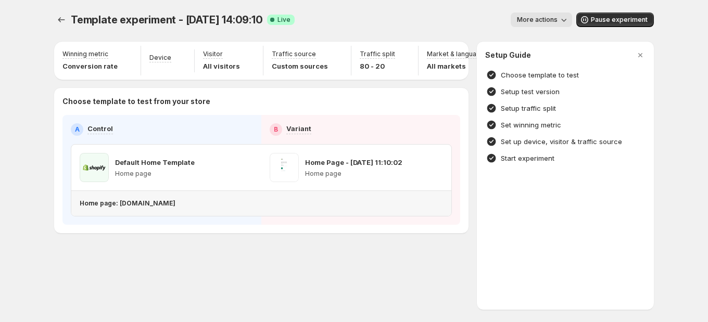
click at [175, 203] on p "Home page: gc-ops-amber-dev.myshopify.com" at bounding box center [128, 203] width 96 height 8
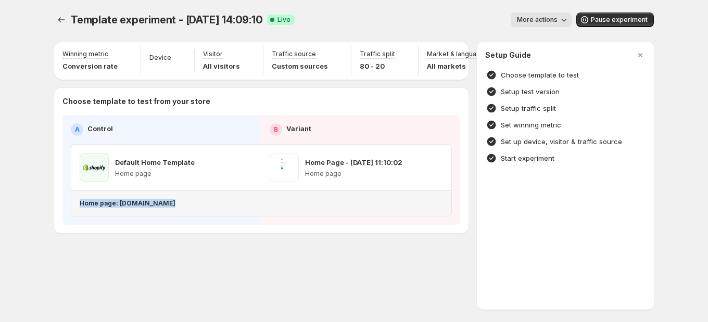
click at [175, 203] on p "Home page: gc-ops-amber-dev.myshopify.com" at bounding box center [128, 203] width 96 height 8
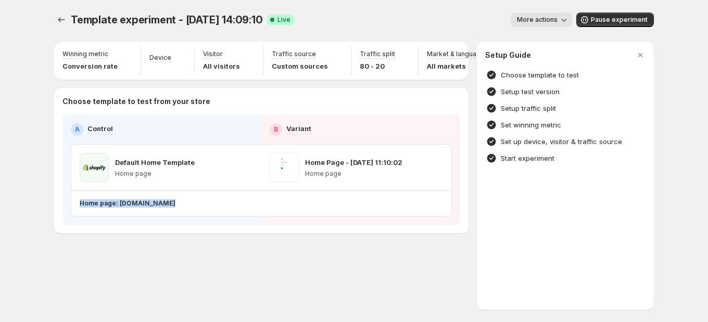
click at [143, 216] on div "A Control B Variant Default Home Template Home page Home Page - Jun 13, 11:10:0…" at bounding box center [261, 170] width 398 height 110
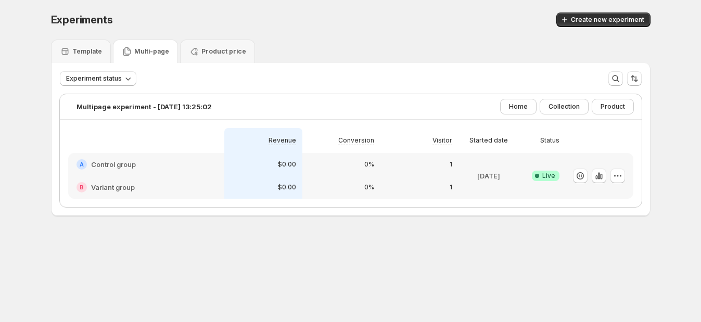
click at [111, 163] on h2 "Control group" at bounding box center [113, 164] width 45 height 10
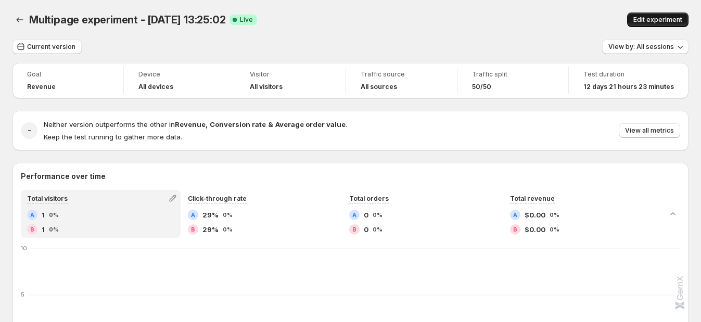
click at [640, 20] on button "Edit experiment" at bounding box center [657, 19] width 61 height 15
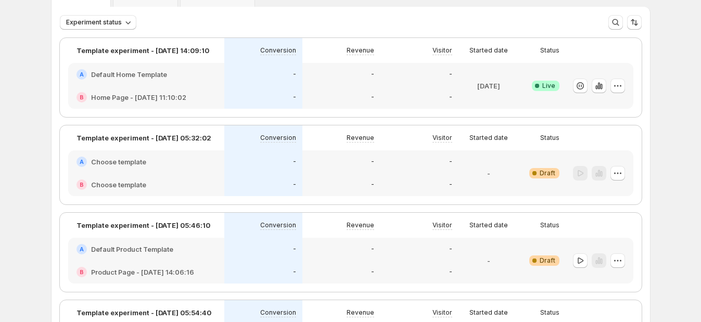
scroll to position [65, 0]
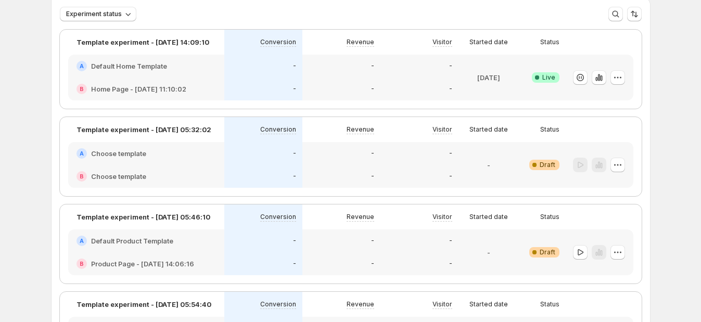
click at [156, 65] on h2 "Default Home Template" at bounding box center [129, 66] width 76 height 10
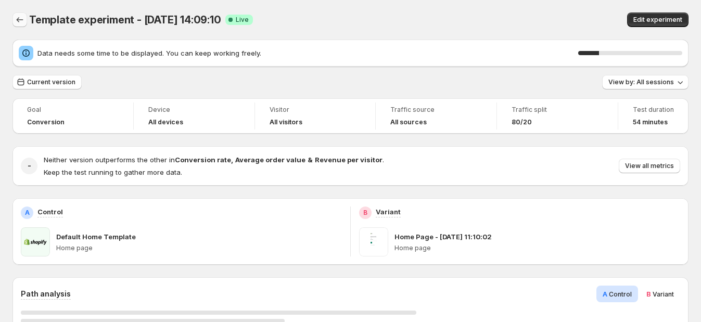
click at [21, 15] on icon "Back" at bounding box center [20, 20] width 10 height 10
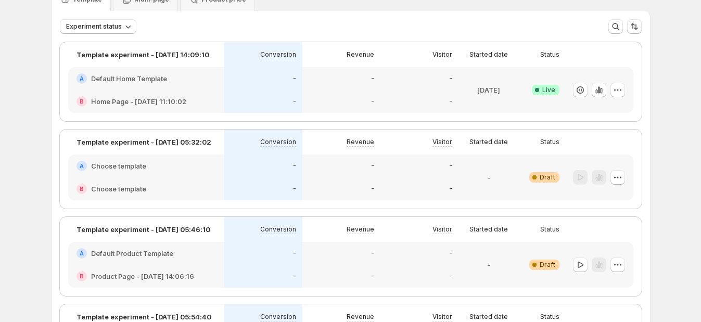
scroll to position [65, 0]
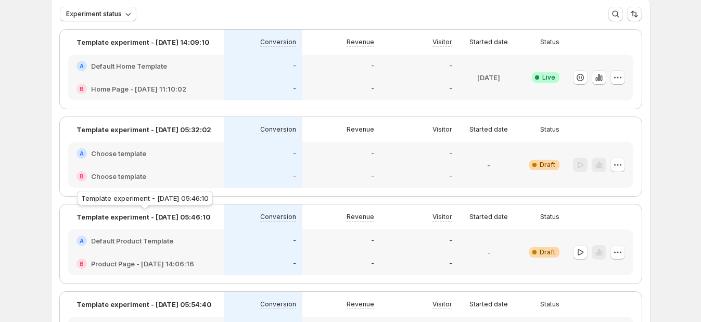
click at [134, 220] on p "Template experiment - Aug 14, 05:46:10" at bounding box center [144, 217] width 134 height 10
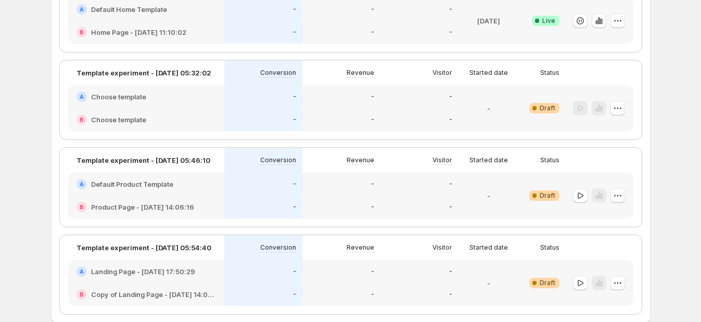
scroll to position [178, 0]
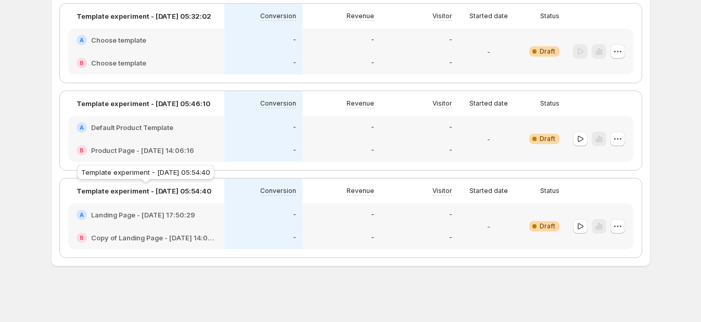
click at [142, 190] on p "Template experiment - Aug 14, 05:54:40" at bounding box center [144, 191] width 135 height 10
click at [153, 211] on h2 "Landing Page - Jun 27, 17:50:29" at bounding box center [143, 215] width 104 height 10
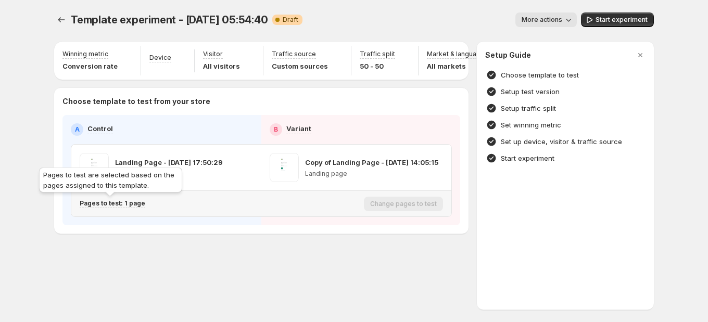
click at [98, 203] on p "Pages to test: 1 page" at bounding box center [113, 203] width 66 height 8
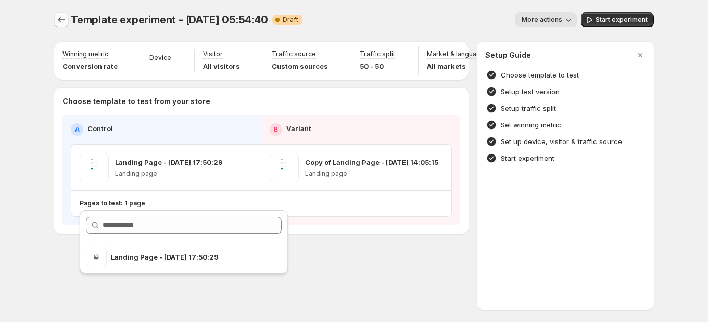
click at [60, 22] on icon "Experiments" at bounding box center [61, 20] width 10 height 10
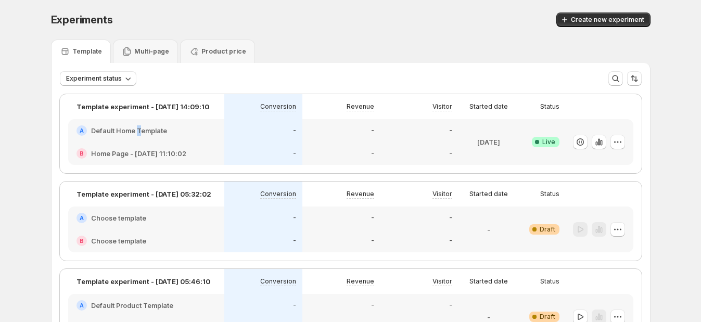
click at [143, 127] on h2 "Default Home Template" at bounding box center [129, 130] width 76 height 10
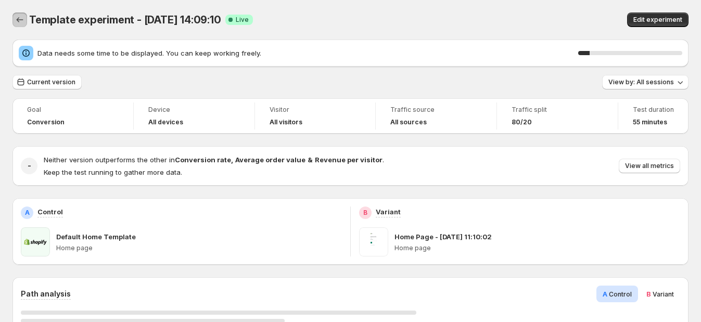
click at [16, 18] on icon "Back" at bounding box center [20, 20] width 10 height 10
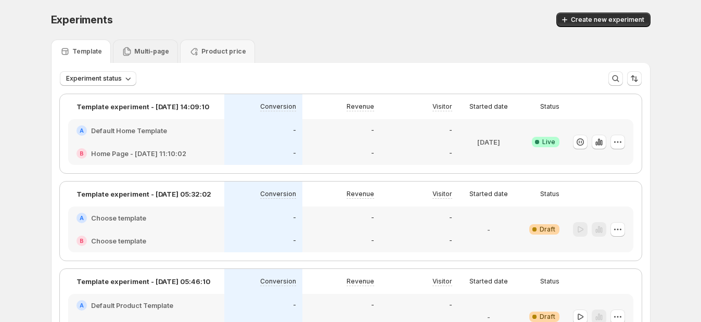
click at [133, 44] on div "Multi-page" at bounding box center [145, 51] width 65 height 23
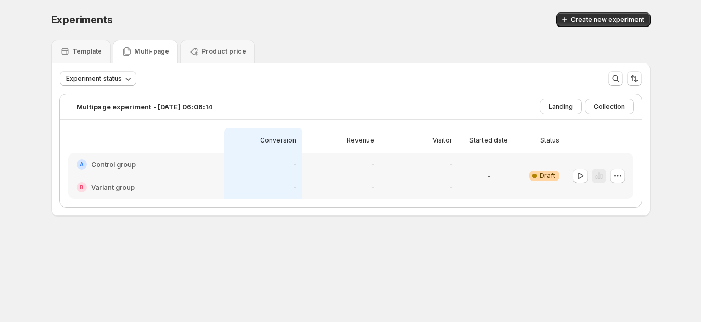
click at [123, 161] on h2 "Control group" at bounding box center [113, 164] width 45 height 10
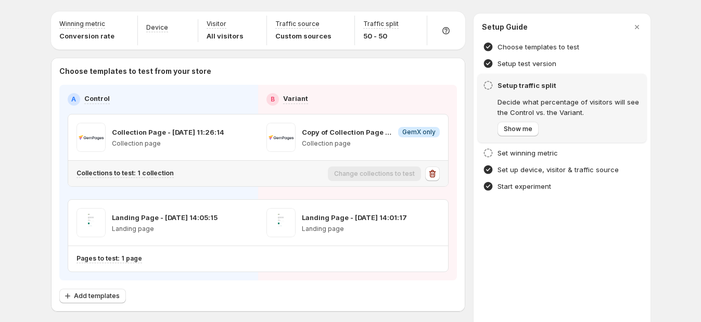
scroll to position [7, 0]
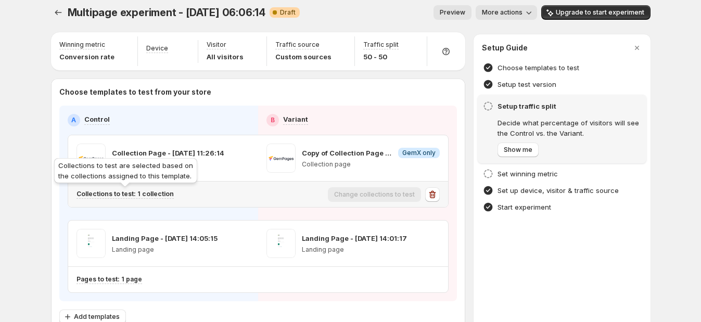
click at [142, 188] on div "Collections to test are selected based on the collections assigned to this temp…" at bounding box center [125, 172] width 147 height 33
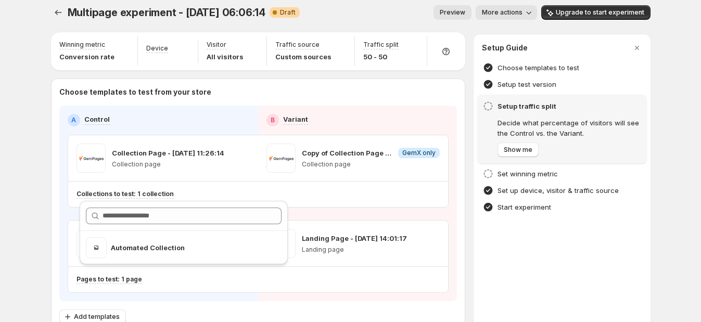
click at [49, 201] on div "Multipage experiment - Aug 14, 06:06:14. This page is ready Multipage experimen…" at bounding box center [351, 191] width 625 height 396
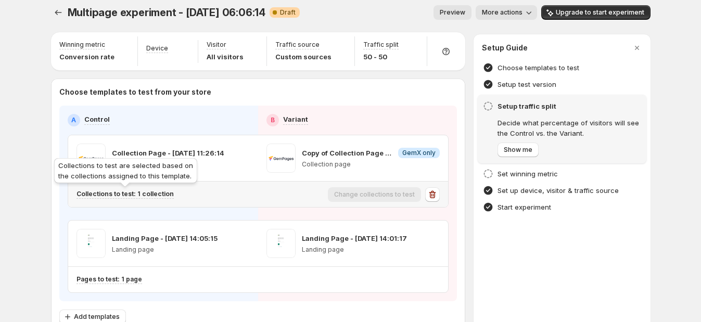
click at [138, 194] on p "Collections to test: 1 collection" at bounding box center [125, 194] width 97 height 8
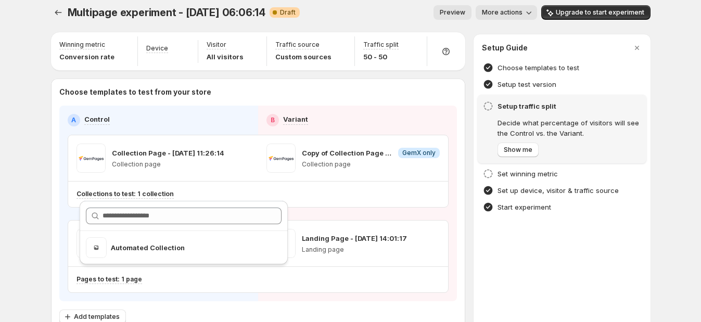
click at [22, 218] on div "Multipage experiment - Aug 14, 06:06:14. This page is ready Multipage experimen…" at bounding box center [350, 191] width 701 height 396
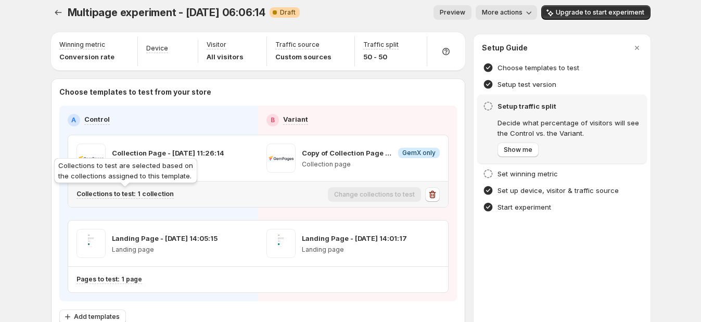
click at [156, 194] on p "Collections to test: 1 collection" at bounding box center [125, 194] width 97 height 8
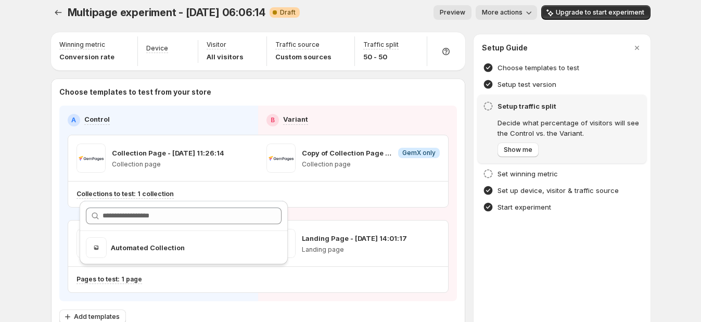
click at [46, 177] on div "Multipage experiment - Aug 14, 06:06:14. This page is ready Multipage experimen…" at bounding box center [351, 191] width 625 height 396
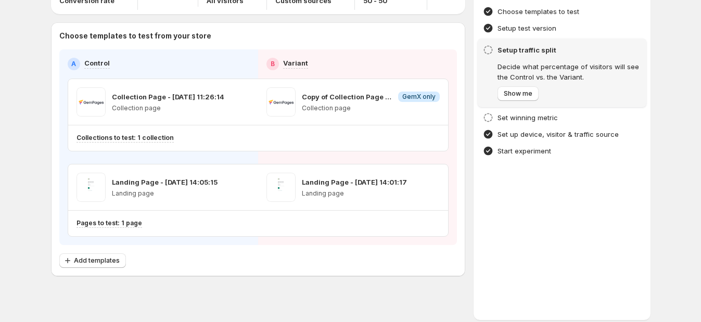
scroll to position [73, 0]
